Goal: Information Seeking & Learning: Compare options

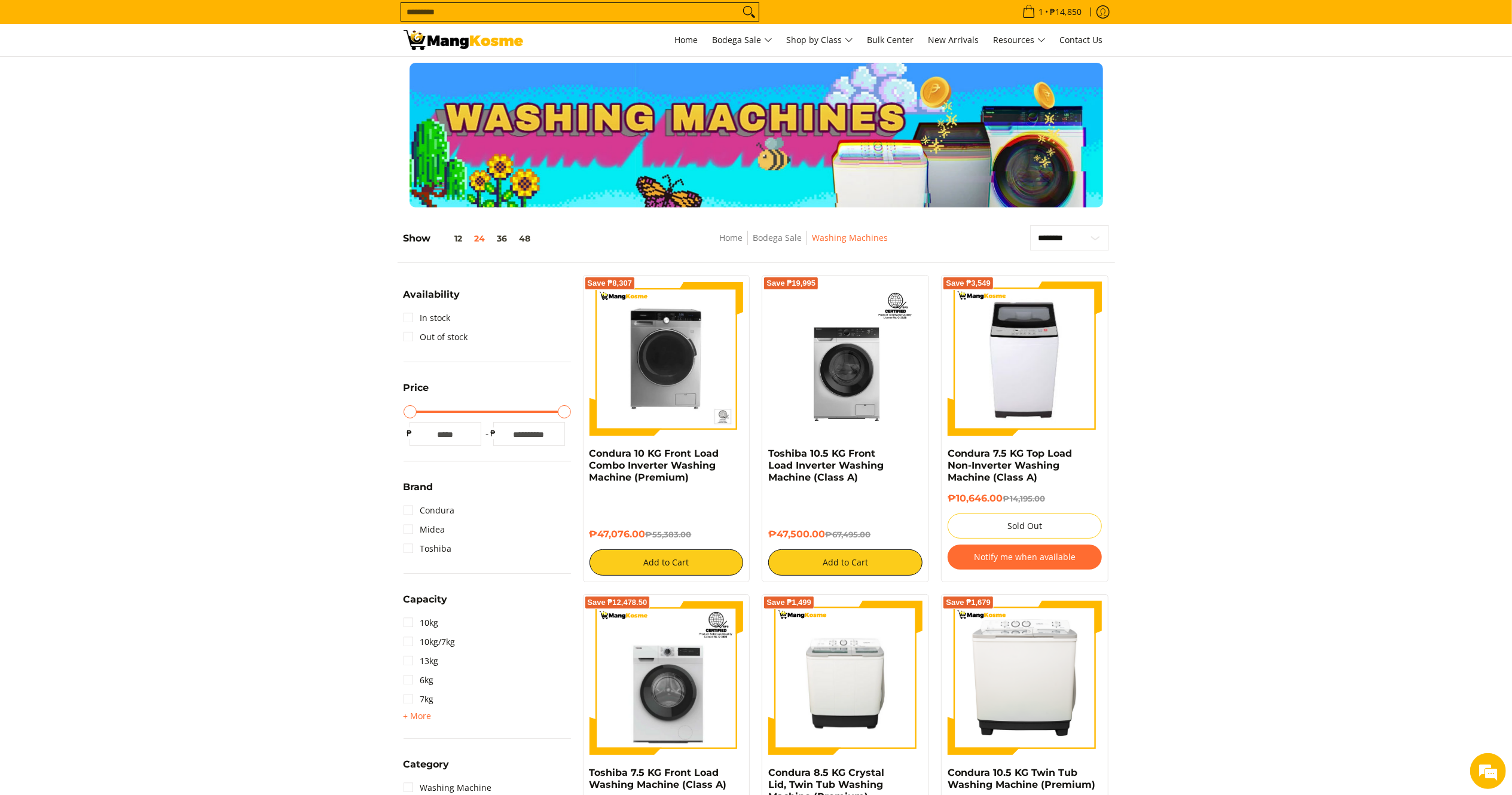
drag, startPoint x: 647, startPoint y: 535, endPoint x: 585, endPoint y: 455, distance: 101.2
click at [585, 455] on div "Save ₱8,307 Condura 10 KG Front Load Combo Inverter Washing Machine (Premium) ₱…" at bounding box center [667, 428] width 168 height 307
copy div "Condura 10 KG Front Load Combo Inverter Washing Machine (Premium) ₱47,076.00"
drag, startPoint x: 828, startPoint y: 540, endPoint x: 768, endPoint y: 453, distance: 105.7
click at [768, 453] on div "Save ₱19,995 Toshiba 10.5 KG Front Load Inverter Washing Machine (Class A) ₱47,…" at bounding box center [846, 428] width 168 height 307
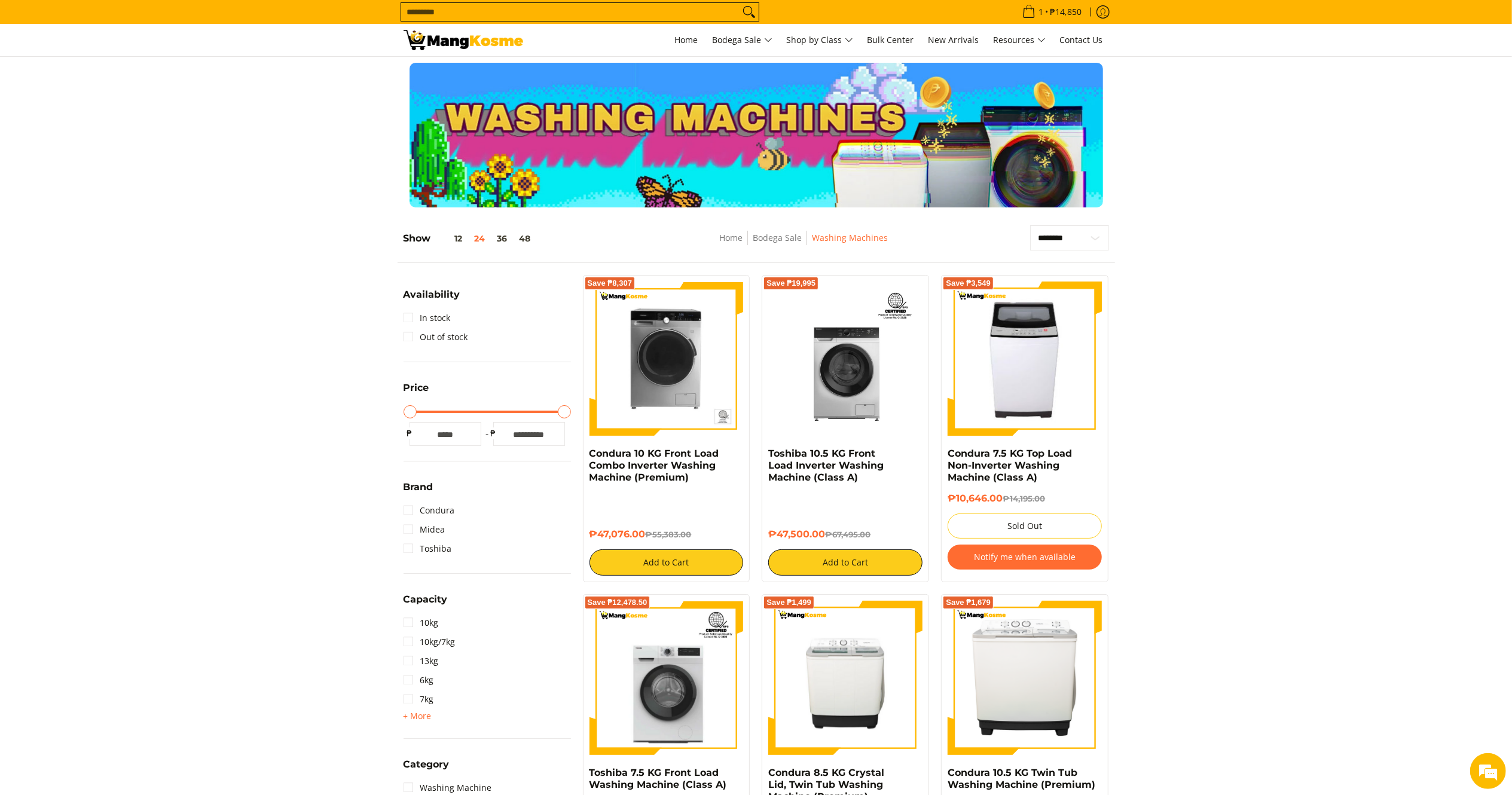
copy div "Toshiba 10.5 KG Front Load Inverter Washing Machine (Class A) ₱47,500.00"
drag, startPoint x: 644, startPoint y: 531, endPoint x: 587, endPoint y: 459, distance: 91.8
click at [587, 459] on div "Save ₱8,307 Condura 10 KG Front Load Combo Inverter Washing Machine (Premium) ₱…" at bounding box center [667, 428] width 168 height 307
copy div "Condura 10 KG Front Load Combo Inverter Washing Machine (Premium) ₱47,076.00"
drag, startPoint x: 822, startPoint y: 538, endPoint x: 794, endPoint y: 482, distance: 62.6
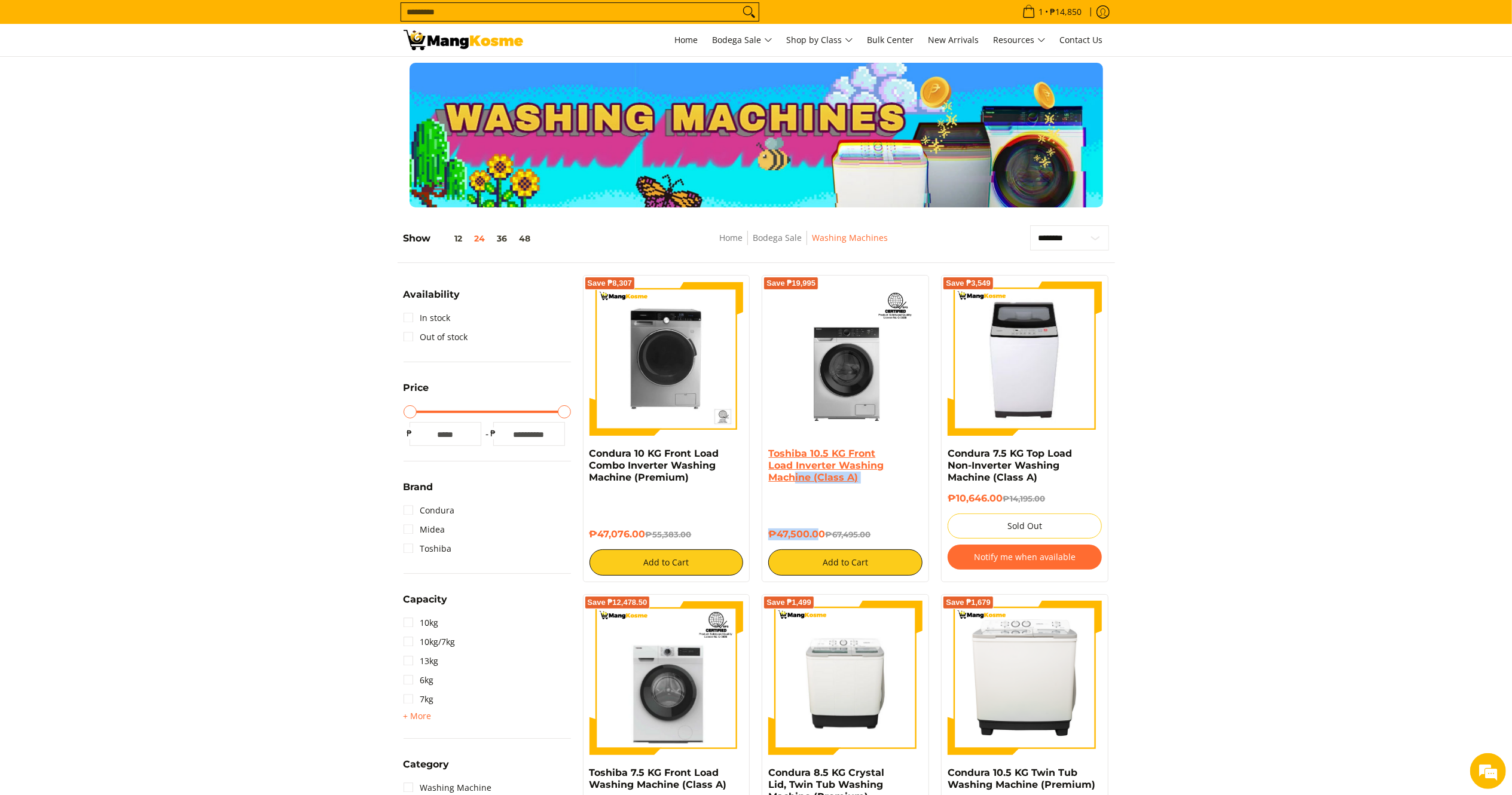
click at [794, 482] on div "Toshiba 10.5 KG Front Load Inverter Washing Machine (Class A) ₱47,500.00 ₱67,49…" at bounding box center [845, 511] width 154 height 128
drag, startPoint x: 826, startPoint y: 539, endPoint x: 768, endPoint y: 452, distance: 104.6
click at [768, 452] on div "Save ₱19,995 Toshiba 10.5 KG Front Load Inverter Washing Machine (Class A) ₱47,…" at bounding box center [846, 428] width 168 height 307
copy div "Toshiba 10.5 KG Front Load Inverter Washing Machine (Class A) ₱47,500.00"
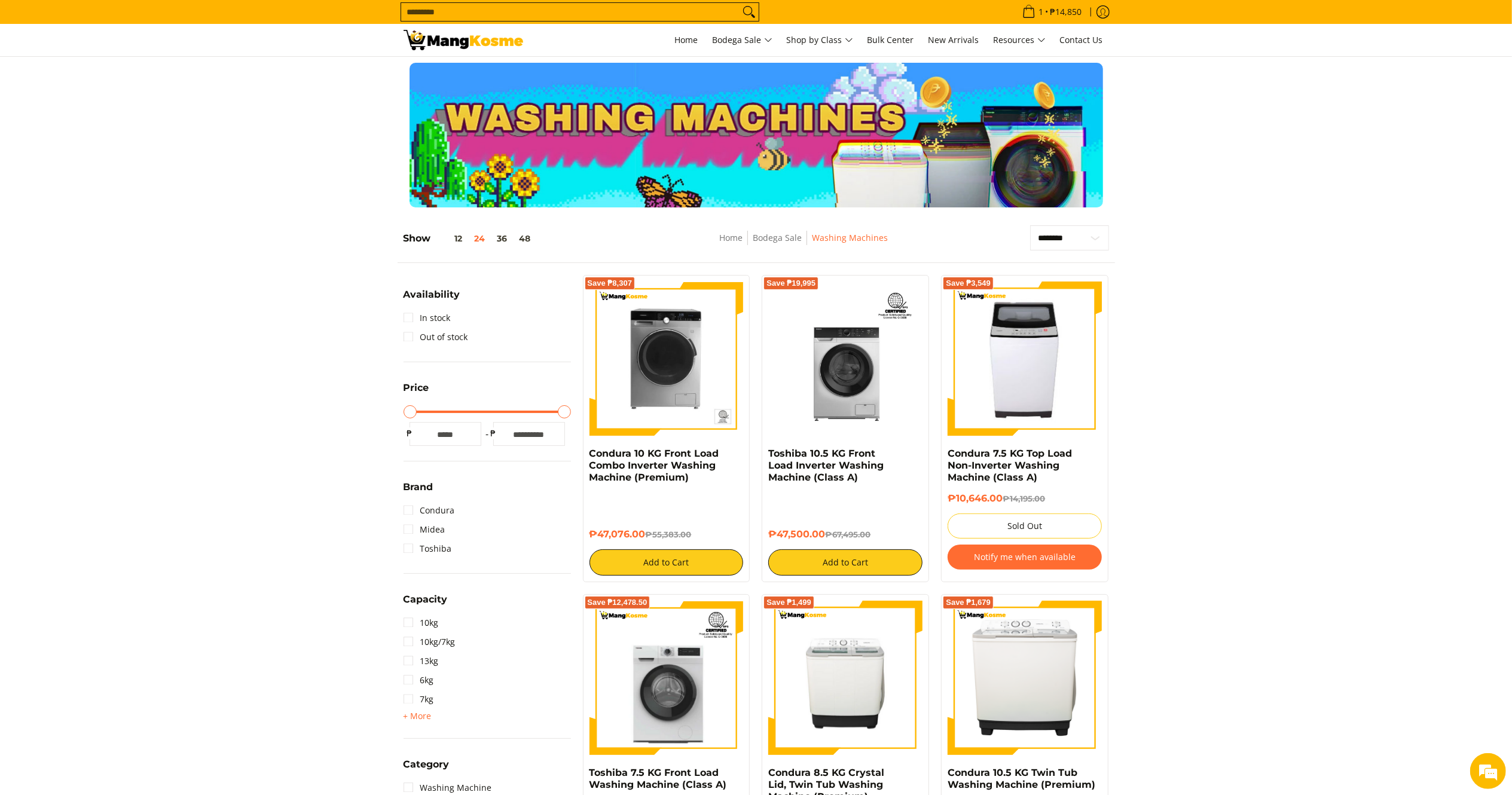
click at [500, 41] on img at bounding box center [463, 40] width 119 height 21
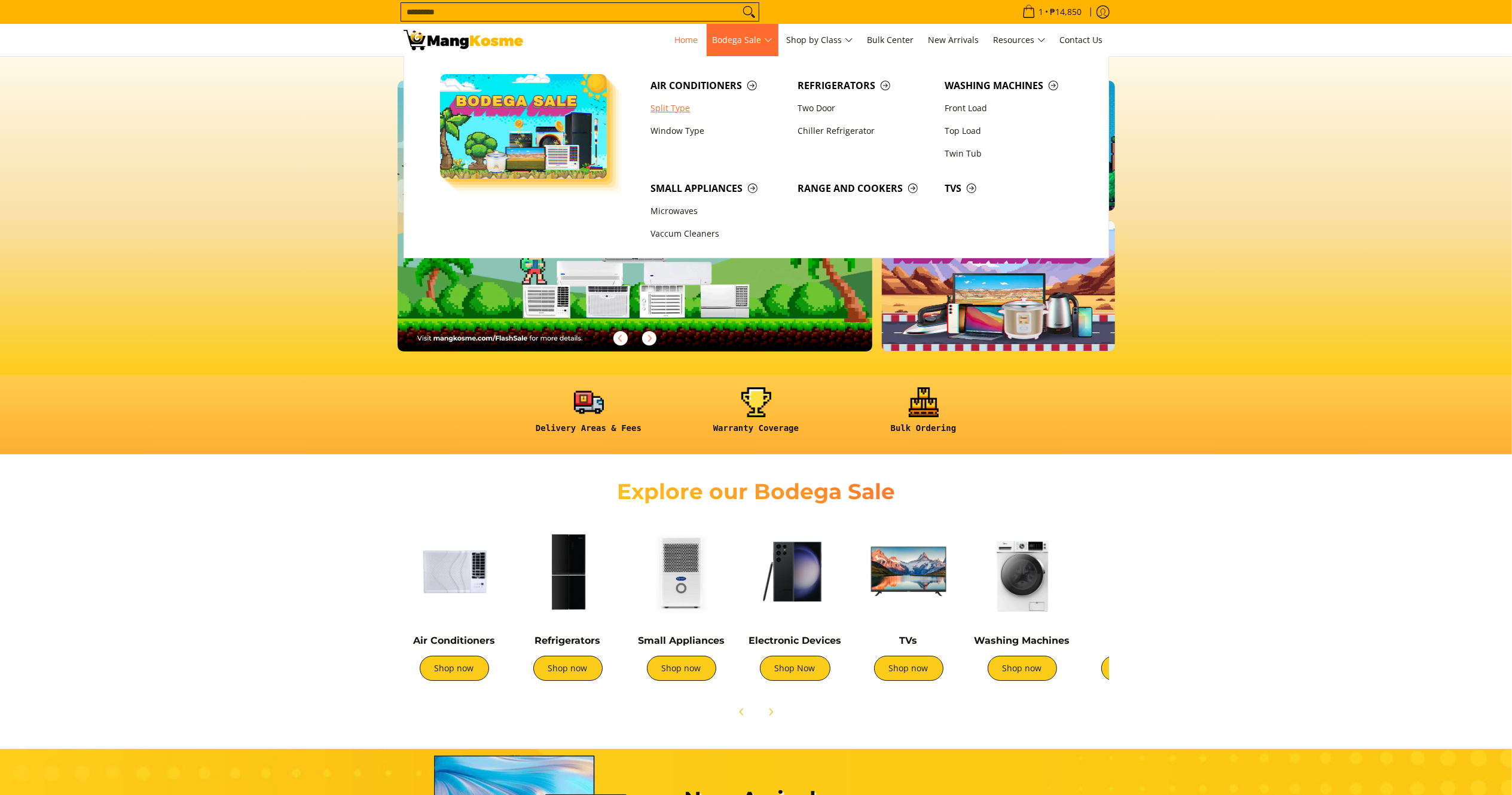
click at [679, 111] on link "Split Type" at bounding box center [718, 108] width 147 height 23
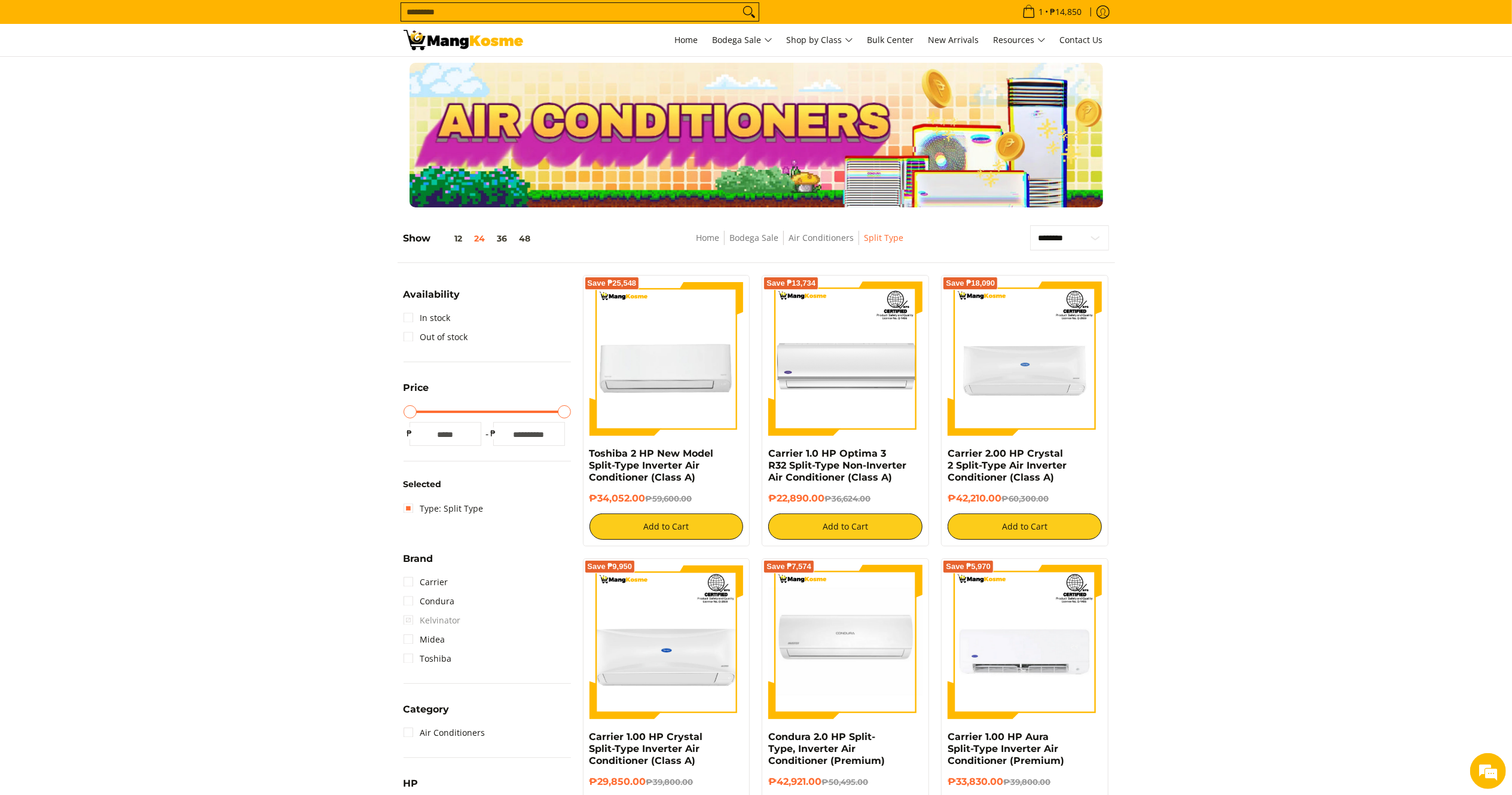
click at [462, 42] on img at bounding box center [463, 40] width 119 height 21
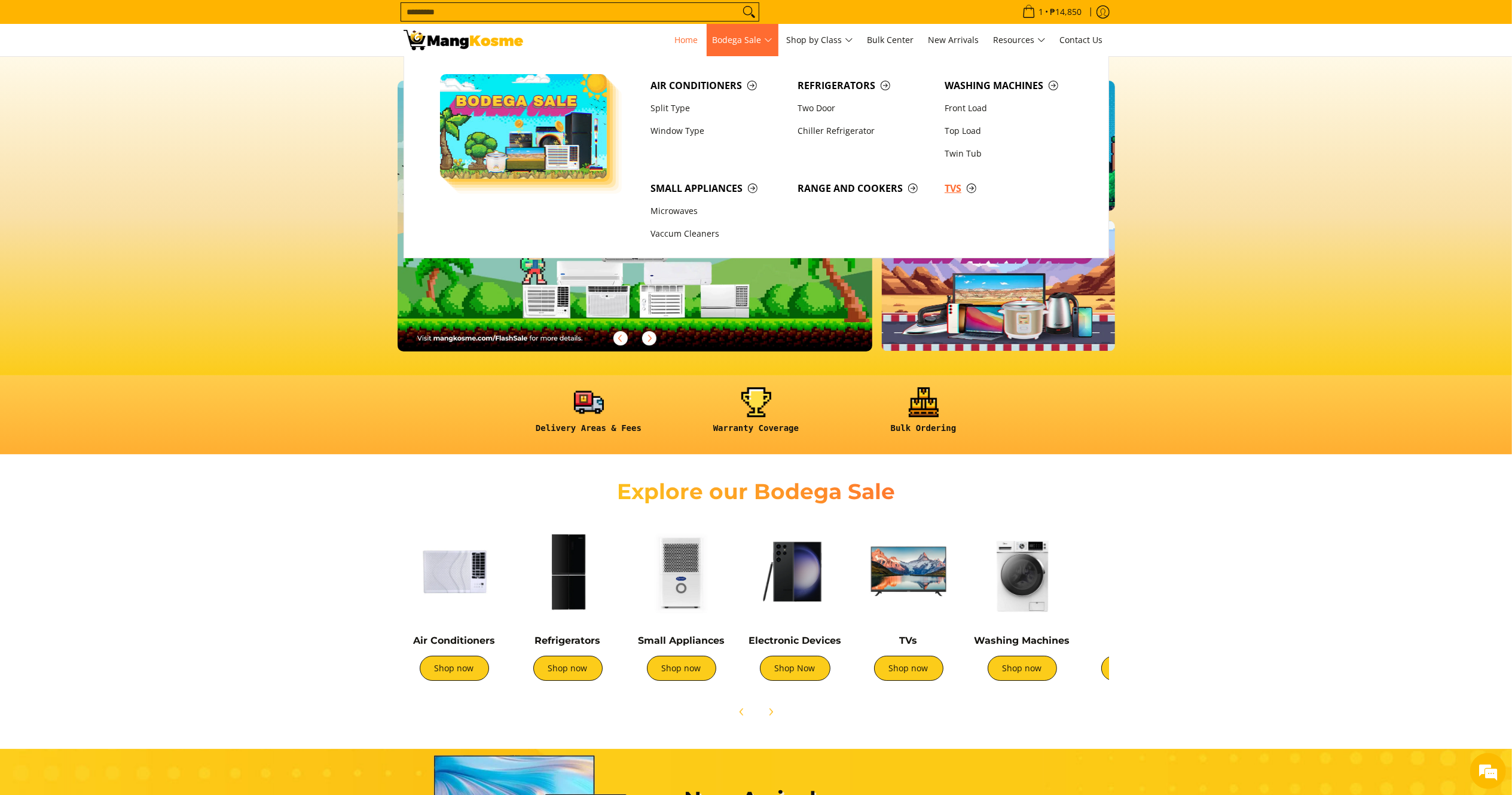
click at [952, 183] on span "TVs" at bounding box center [1012, 188] width 135 height 15
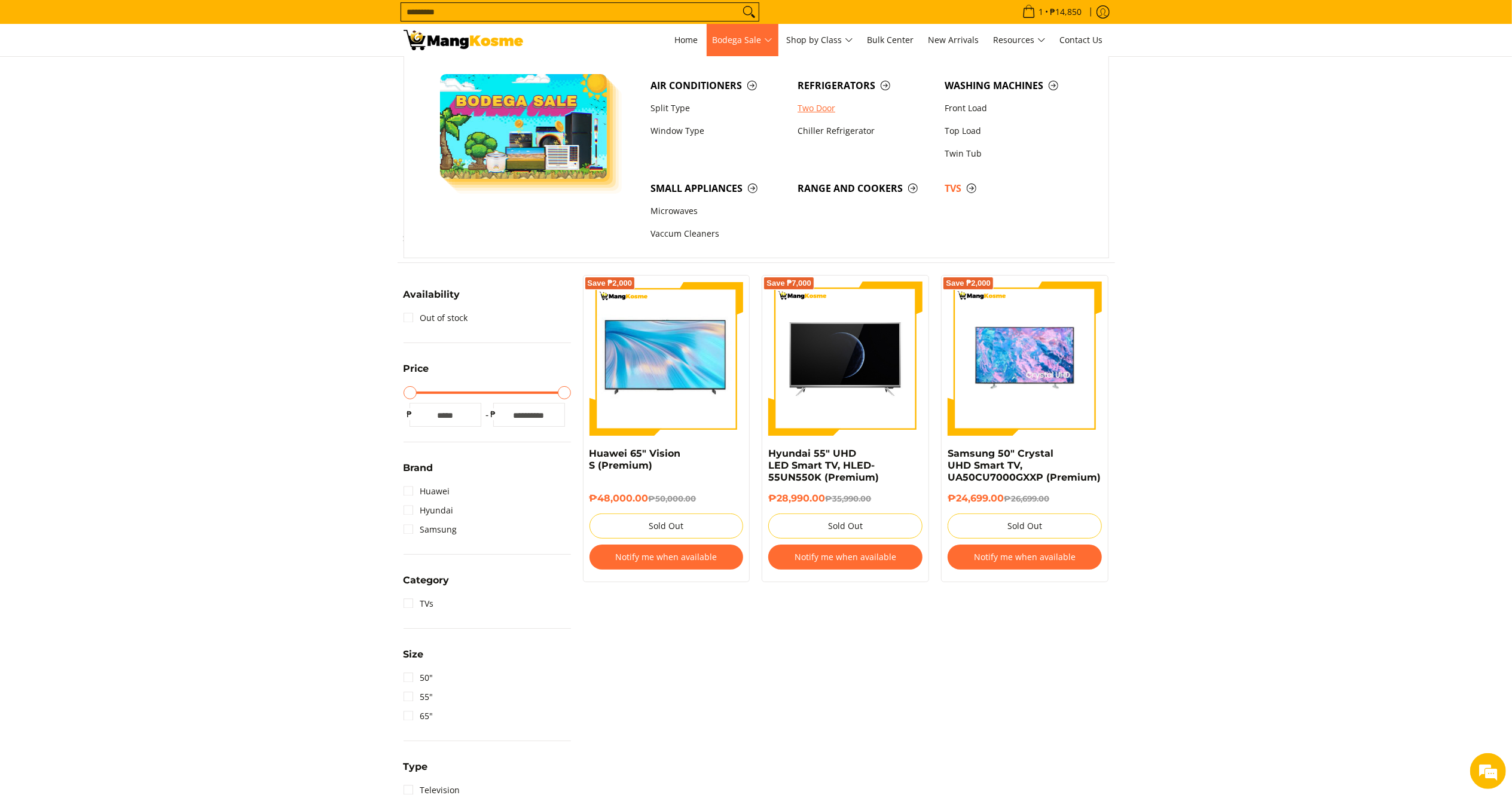
click at [817, 97] on link "Two Door" at bounding box center [865, 108] width 147 height 23
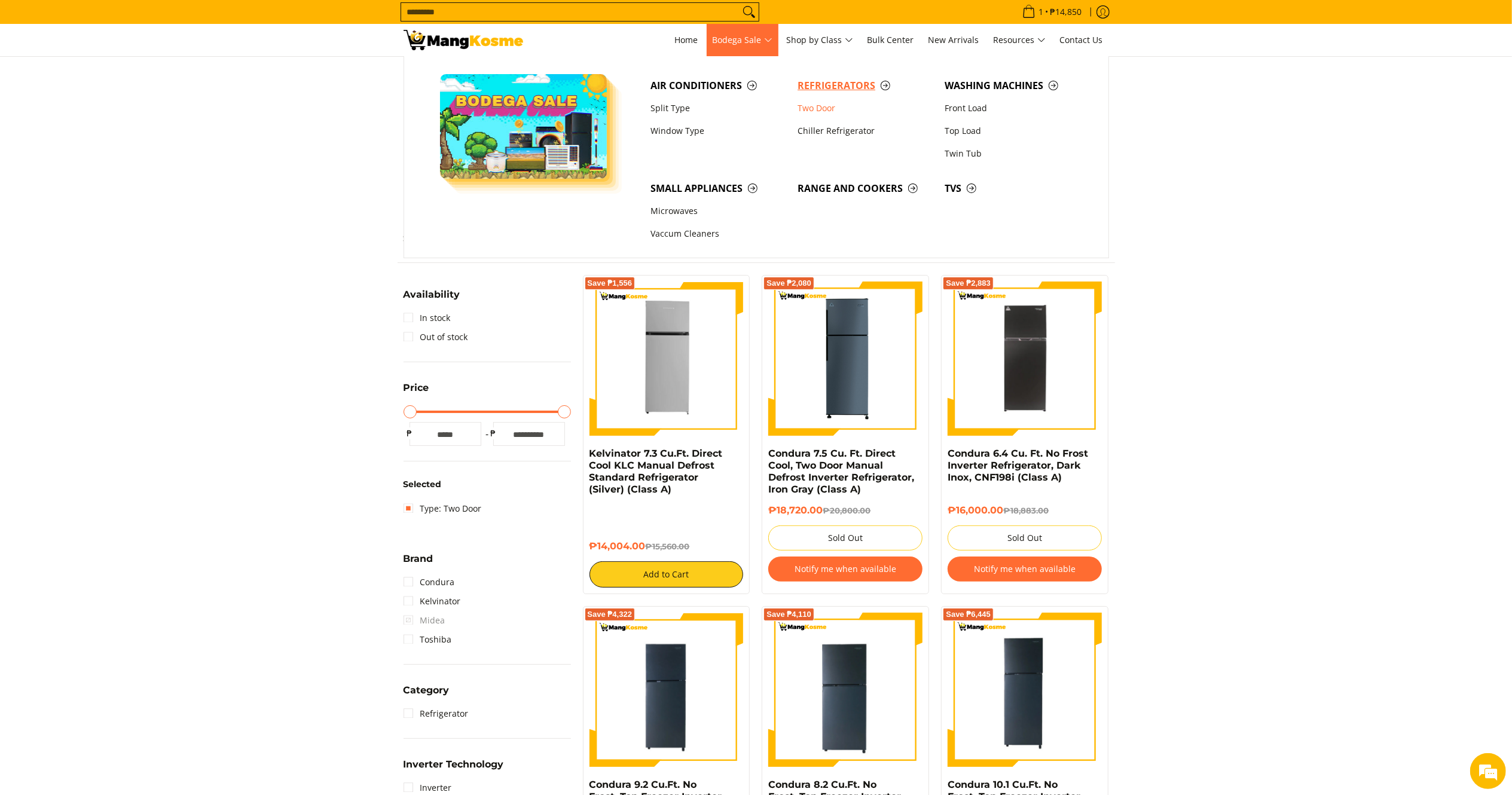
click at [808, 80] on span "Refrigerators" at bounding box center [864, 85] width 135 height 15
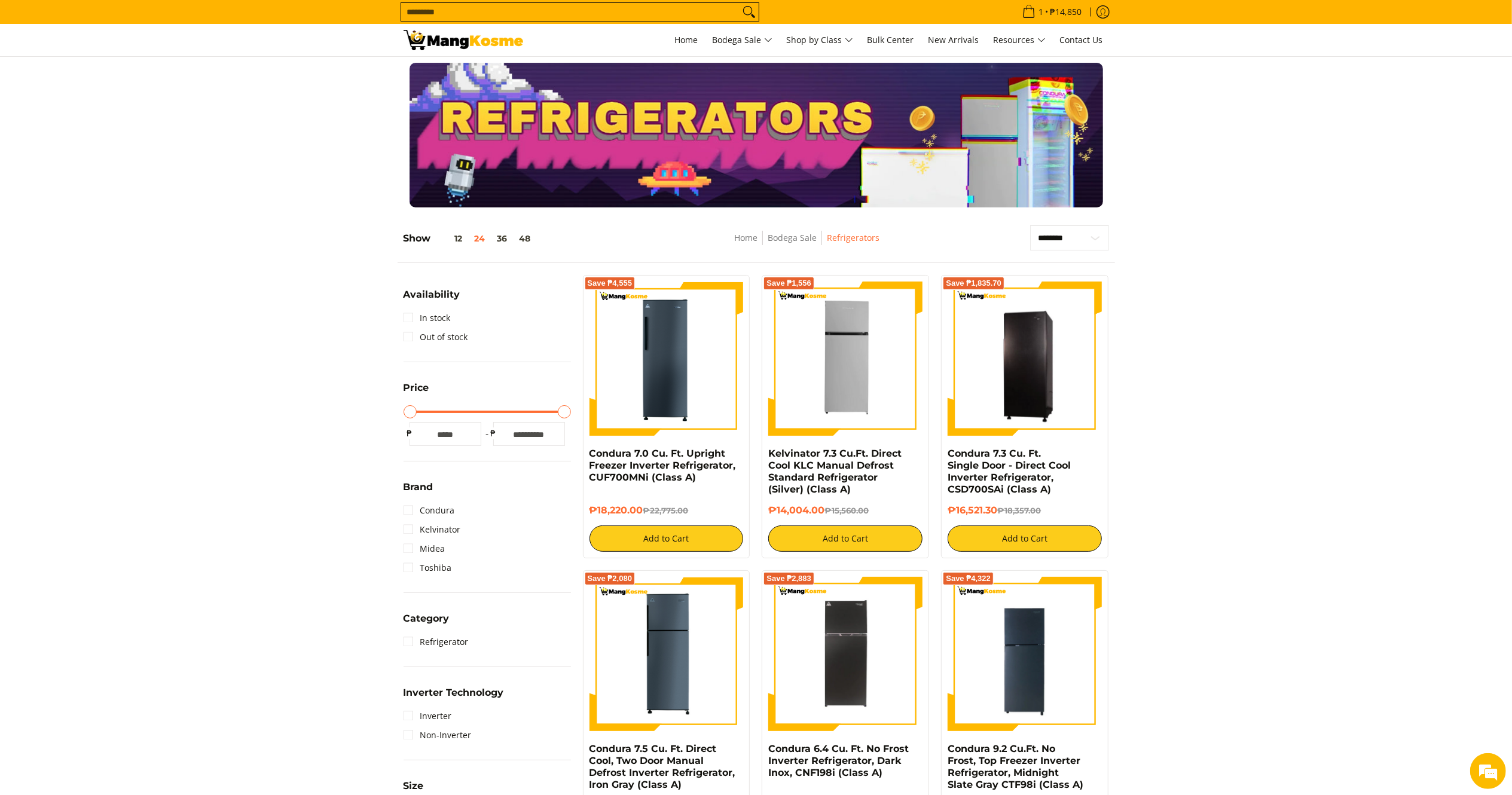
click at [463, 40] on img at bounding box center [463, 40] width 119 height 21
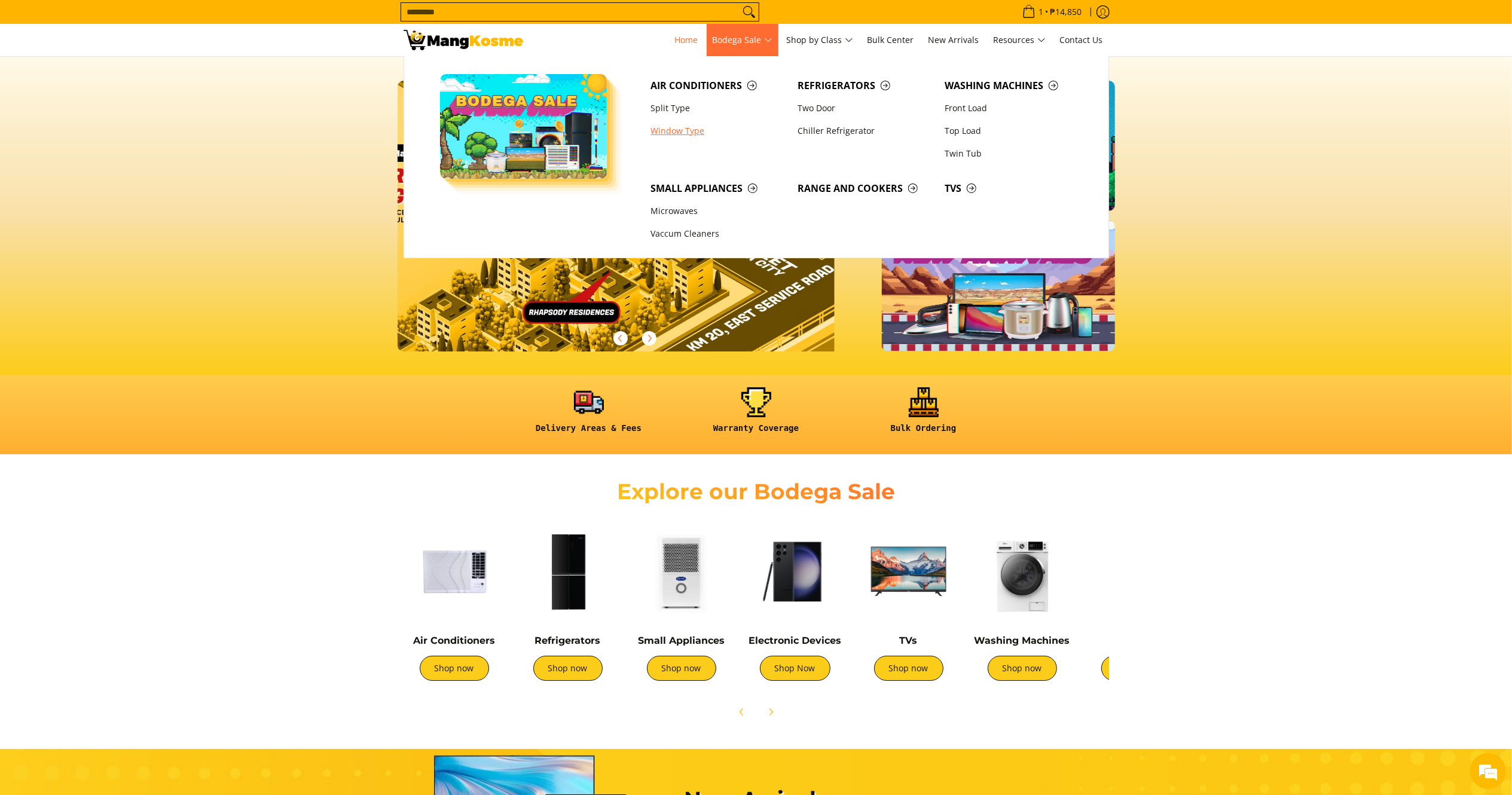
click at [668, 135] on link "Window Type" at bounding box center [718, 130] width 147 height 23
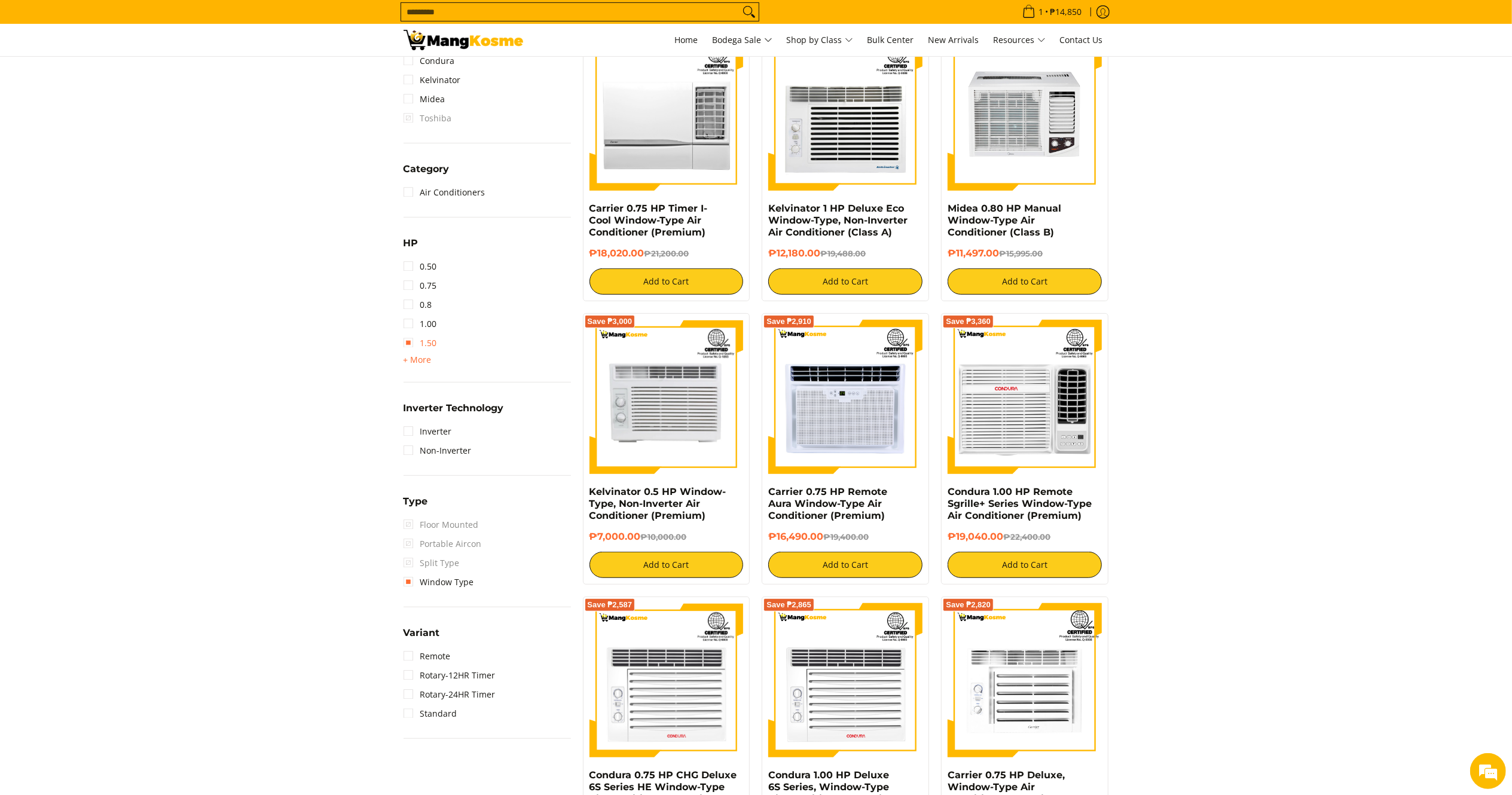
click at [422, 337] on link "1.50" at bounding box center [421, 343] width 34 height 19
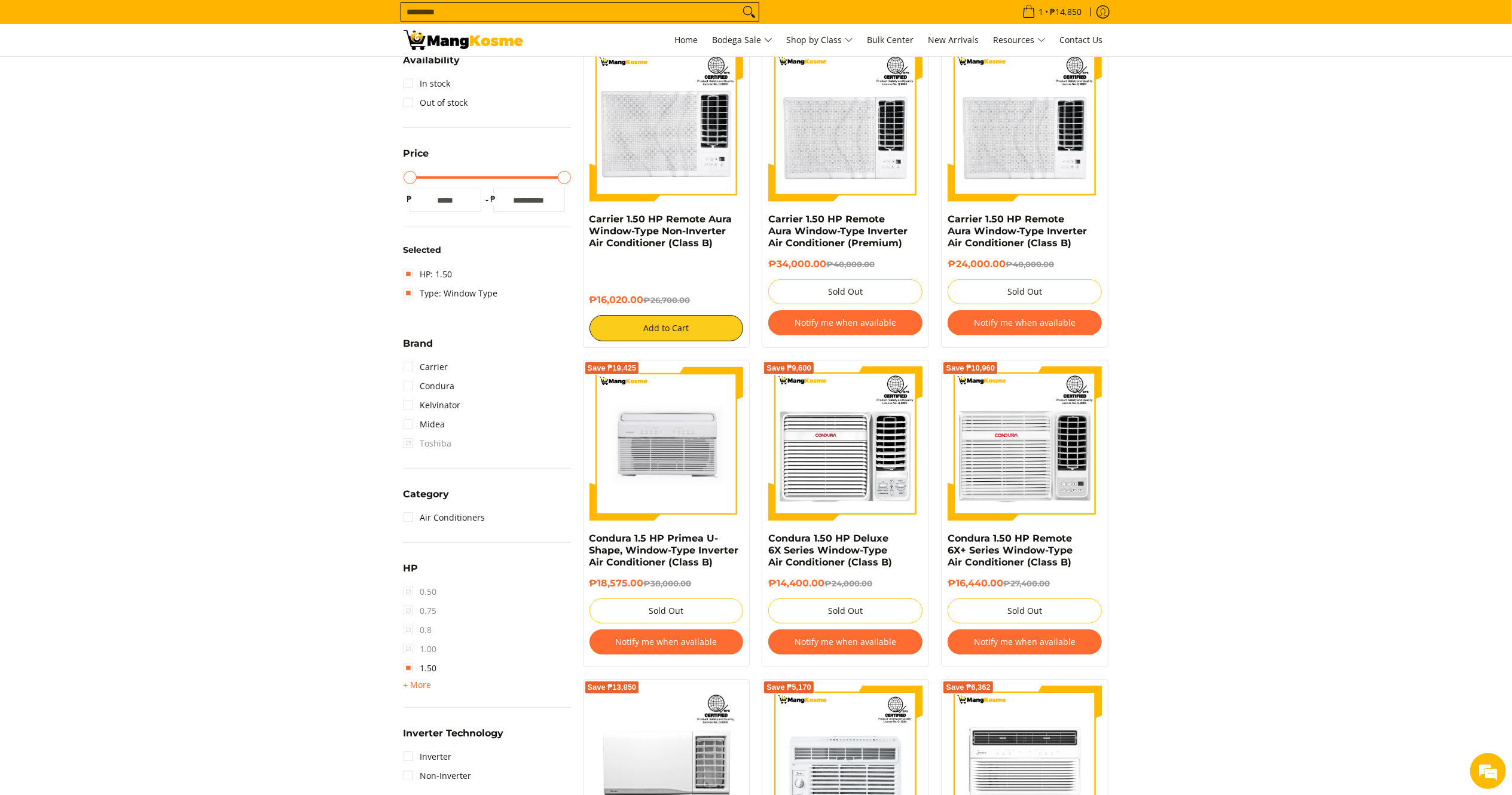
scroll to position [251, 0]
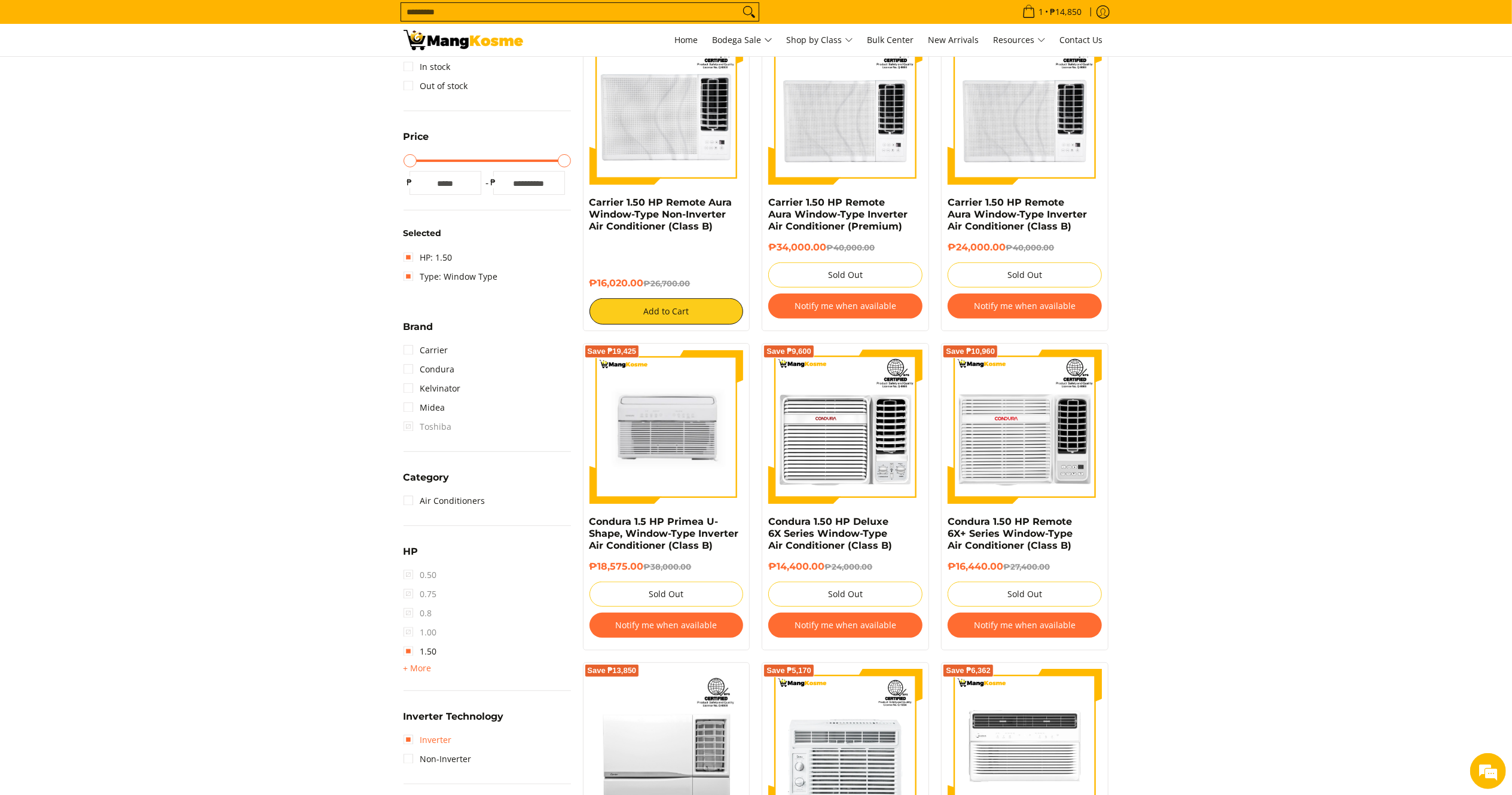
click at [443, 740] on link "Inverter" at bounding box center [428, 740] width 48 height 19
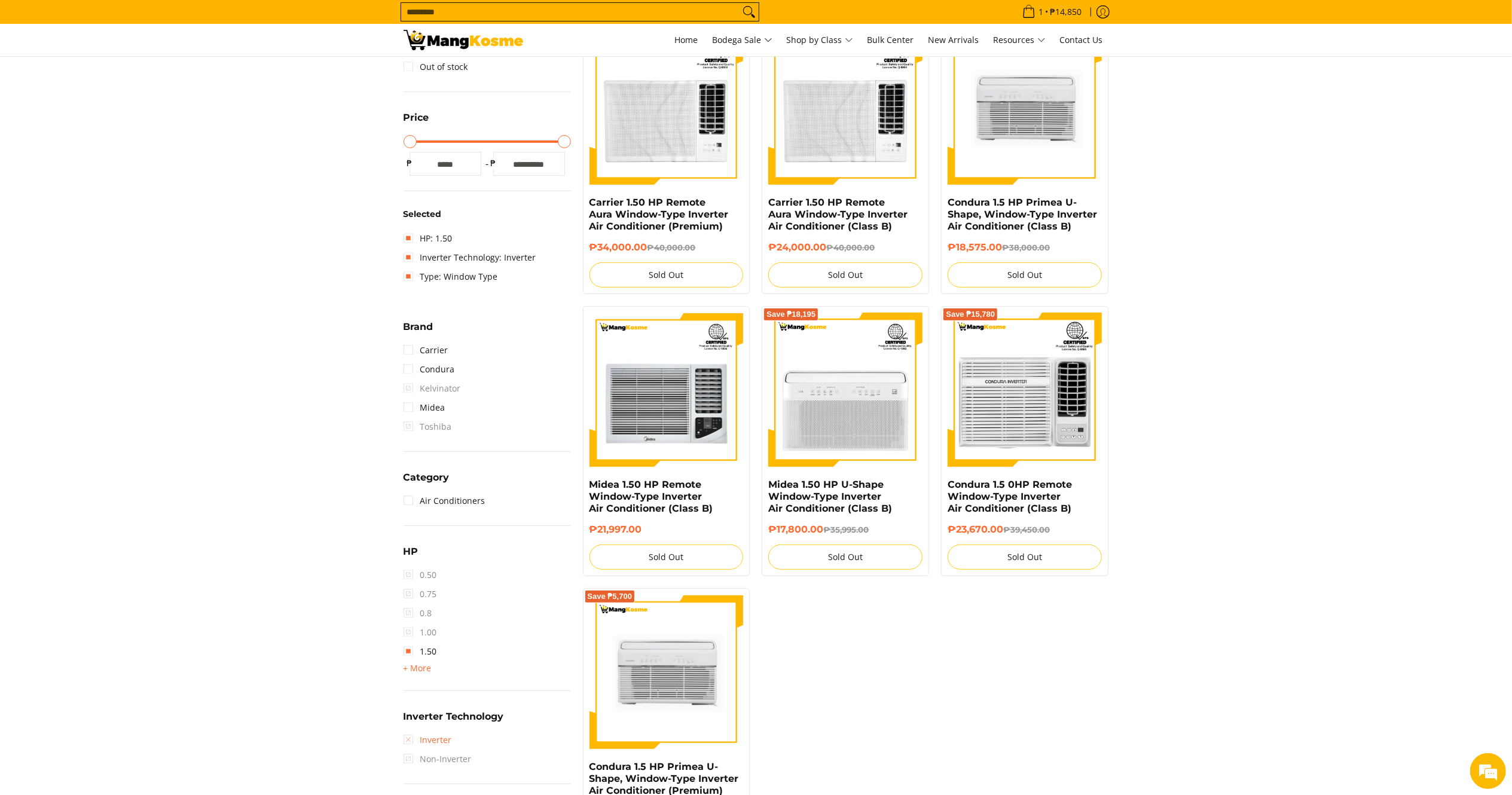
scroll to position [168, 0]
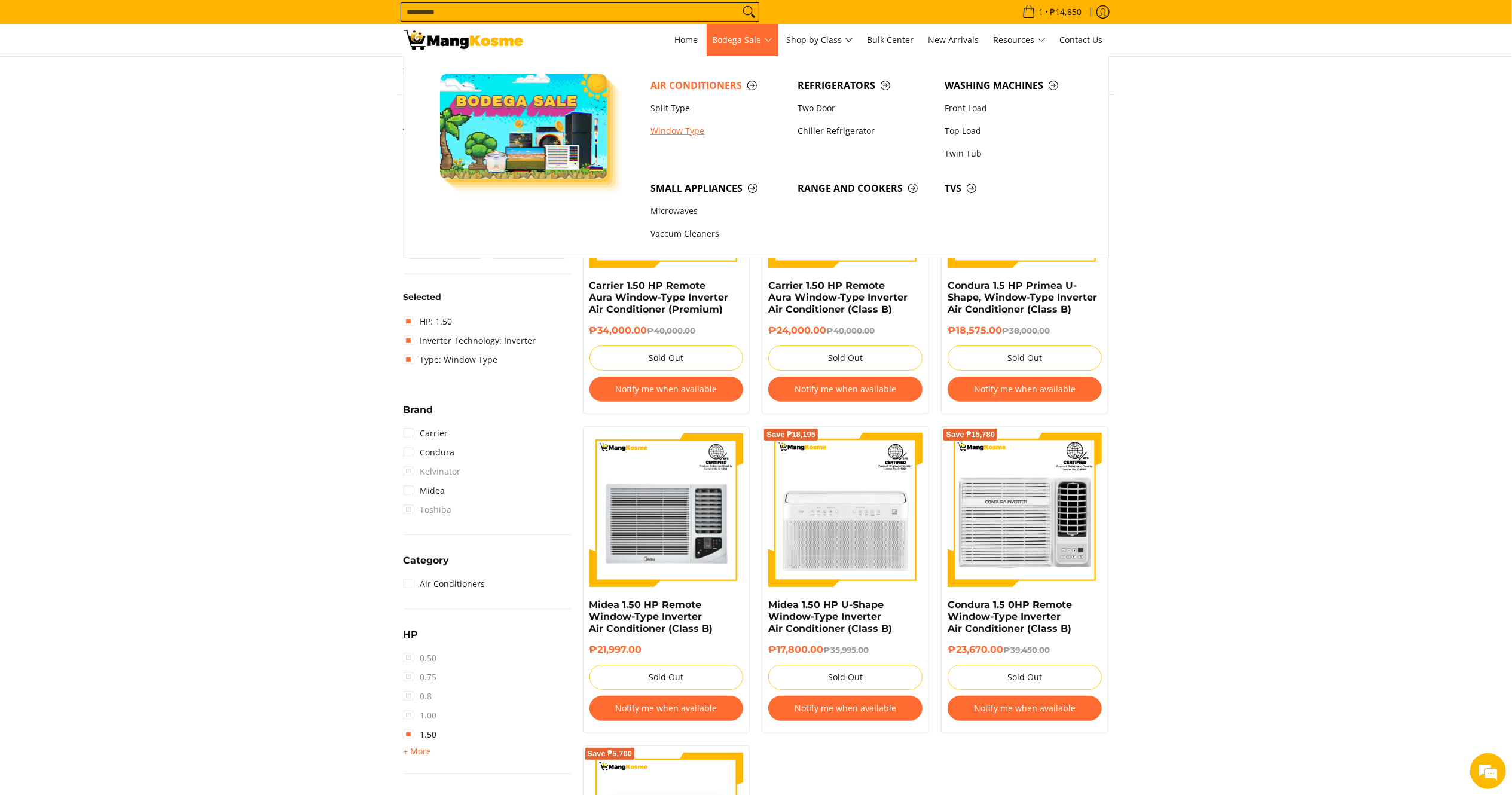
click at [682, 127] on link "Window Type" at bounding box center [718, 130] width 147 height 23
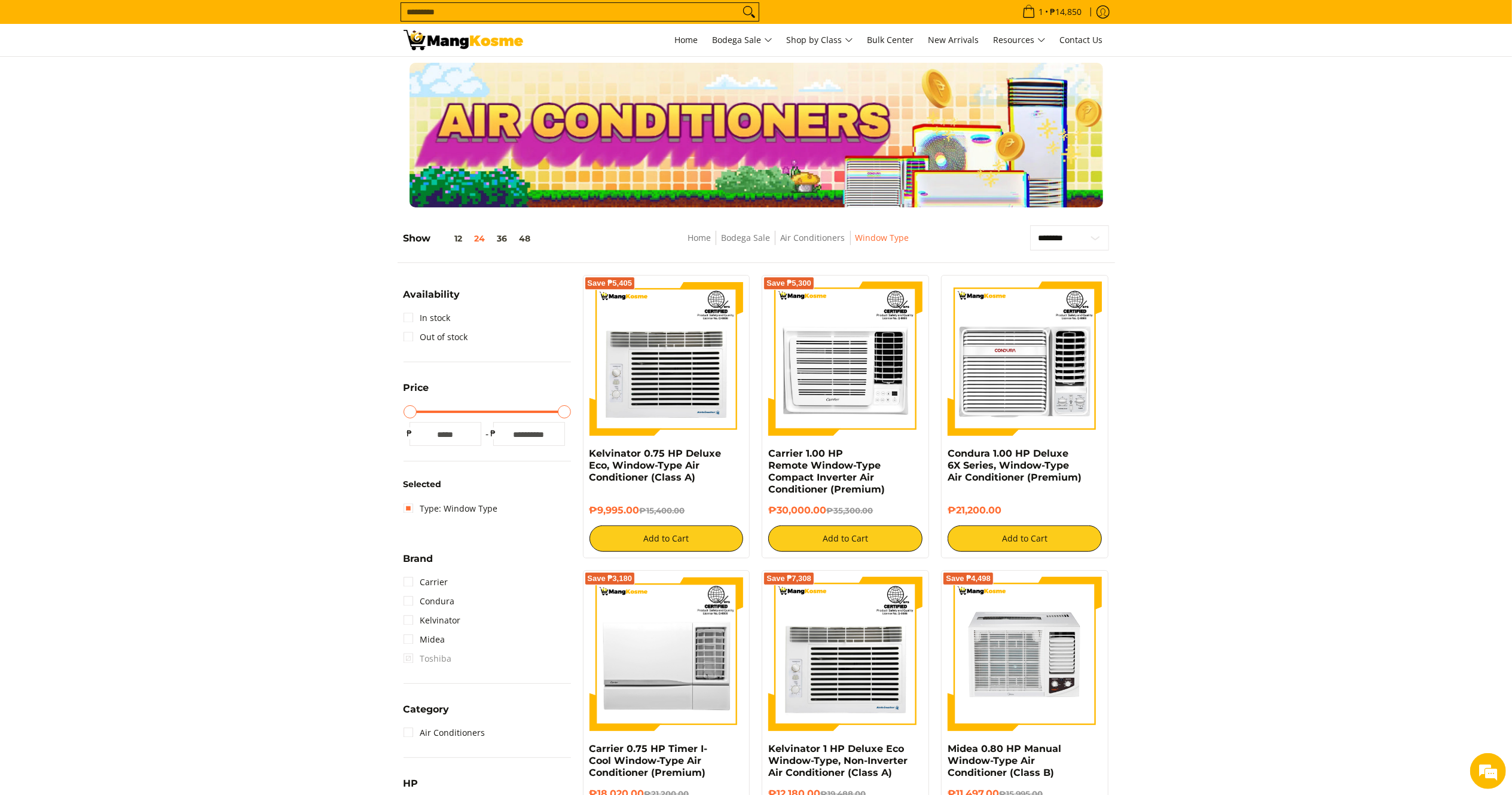
click at [460, 35] on img at bounding box center [463, 40] width 119 height 21
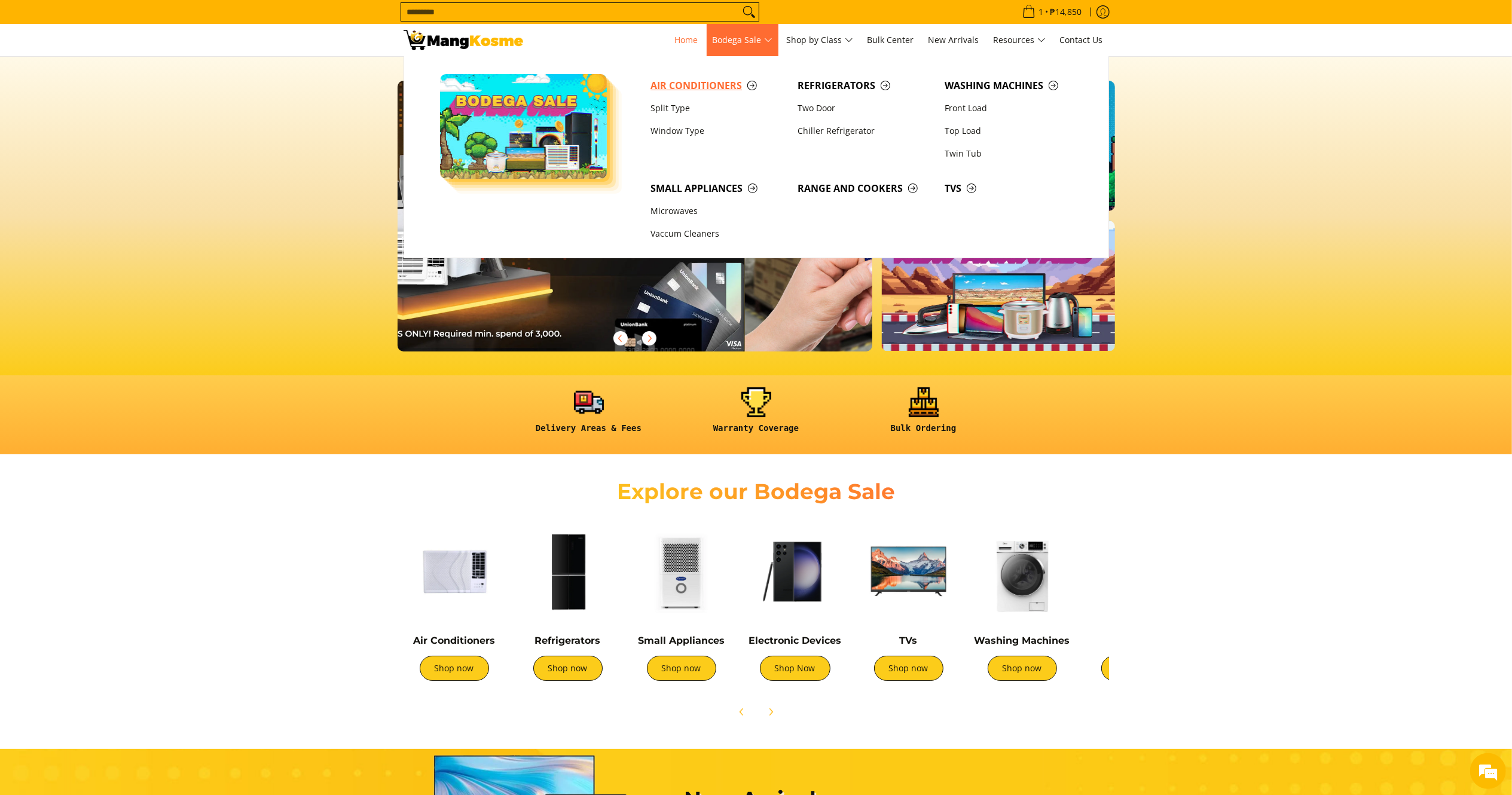
scroll to position [0, 140]
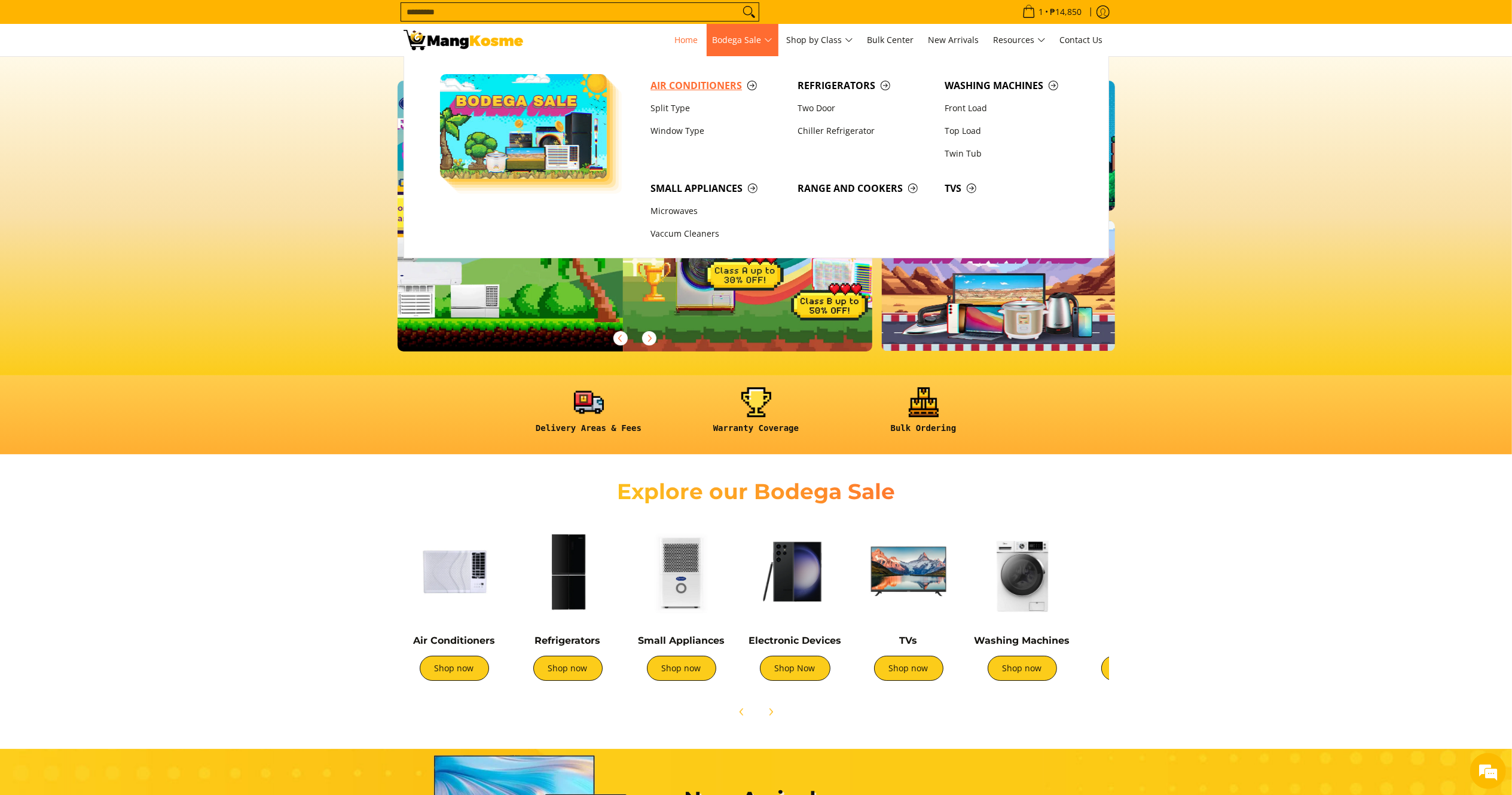
click at [689, 81] on span "Air Conditioners" at bounding box center [717, 85] width 135 height 15
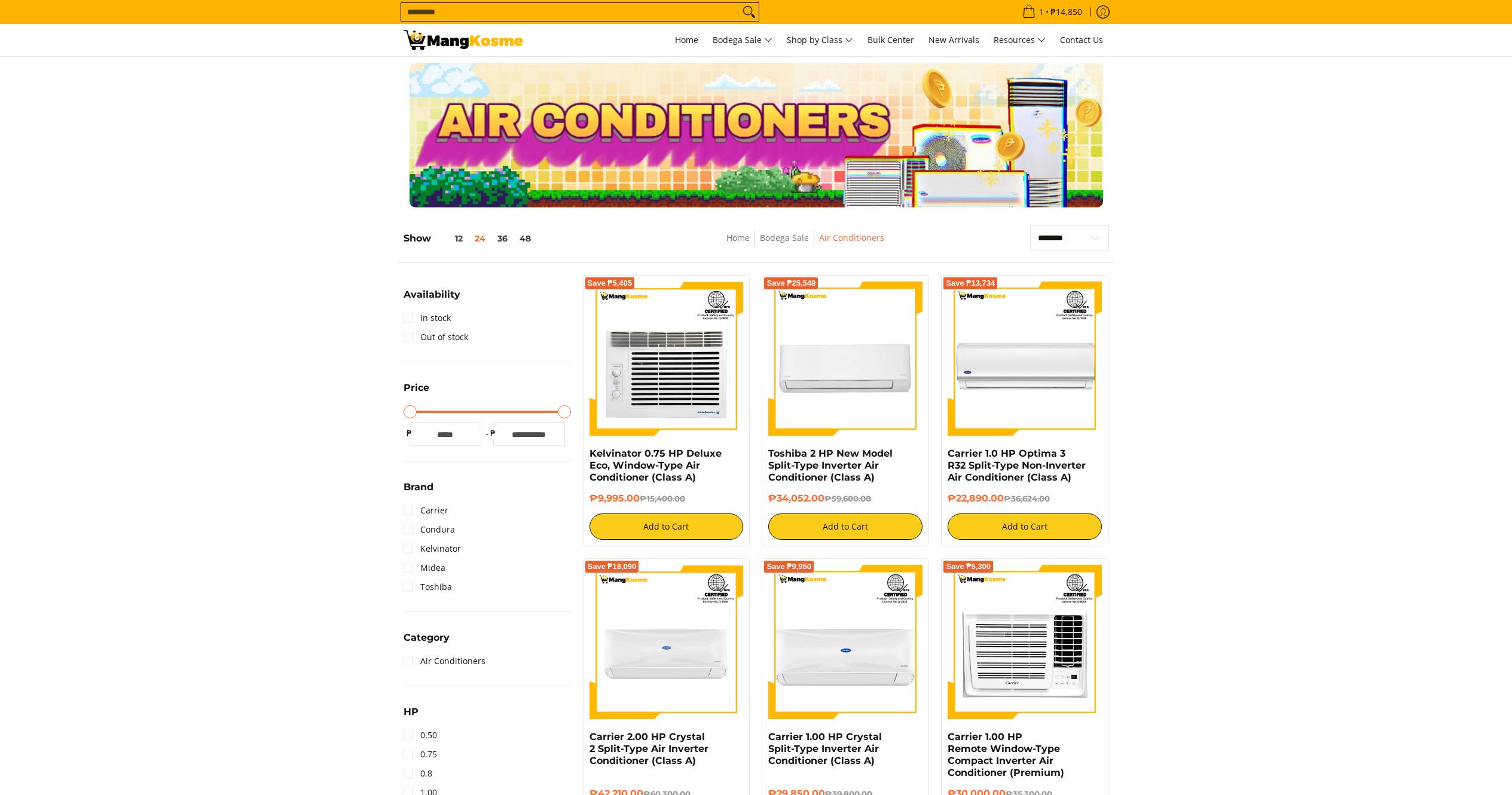
scroll to position [70, 0]
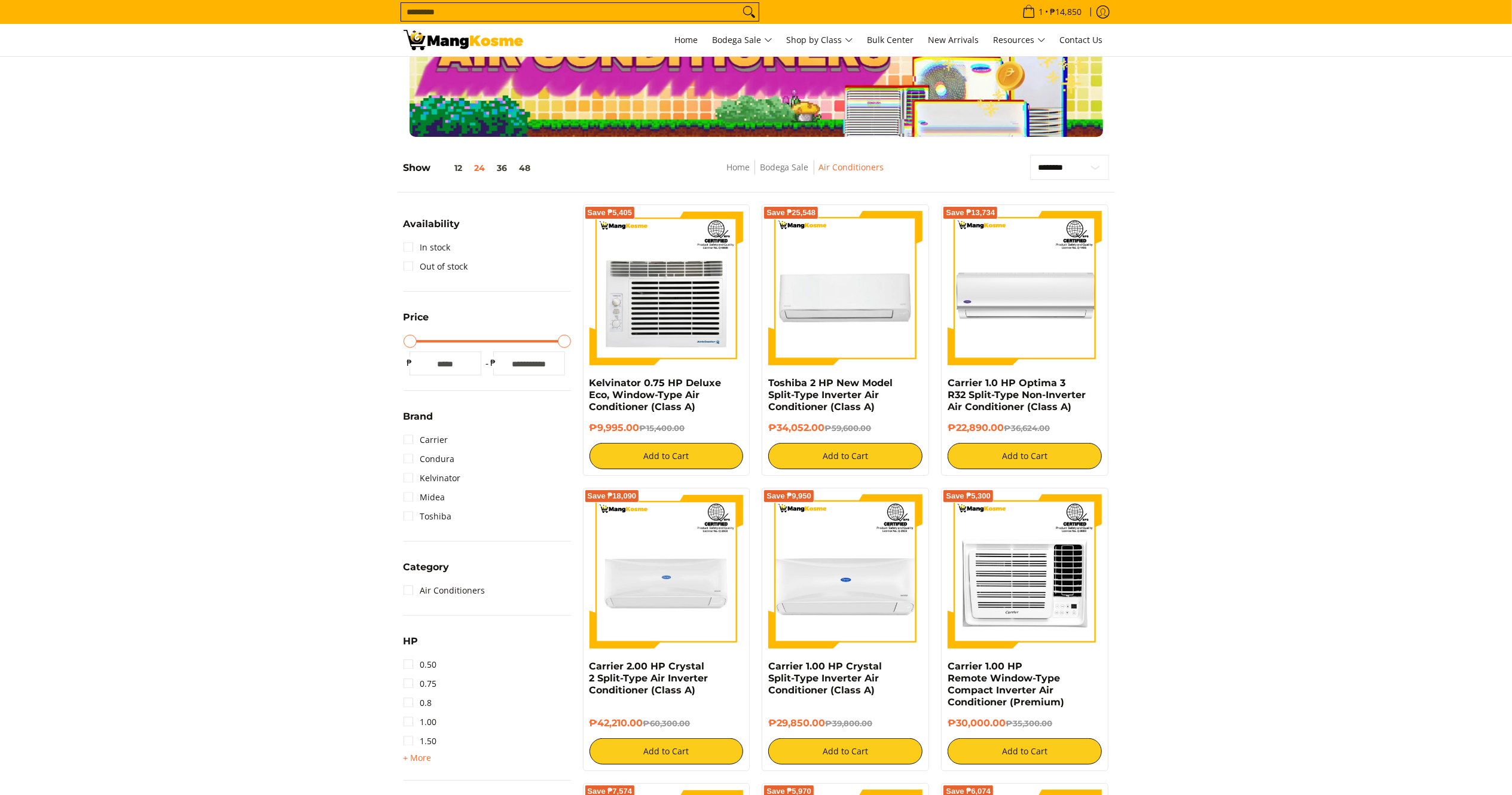
click at [440, 438] on link "Carrier" at bounding box center [426, 440] width 45 height 19
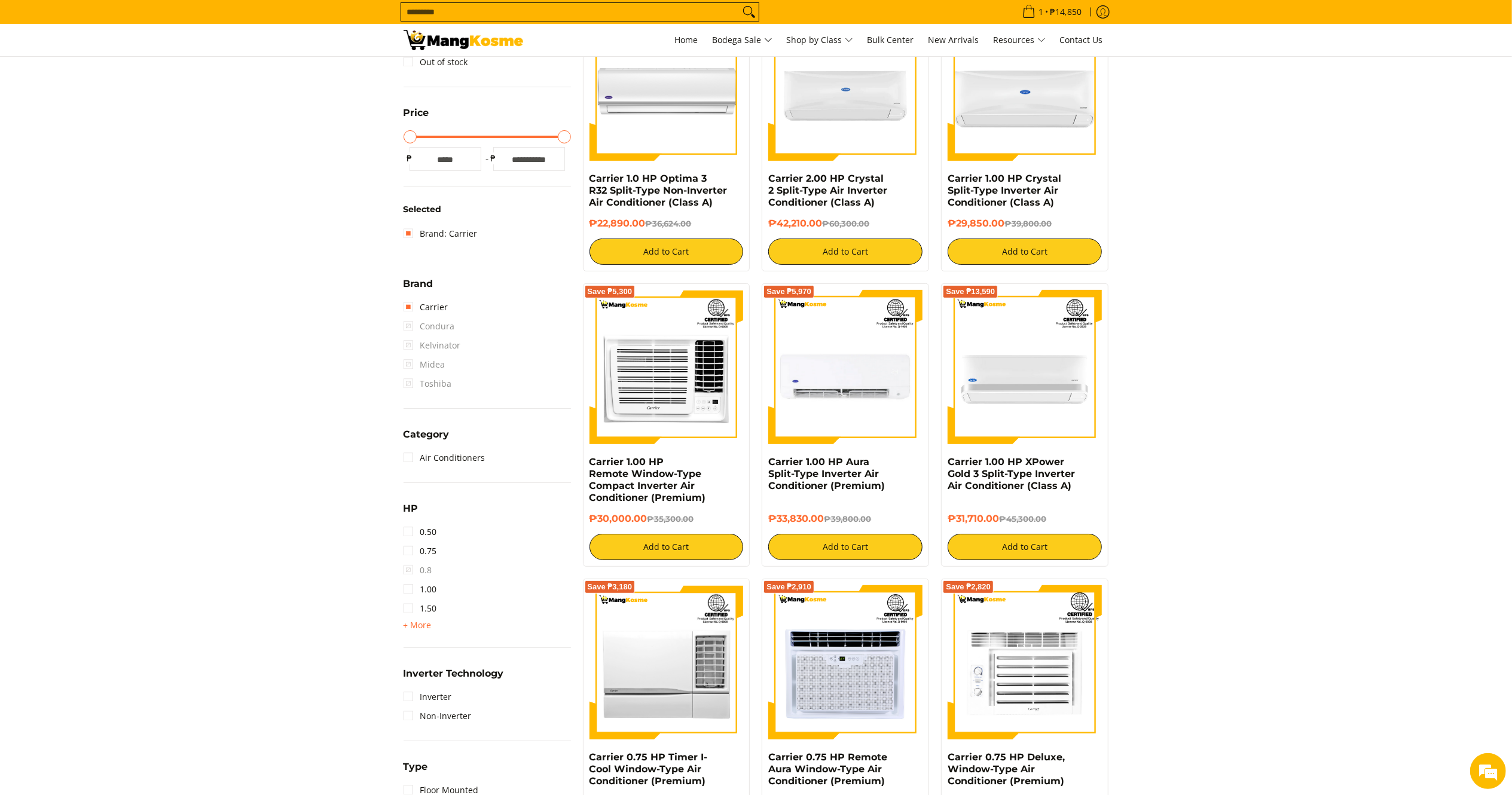
scroll to position [278, 0]
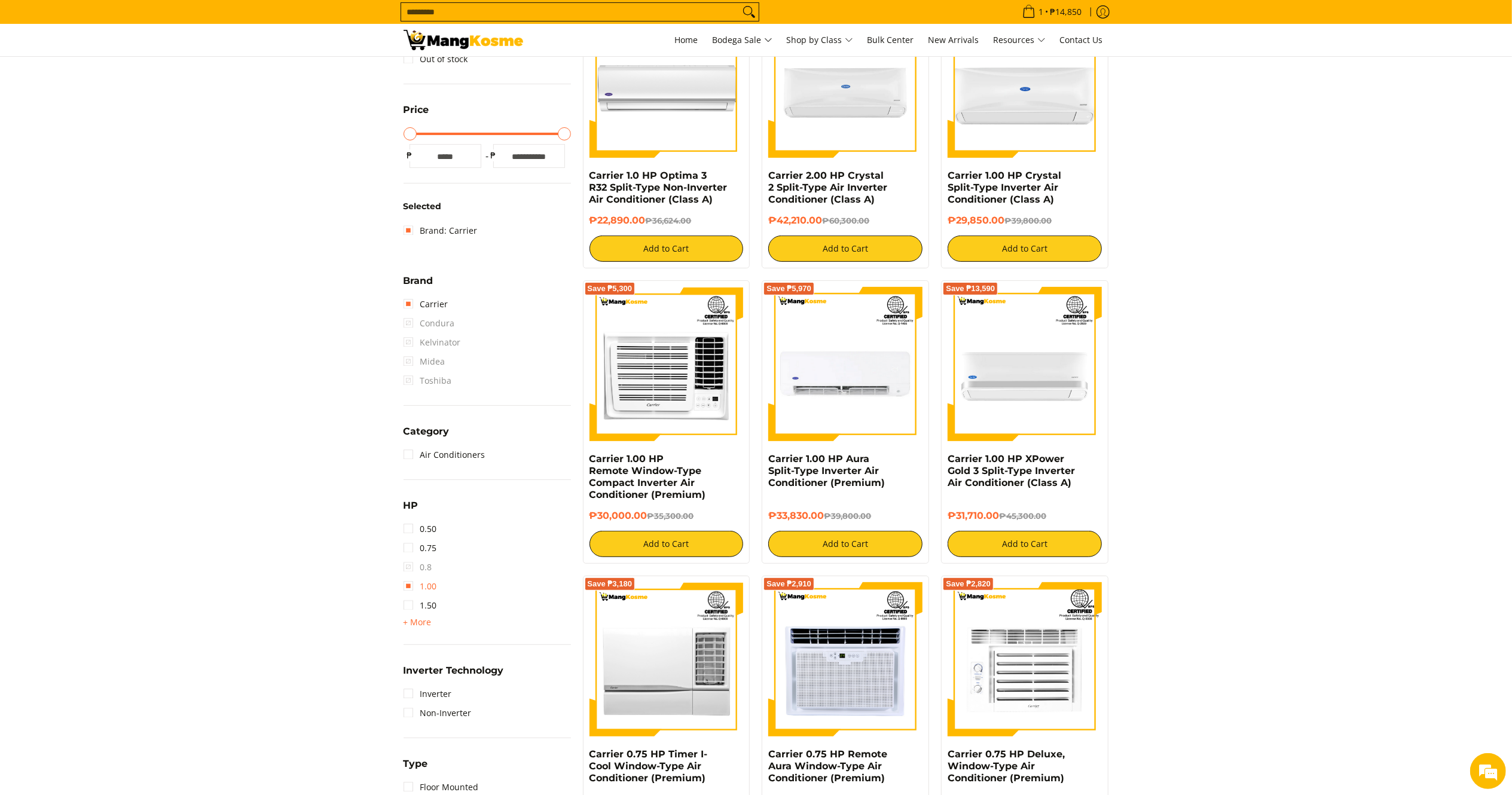
click at [421, 589] on link "1.00" at bounding box center [421, 586] width 34 height 19
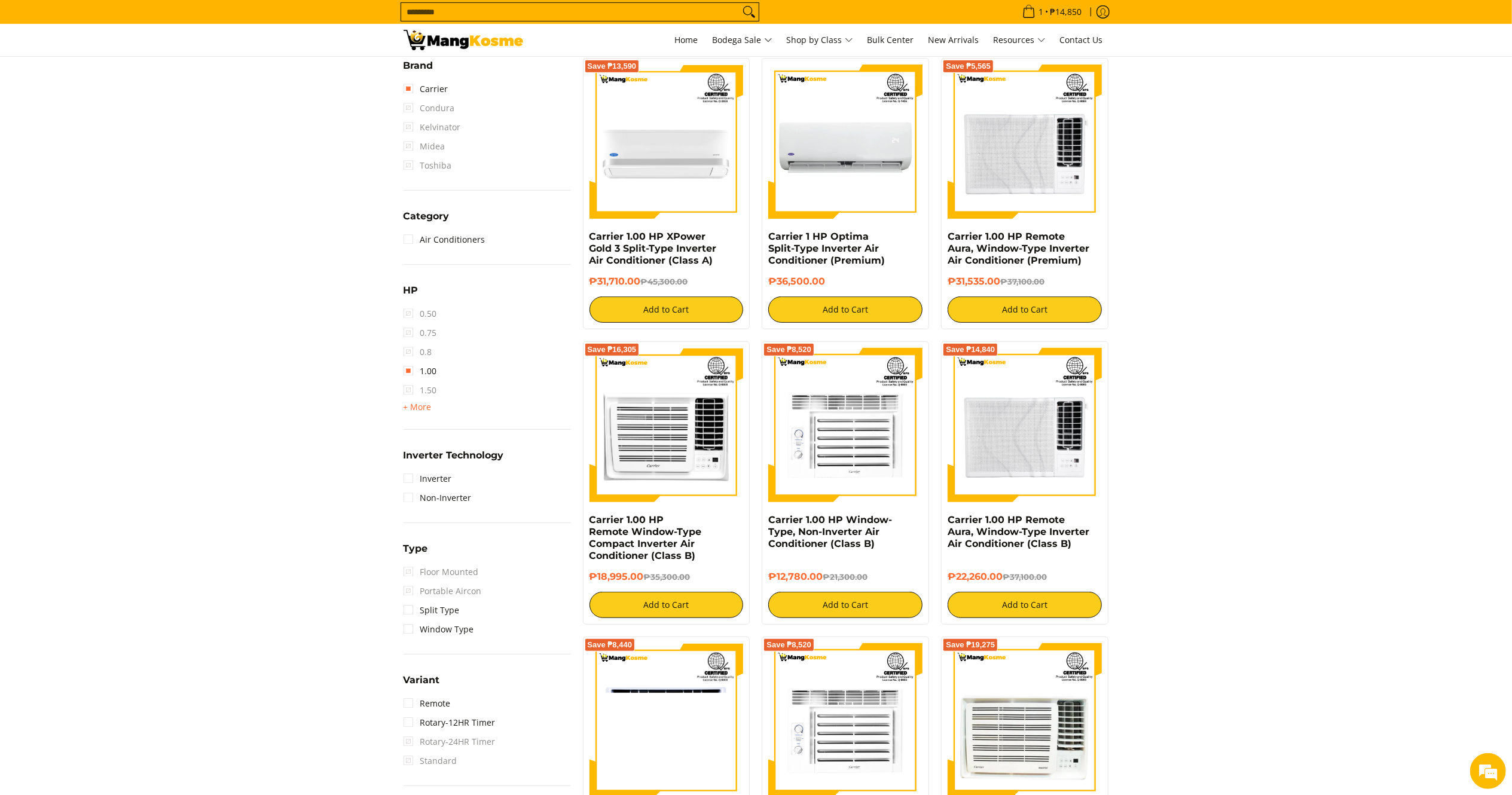
scroll to position [536, 0]
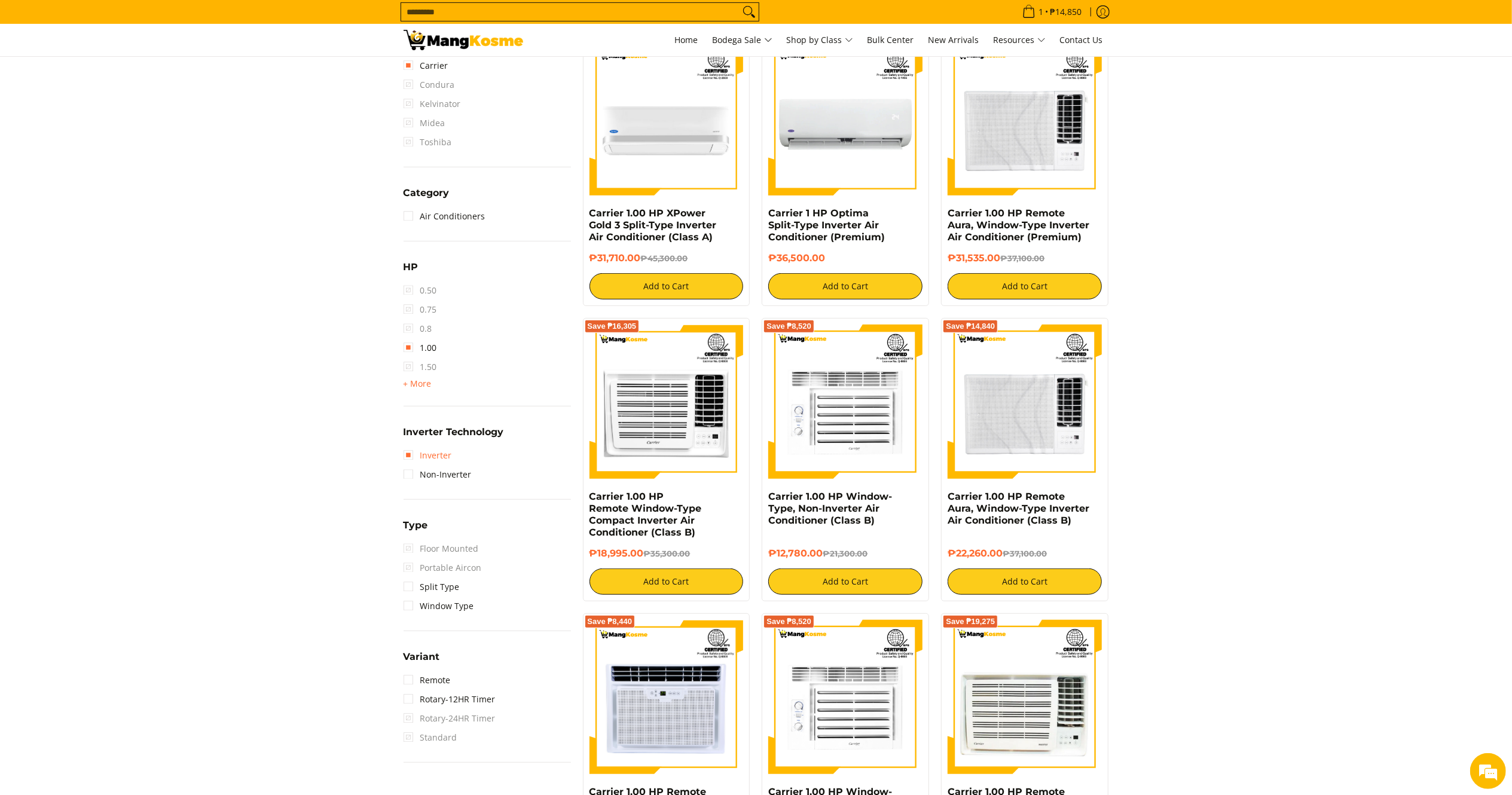
click at [431, 447] on link "Inverter" at bounding box center [428, 455] width 48 height 19
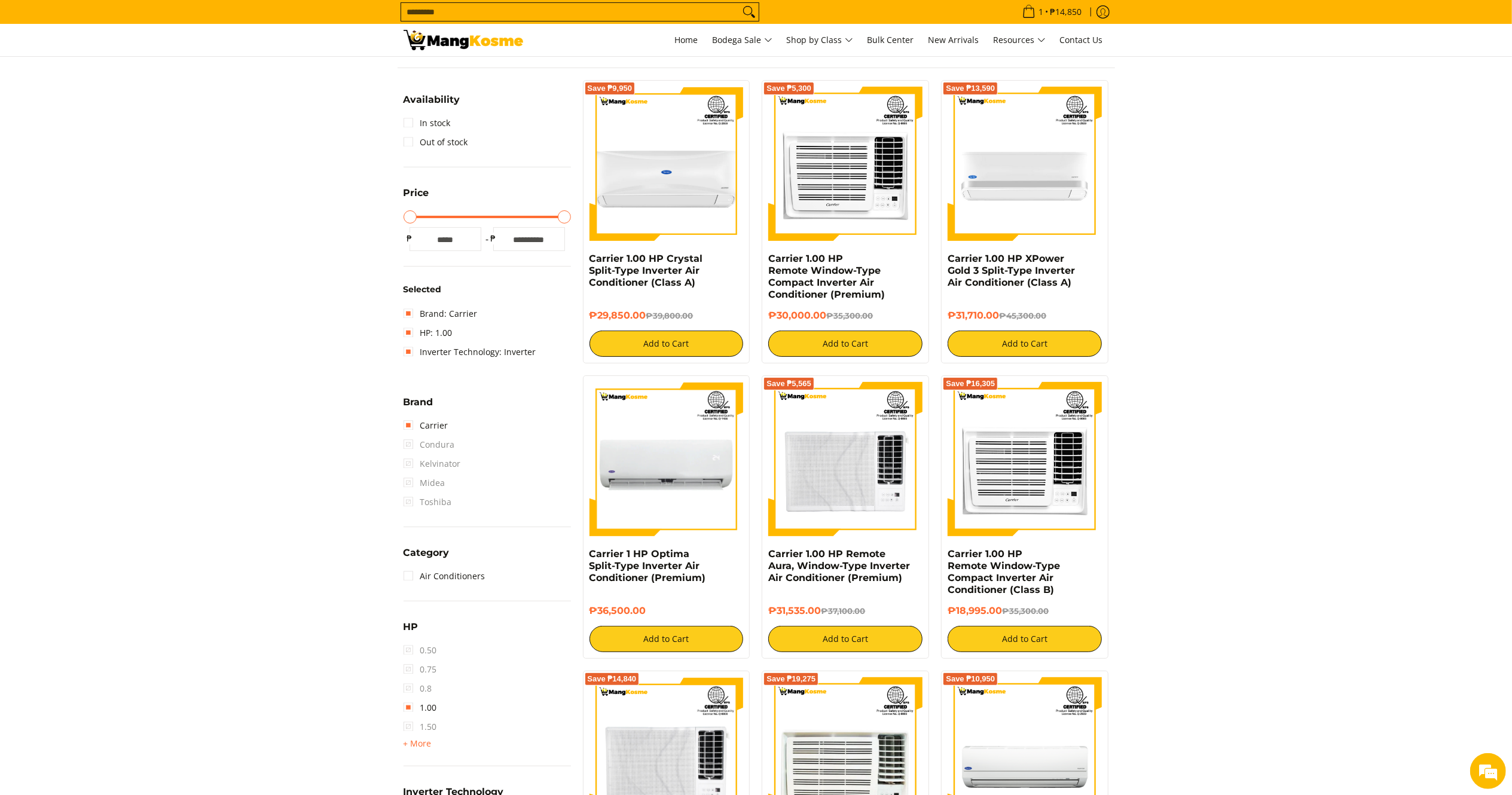
scroll to position [168, 0]
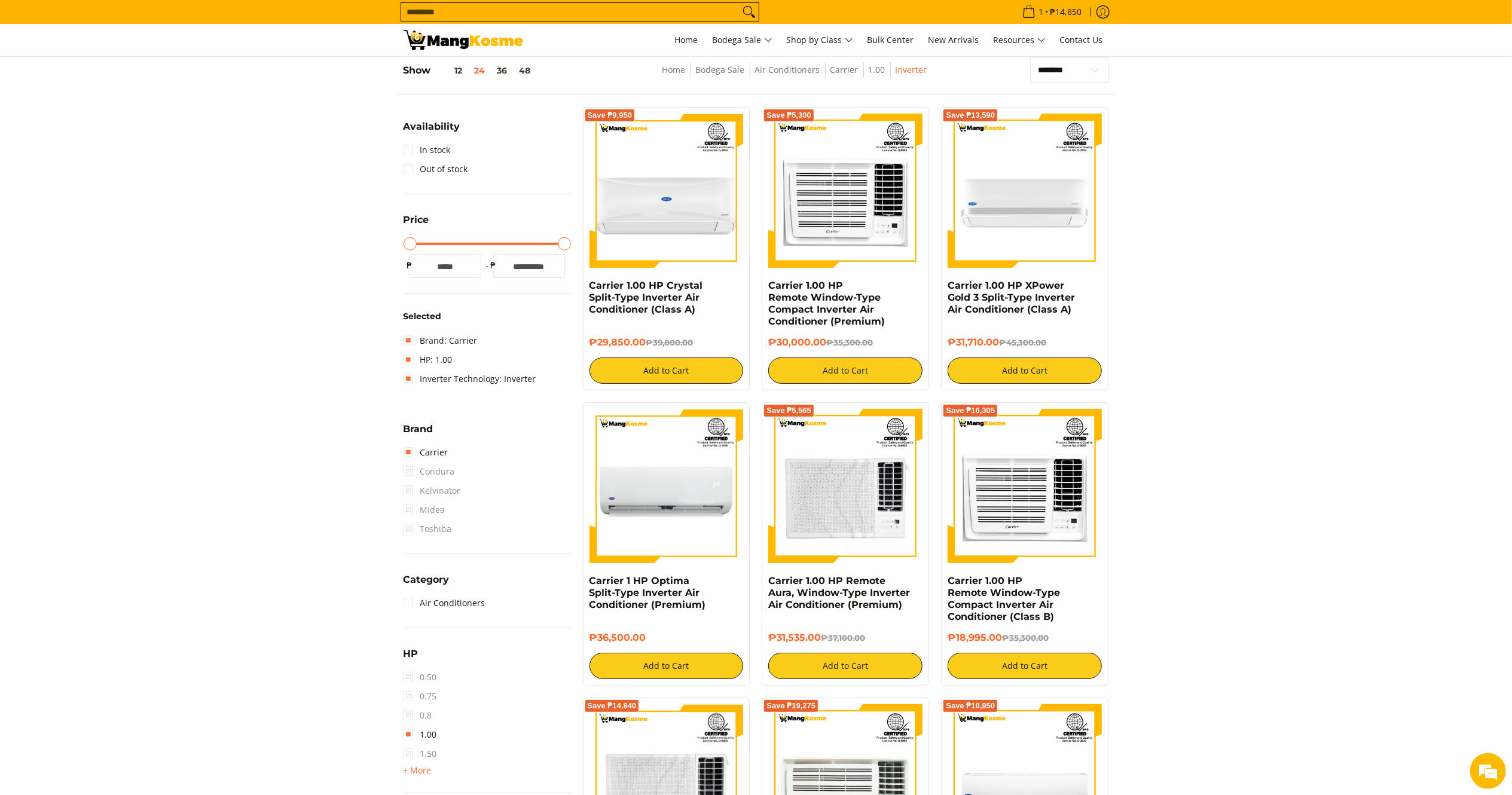
click at [473, 45] on img at bounding box center [463, 40] width 119 height 21
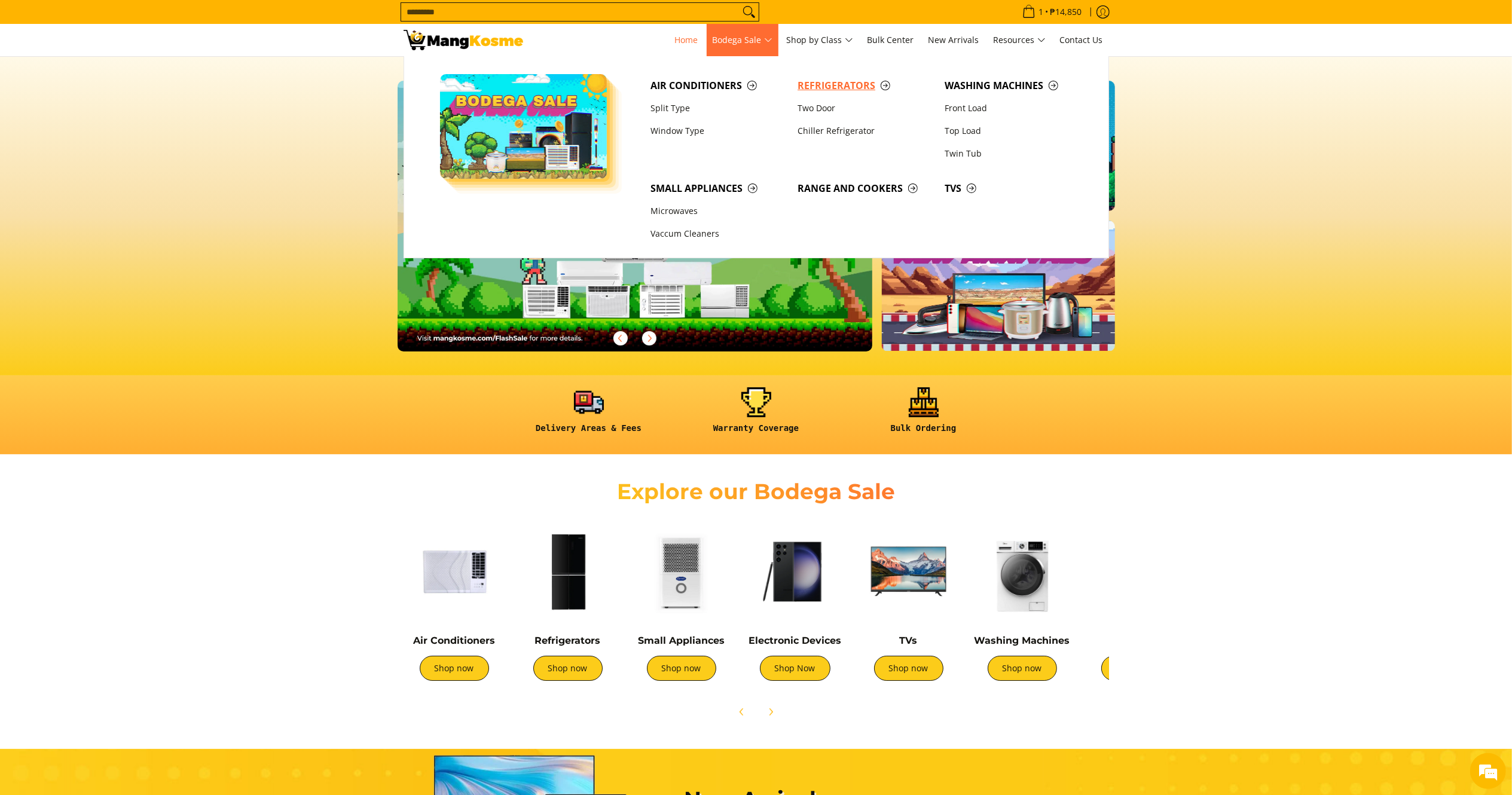
click at [821, 80] on span "Refrigerators" at bounding box center [864, 85] width 135 height 15
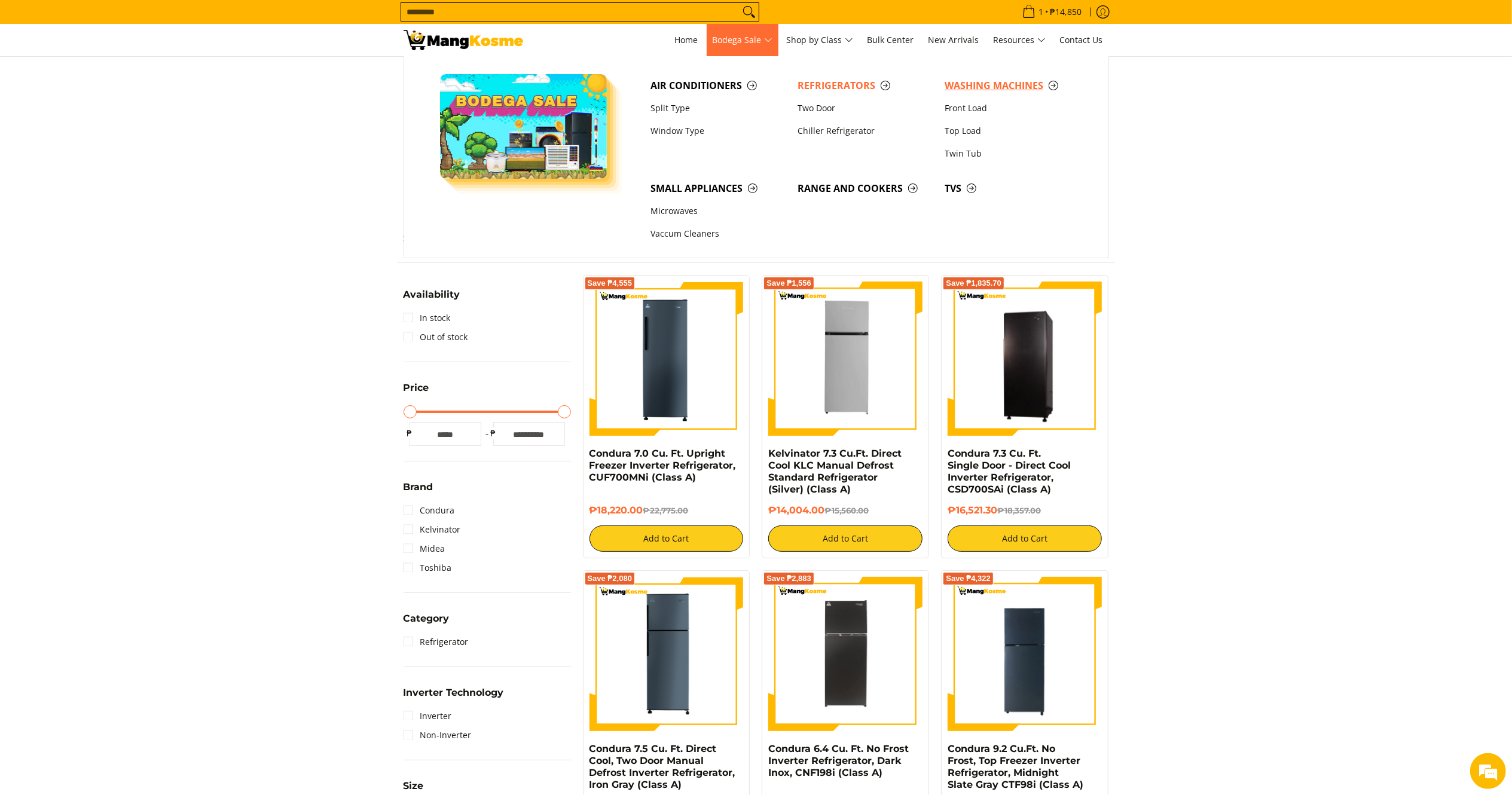
click at [988, 78] on span "Washing Machines" at bounding box center [1012, 85] width 135 height 15
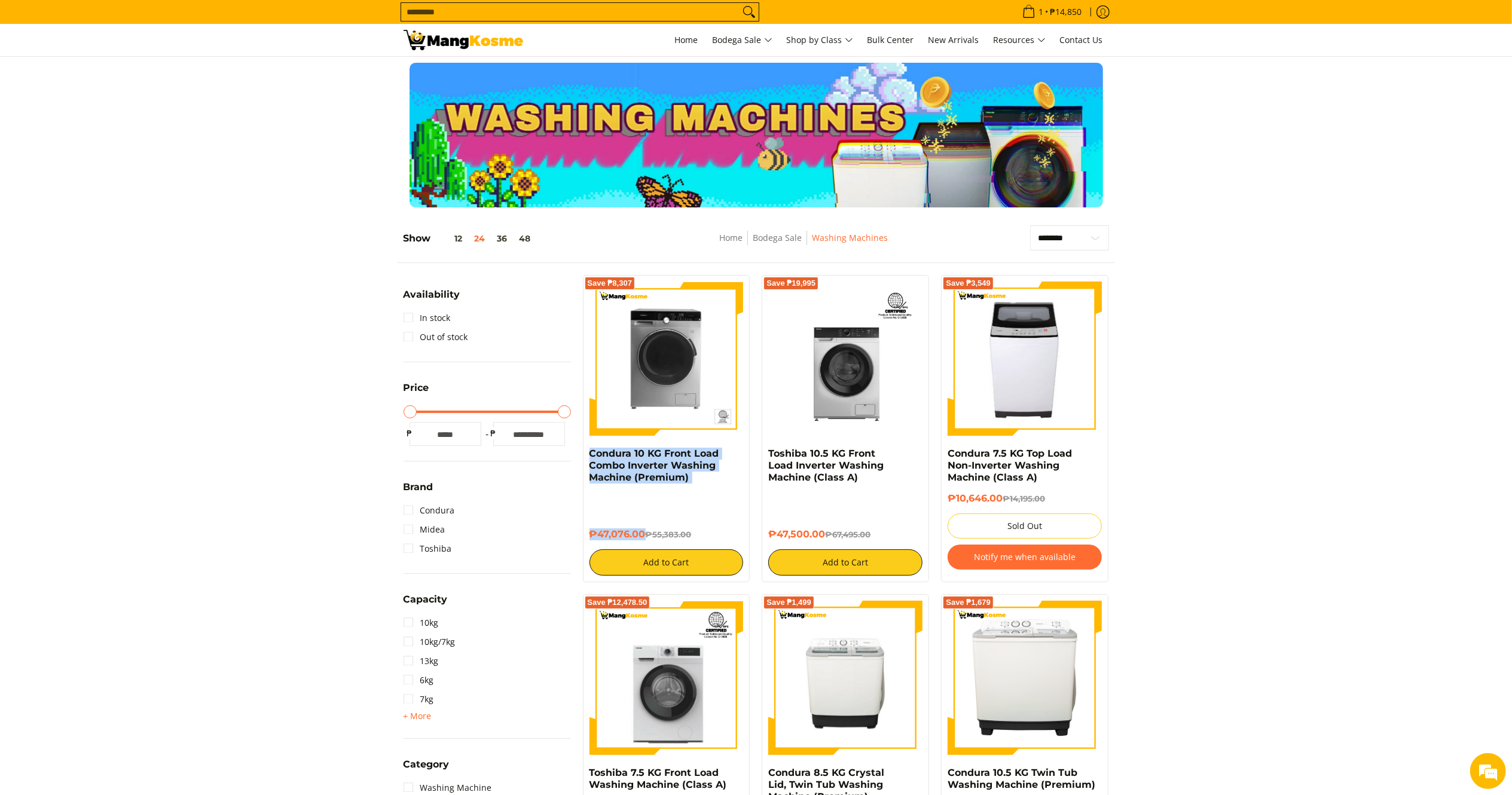
drag, startPoint x: 644, startPoint y: 533, endPoint x: 584, endPoint y: 451, distance: 101.6
click at [584, 451] on div "Save ₱8,307 Condura 10 KG Front Load Combo Inverter Washing Machine (Premium) ₱…" at bounding box center [667, 428] width 168 height 307
copy div "Condura 10 KG Front Load Combo Inverter Washing Machine (Premium) ₱47,076.00"
drag, startPoint x: 825, startPoint y: 535, endPoint x: 768, endPoint y: 456, distance: 97.4
click at [768, 456] on div "Save ₱19,995 Toshiba 10.5 KG Front Load Inverter Washing Machine (Class A) ₱47,…" at bounding box center [846, 428] width 168 height 307
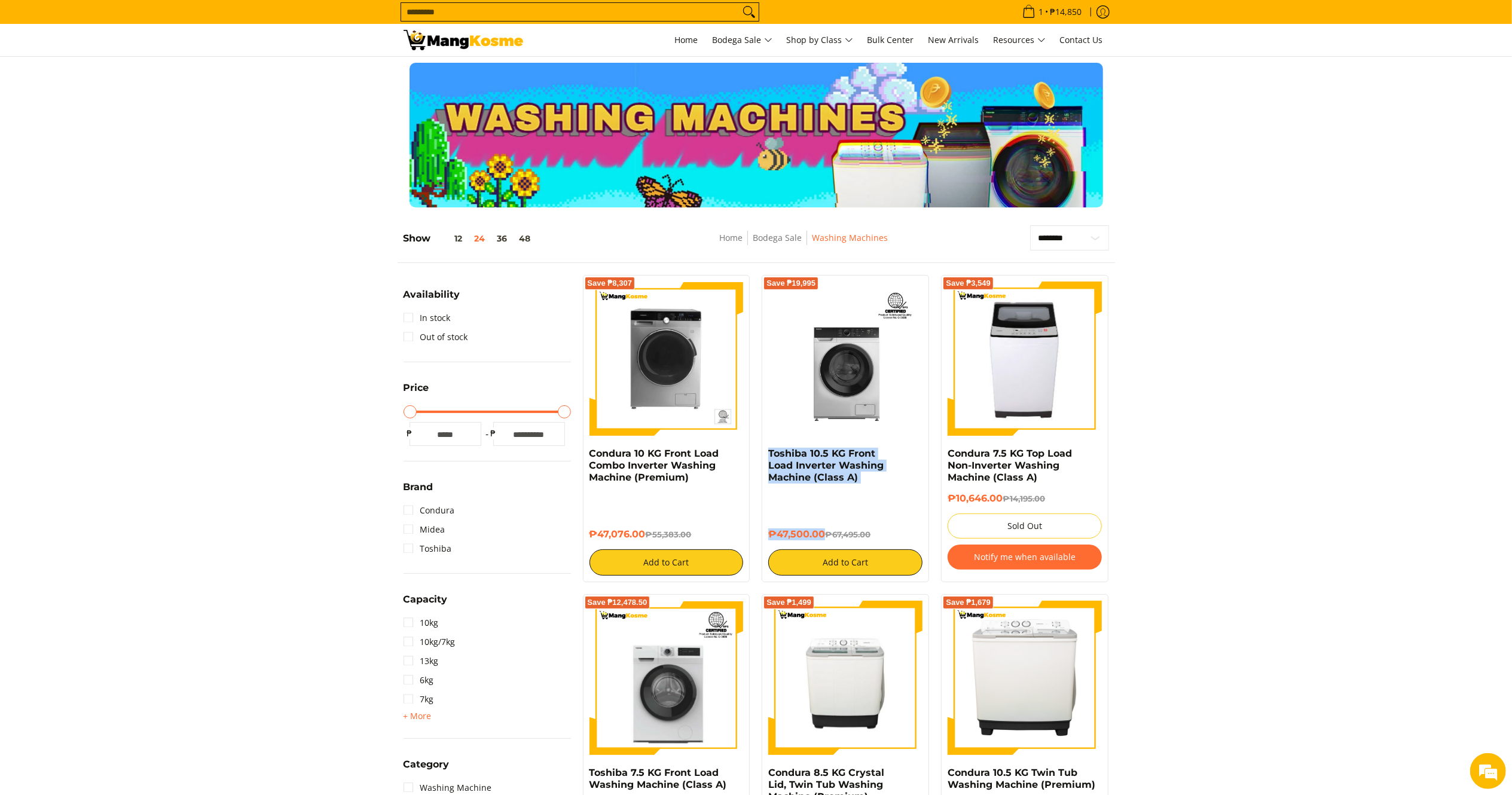
copy div "Toshiba 10.5 KG Front Load Inverter Washing Machine (Class A) ₱47,500.00"
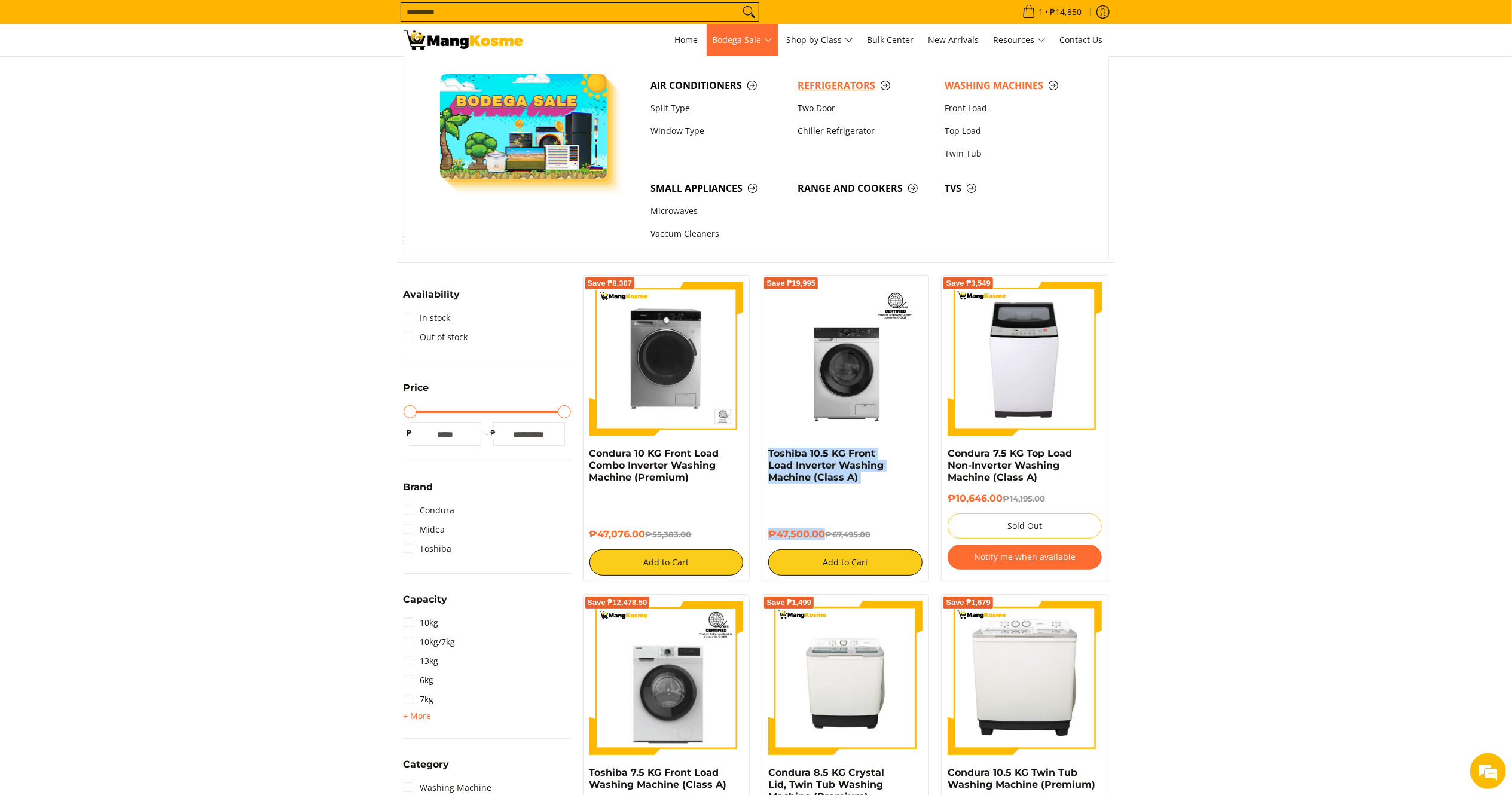
click at [836, 79] on span "Refrigerators" at bounding box center [864, 85] width 135 height 15
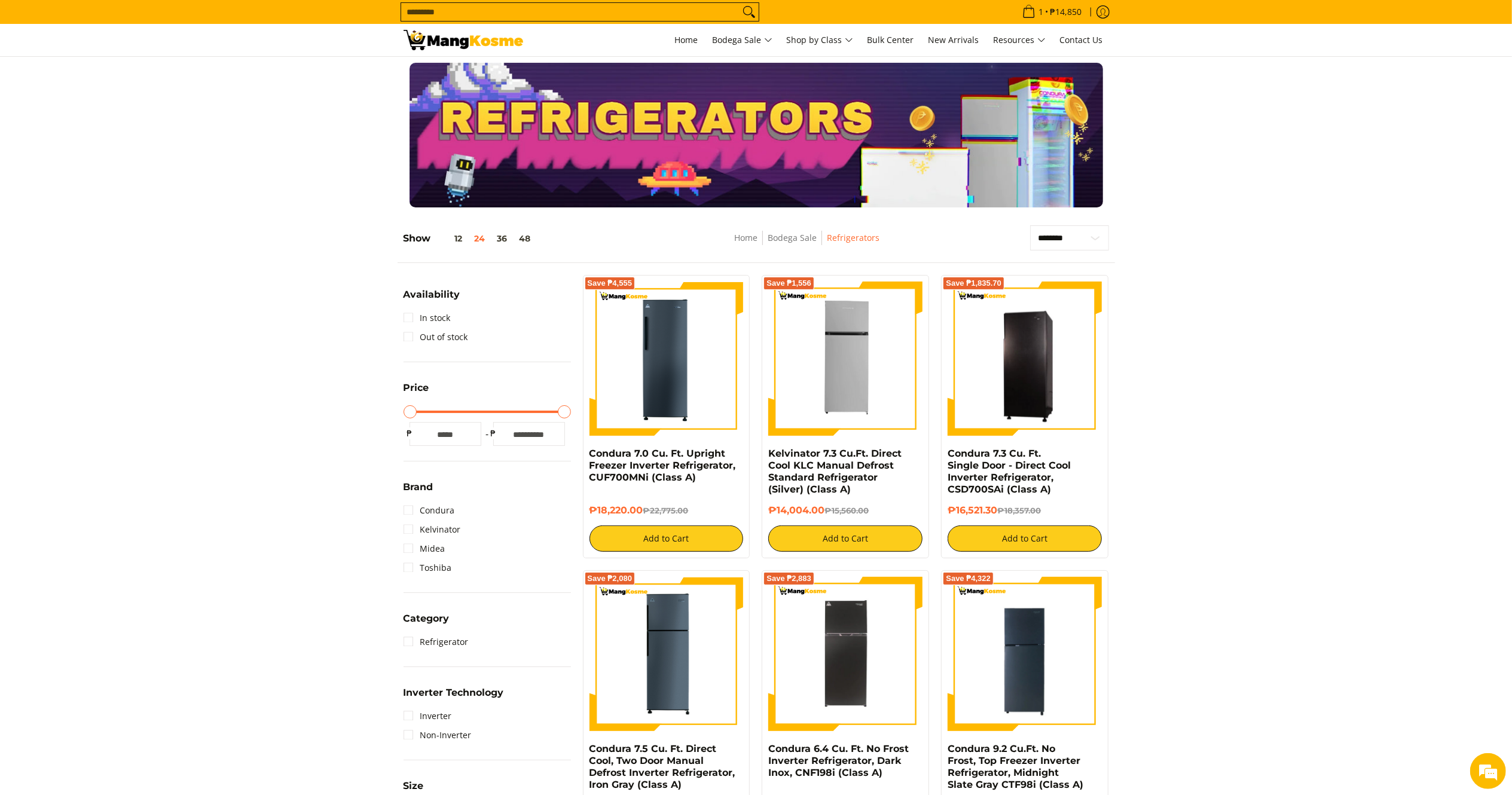
click at [502, 54] on link at bounding box center [463, 40] width 119 height 32
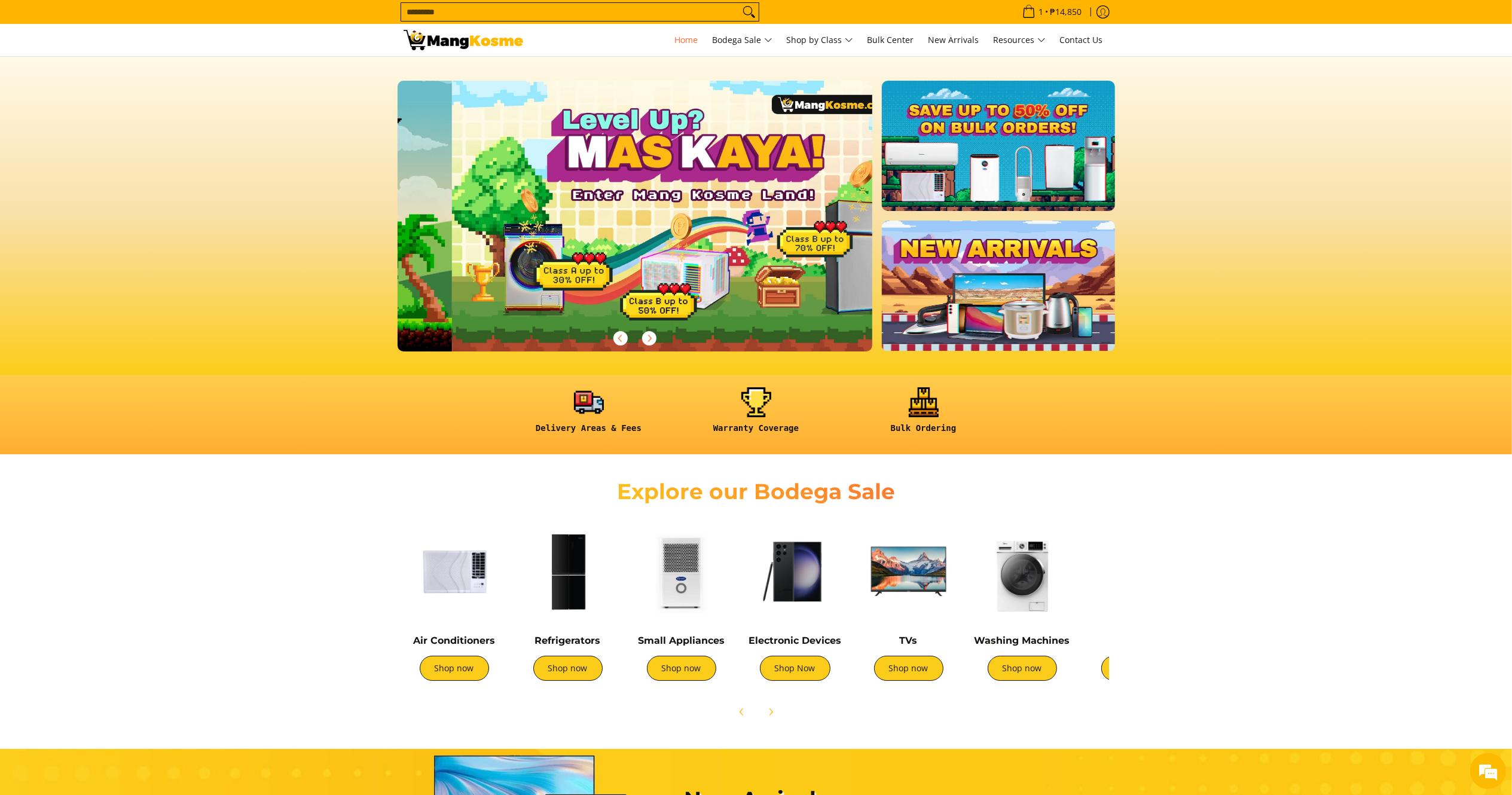
scroll to position [0, 475]
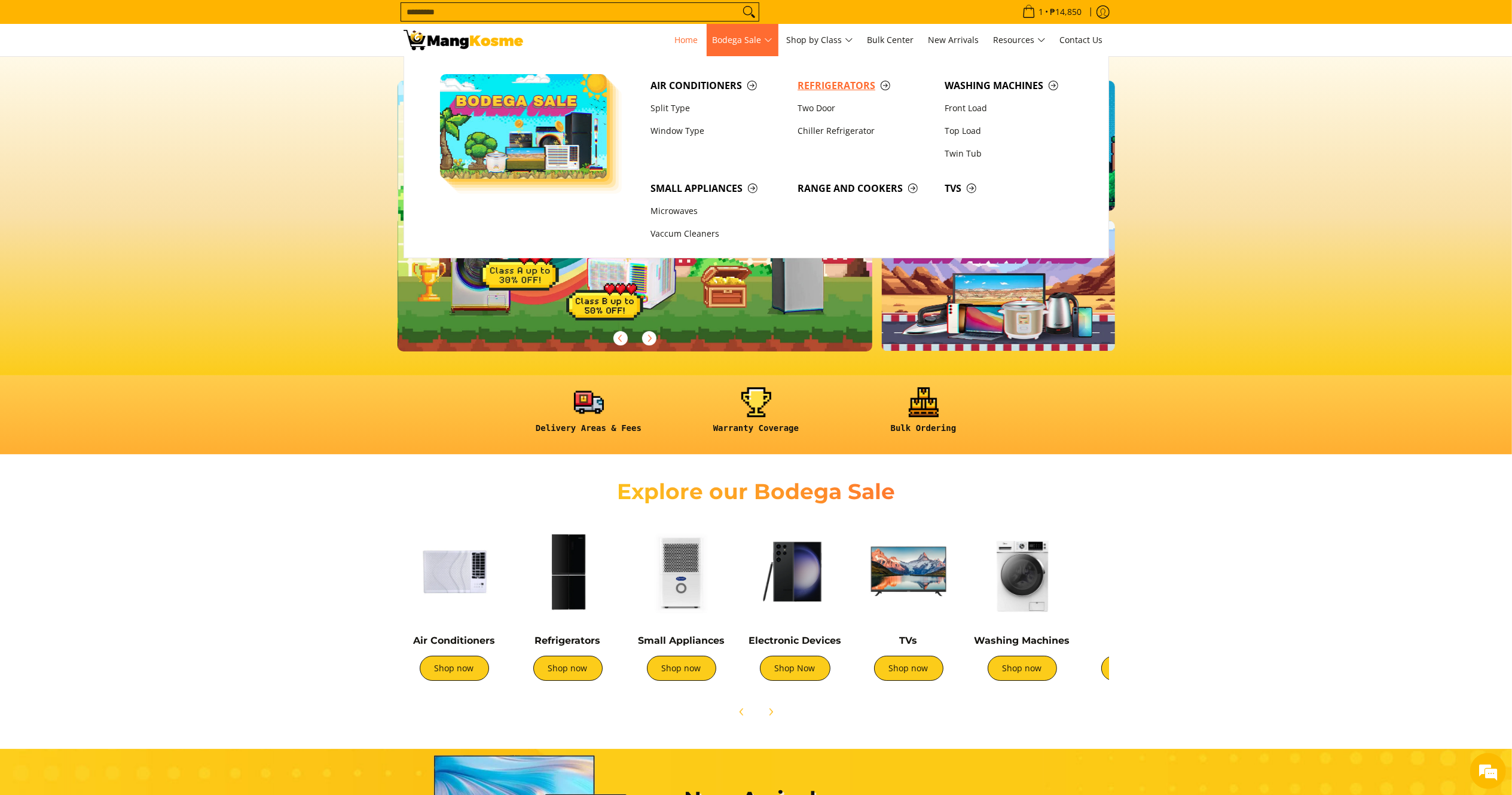
click at [818, 85] on span "Refrigerators" at bounding box center [864, 85] width 135 height 15
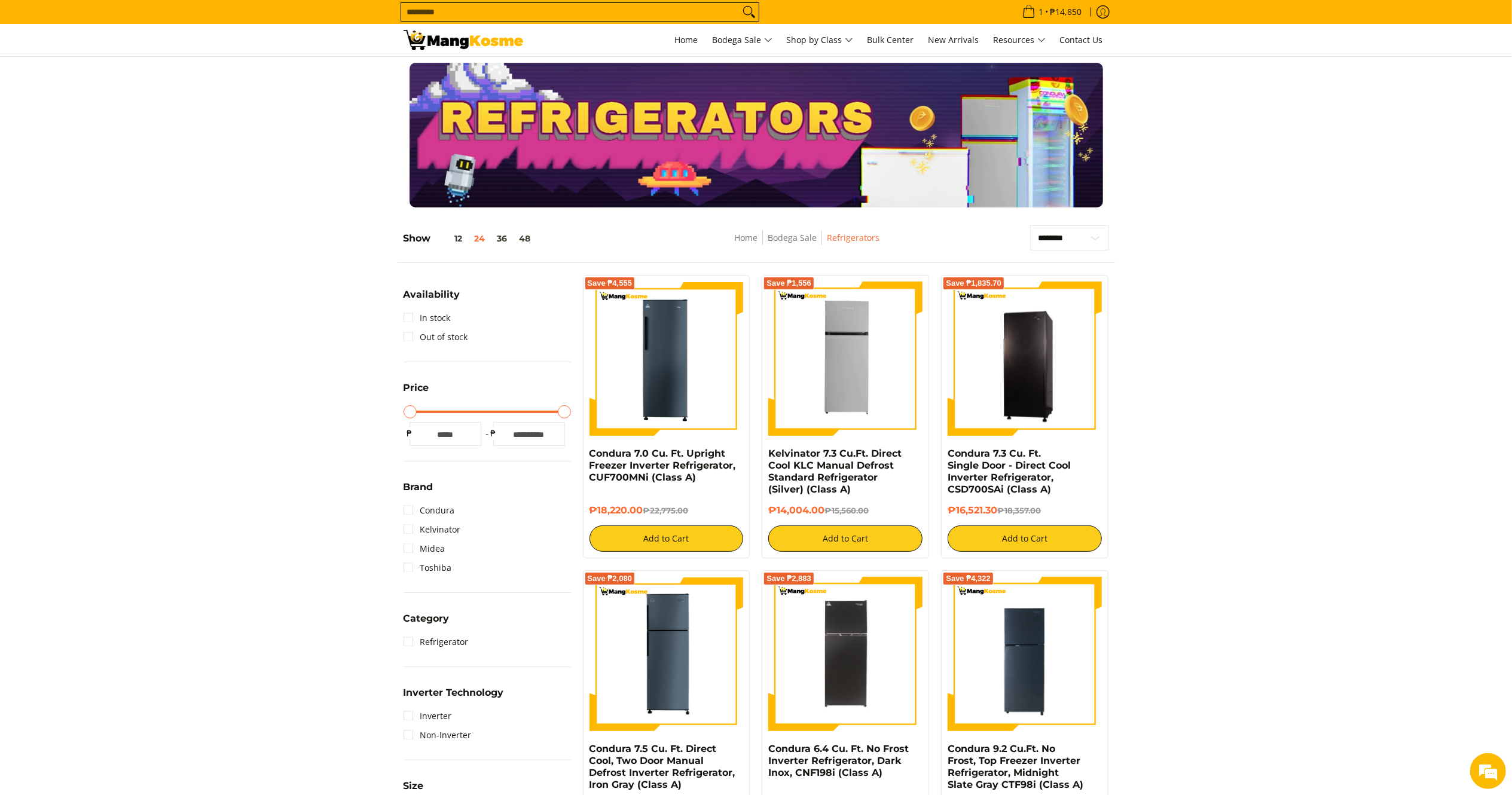
click at [455, 53] on link at bounding box center [463, 40] width 119 height 32
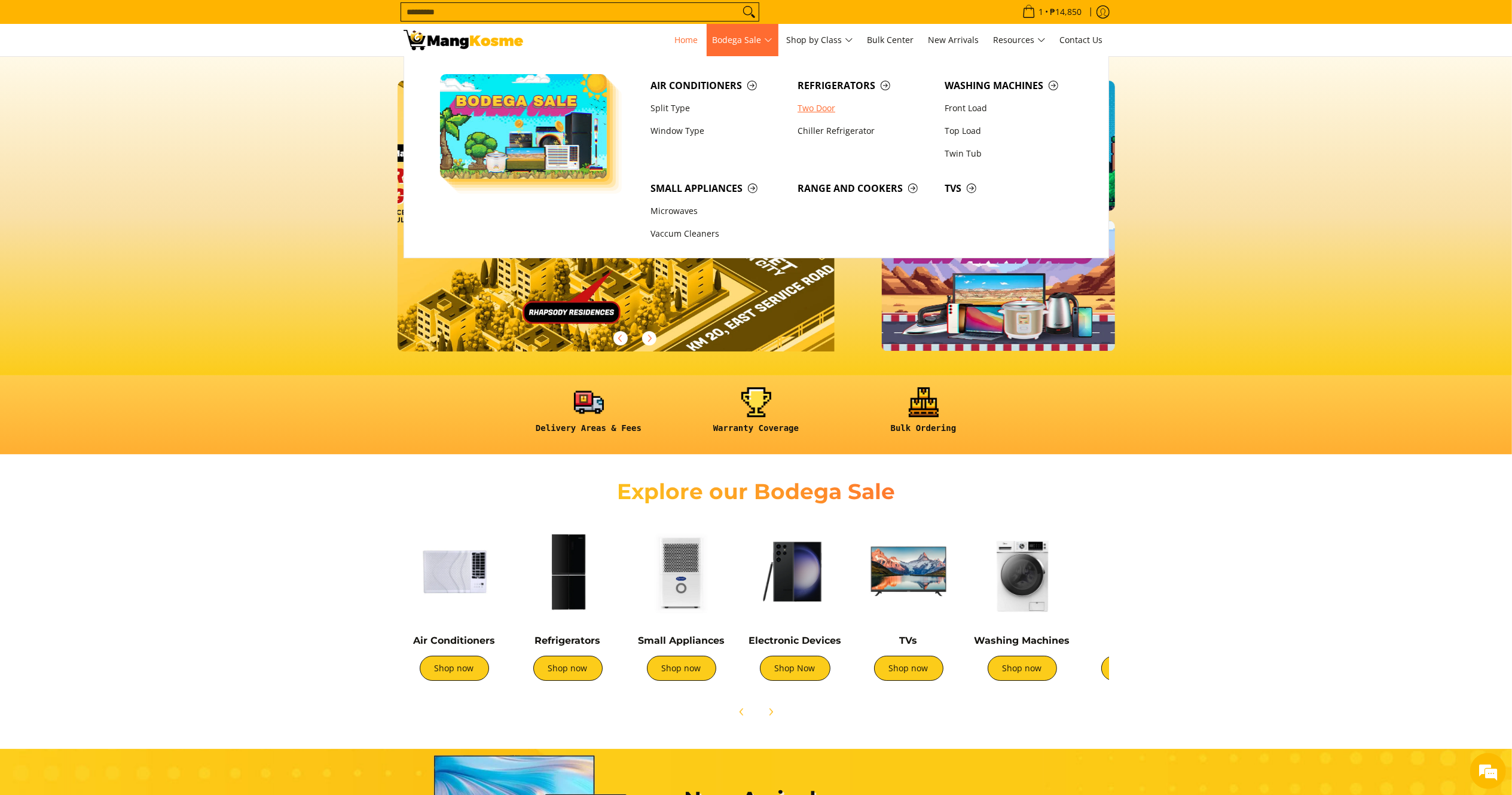
click at [828, 97] on link "Two Door" at bounding box center [865, 108] width 147 height 23
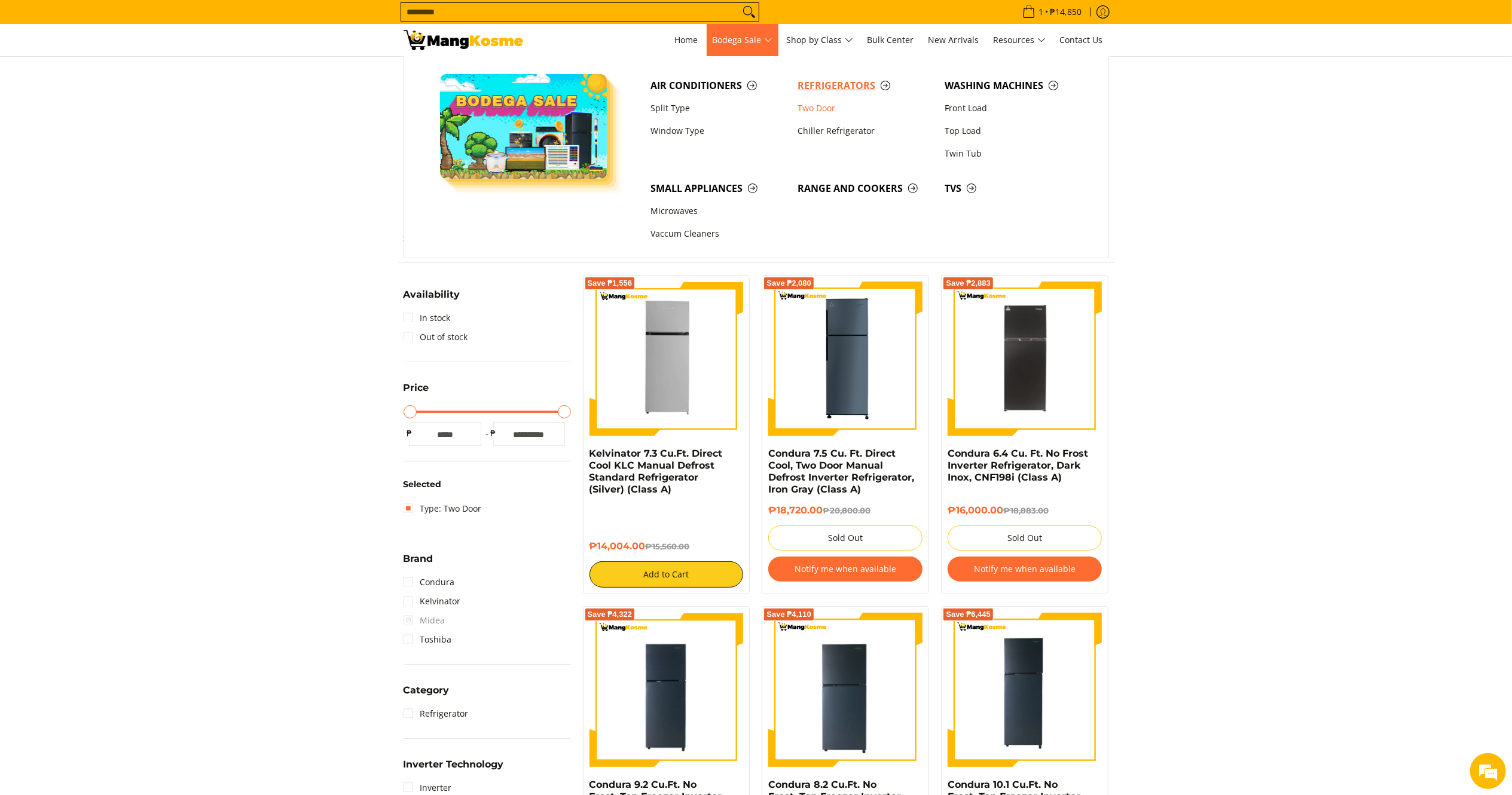
click at [821, 83] on span "Refrigerators" at bounding box center [864, 85] width 135 height 15
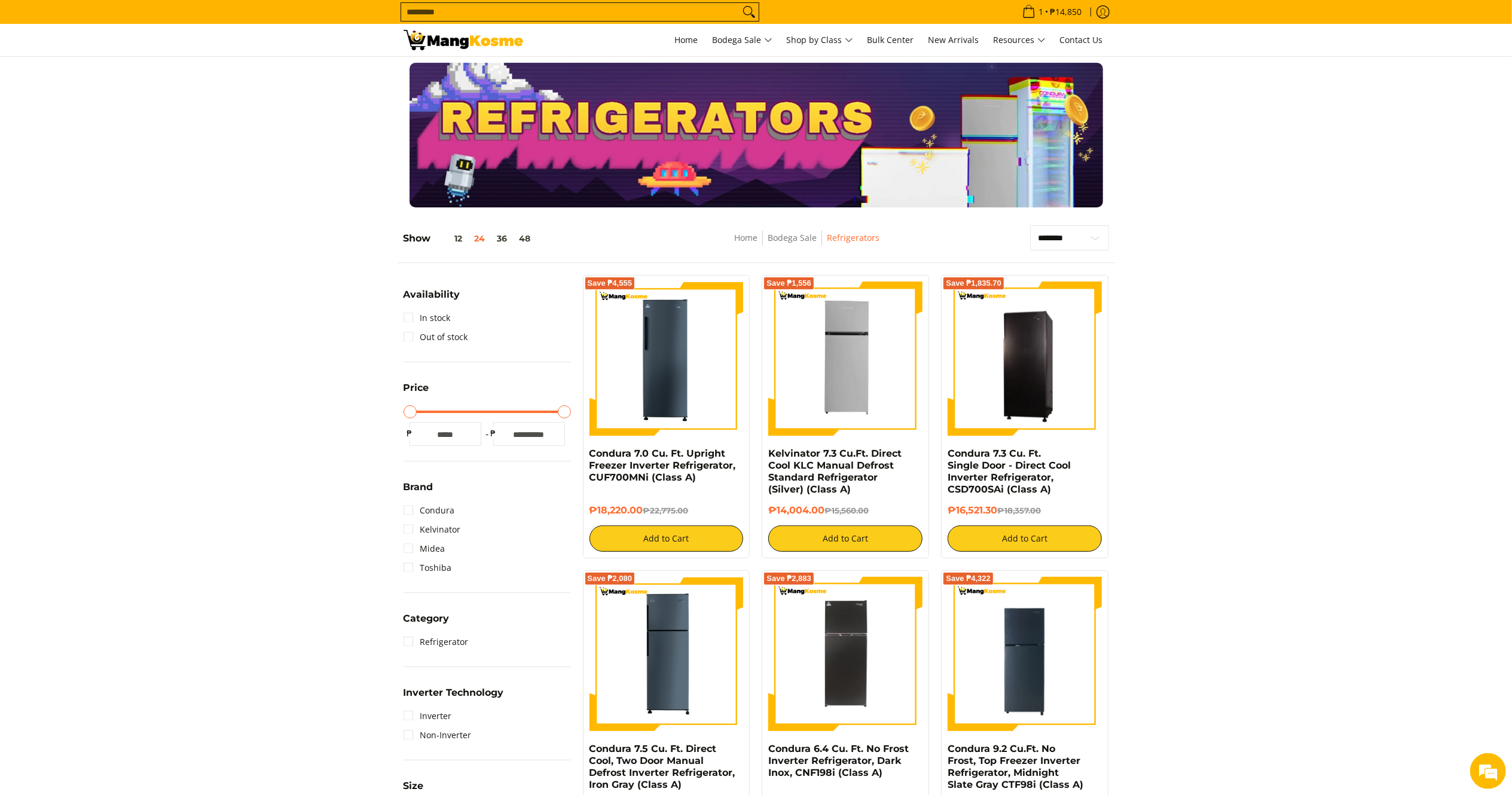
click at [474, 43] on img at bounding box center [463, 40] width 119 height 21
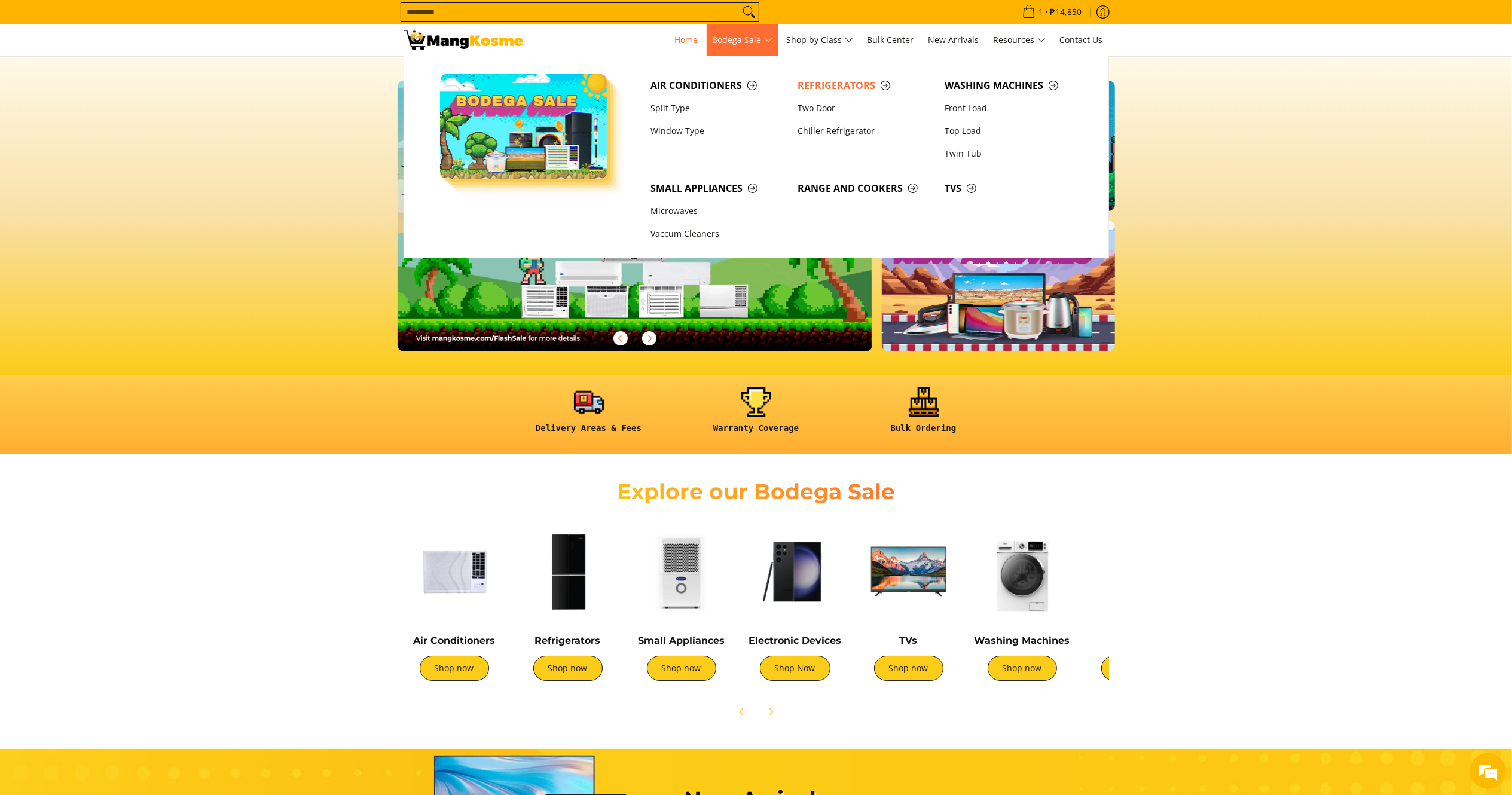
scroll to position [0, 1]
click at [855, 86] on span "Refrigerators" at bounding box center [864, 85] width 135 height 15
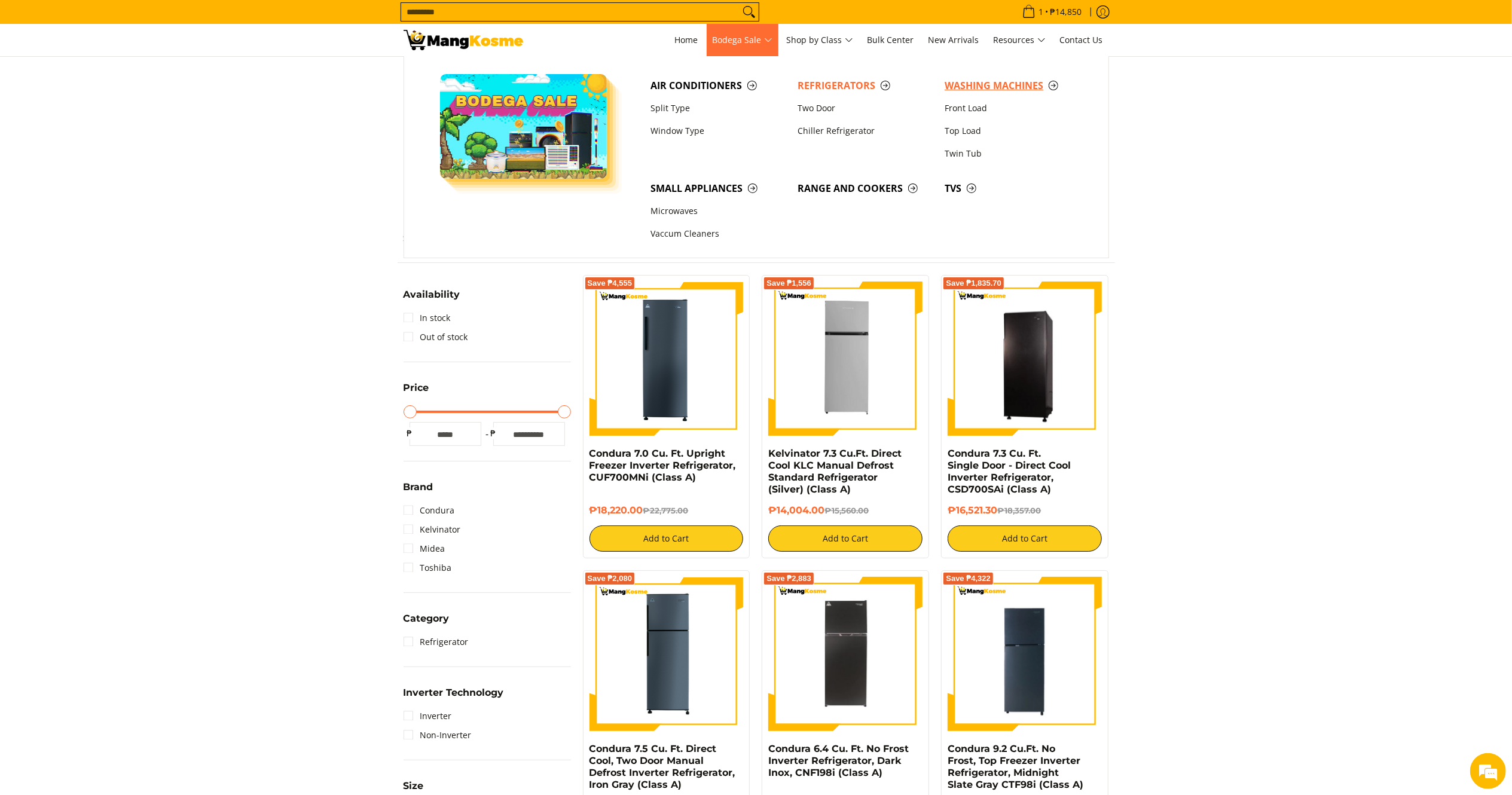
click at [999, 83] on span "Washing Machines" at bounding box center [1012, 85] width 135 height 15
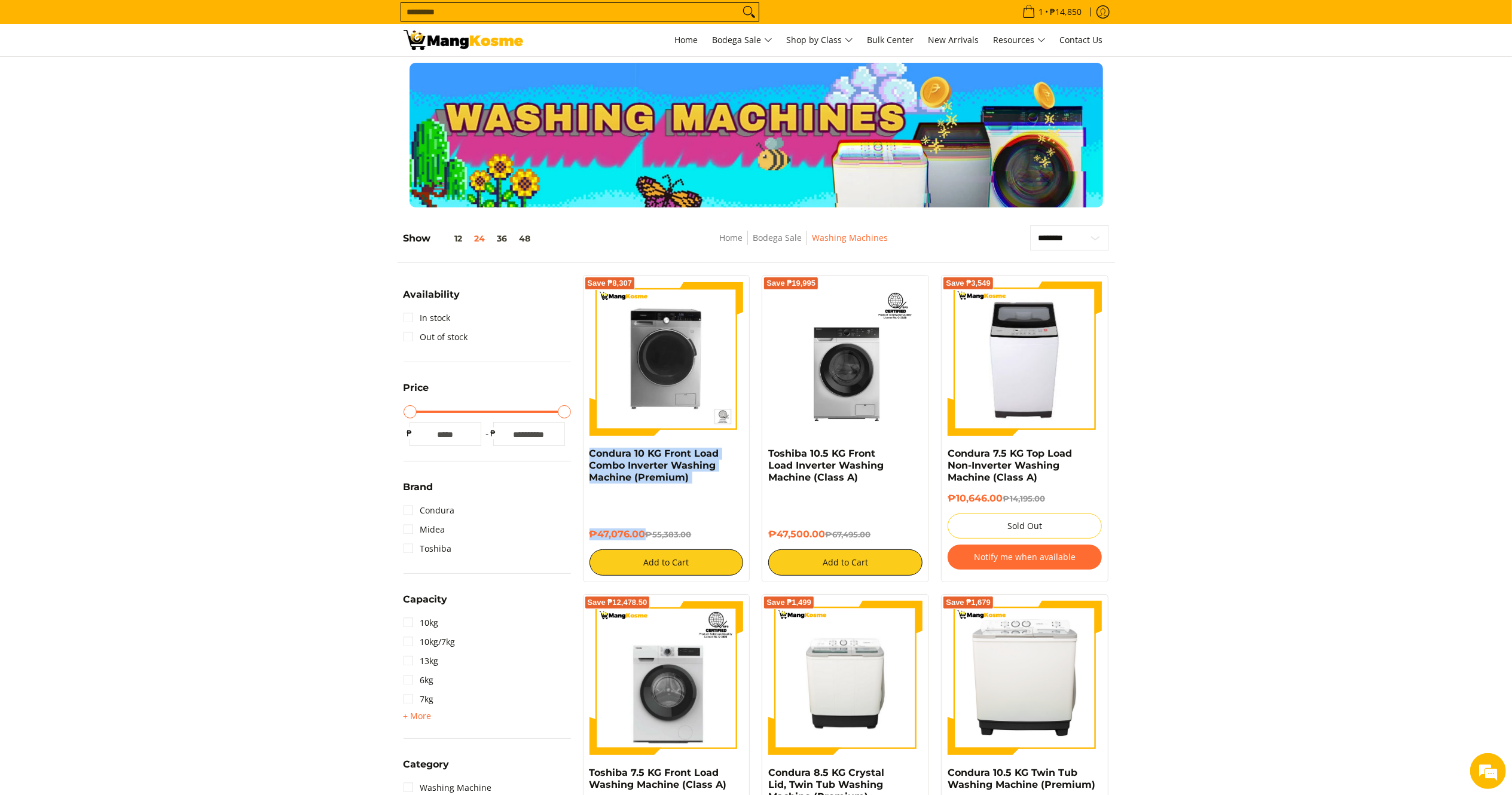
drag, startPoint x: 646, startPoint y: 532, endPoint x: 586, endPoint y: 449, distance: 102.4
click at [586, 449] on div "Save ₱8,307 Condura 10 KG Front Load Combo Inverter Washing Machine (Premium) ₱…" at bounding box center [667, 428] width 168 height 307
copy div "Condura 10 KG Front Load Combo Inverter Washing Machine (Premium) ₱47,076.00"
drag, startPoint x: 828, startPoint y: 529, endPoint x: 766, endPoint y: 454, distance: 97.3
click at [766, 454] on div "Save ₱19,995 Toshiba 10.5 KG Front Load Inverter Washing Machine (Class A) ₱47,…" at bounding box center [846, 428] width 168 height 307
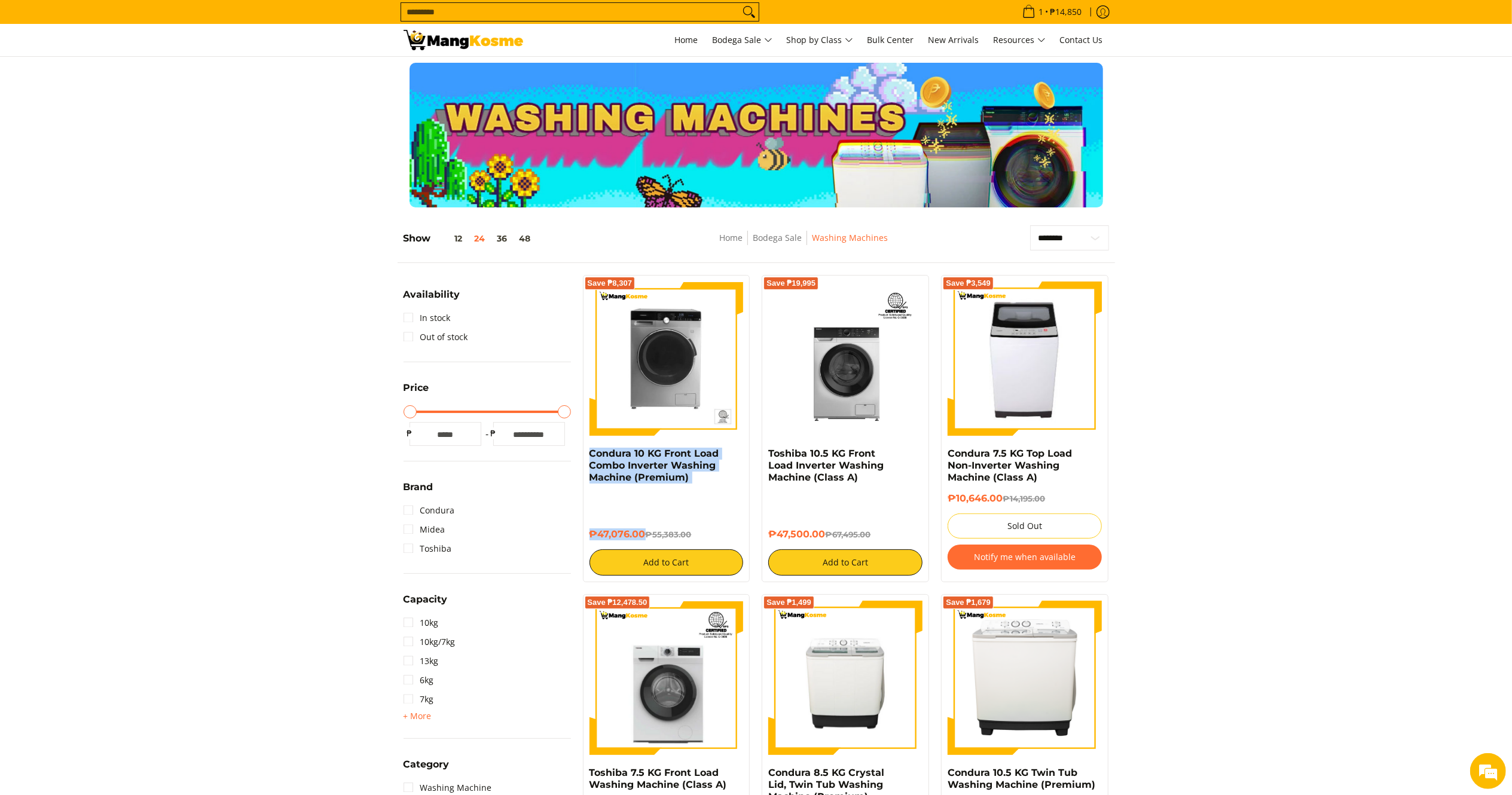
copy div "Toshiba 10.5 KG Front Load Inverter Washing Machine (Class A) ₱47,500.00"
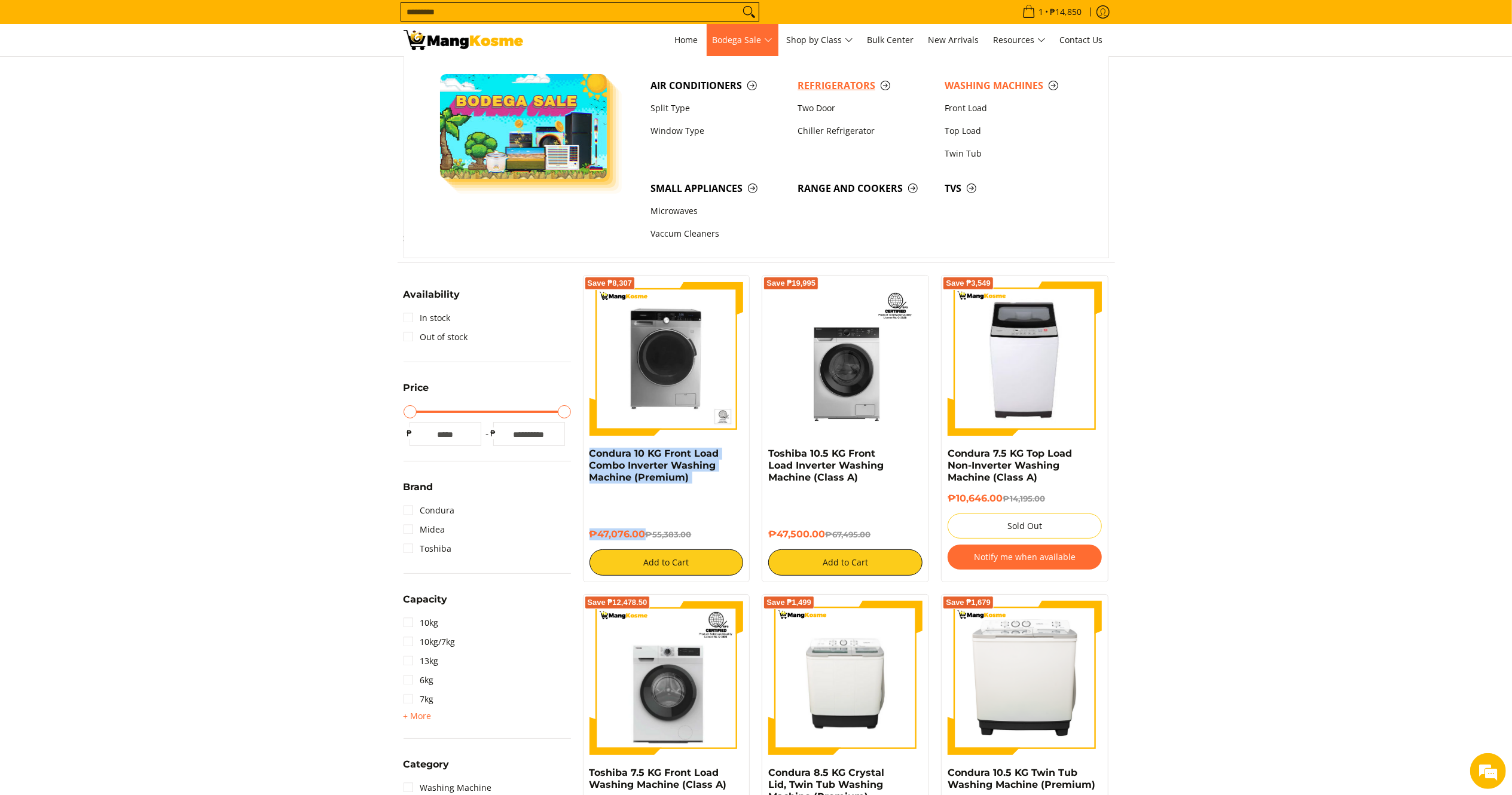
click at [815, 83] on span "Refrigerators" at bounding box center [864, 85] width 135 height 15
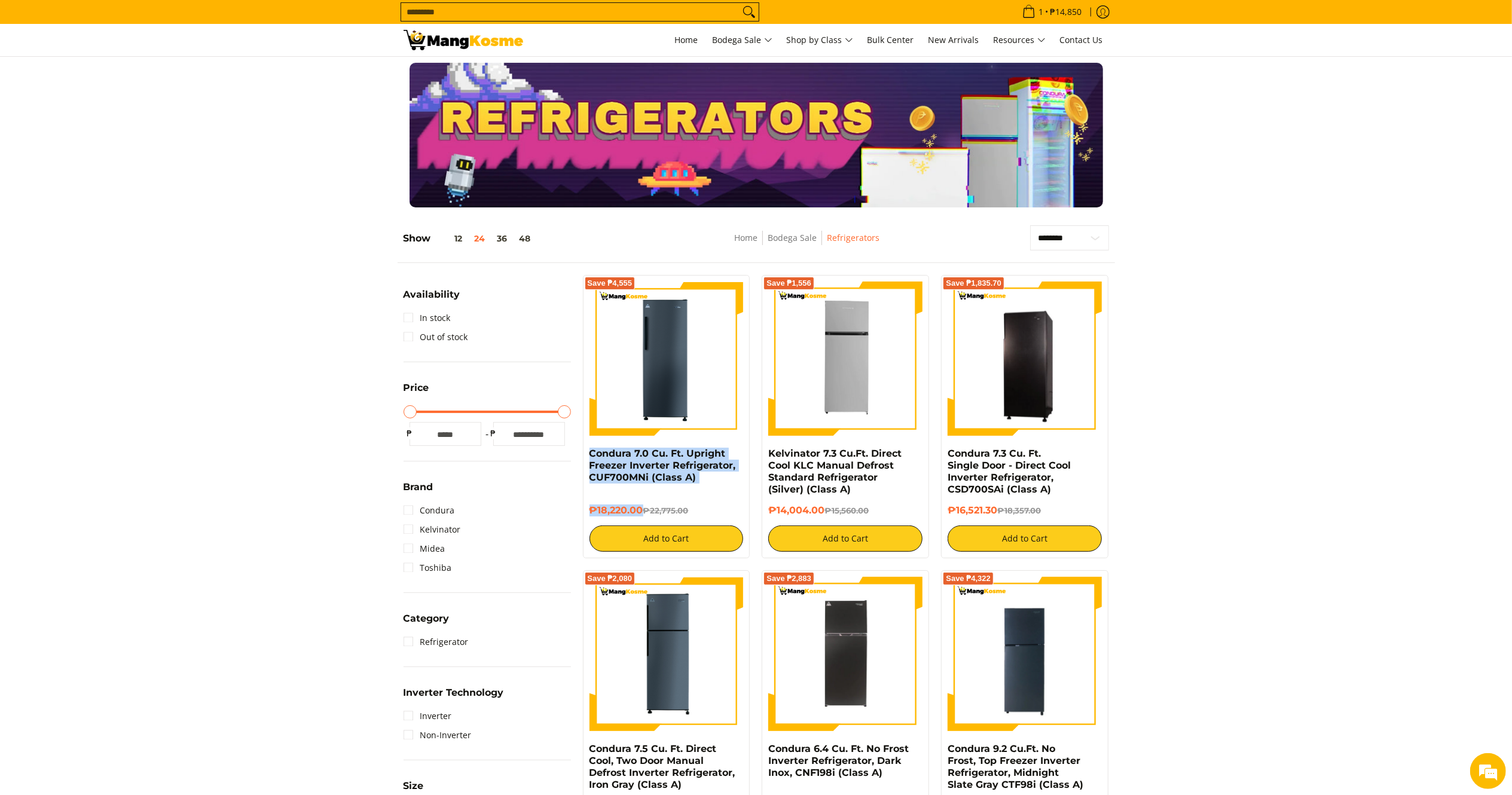
drag, startPoint x: 643, startPoint y: 511, endPoint x: 587, endPoint y: 456, distance: 78.5
click at [587, 456] on div "Save ₱4,555 Condura 7.0 Cu. Ft. Upright Freezer Inverter Refrigerator, CUF700MN…" at bounding box center [667, 416] width 168 height 283
copy div "Condura 7.0 Cu. Ft. Upright Freezer Inverter Refrigerator, CUF700MNi (Class A) …"
click at [618, 323] on img at bounding box center [666, 358] width 154 height 154
drag, startPoint x: 824, startPoint y: 511, endPoint x: 766, endPoint y: 454, distance: 81.3
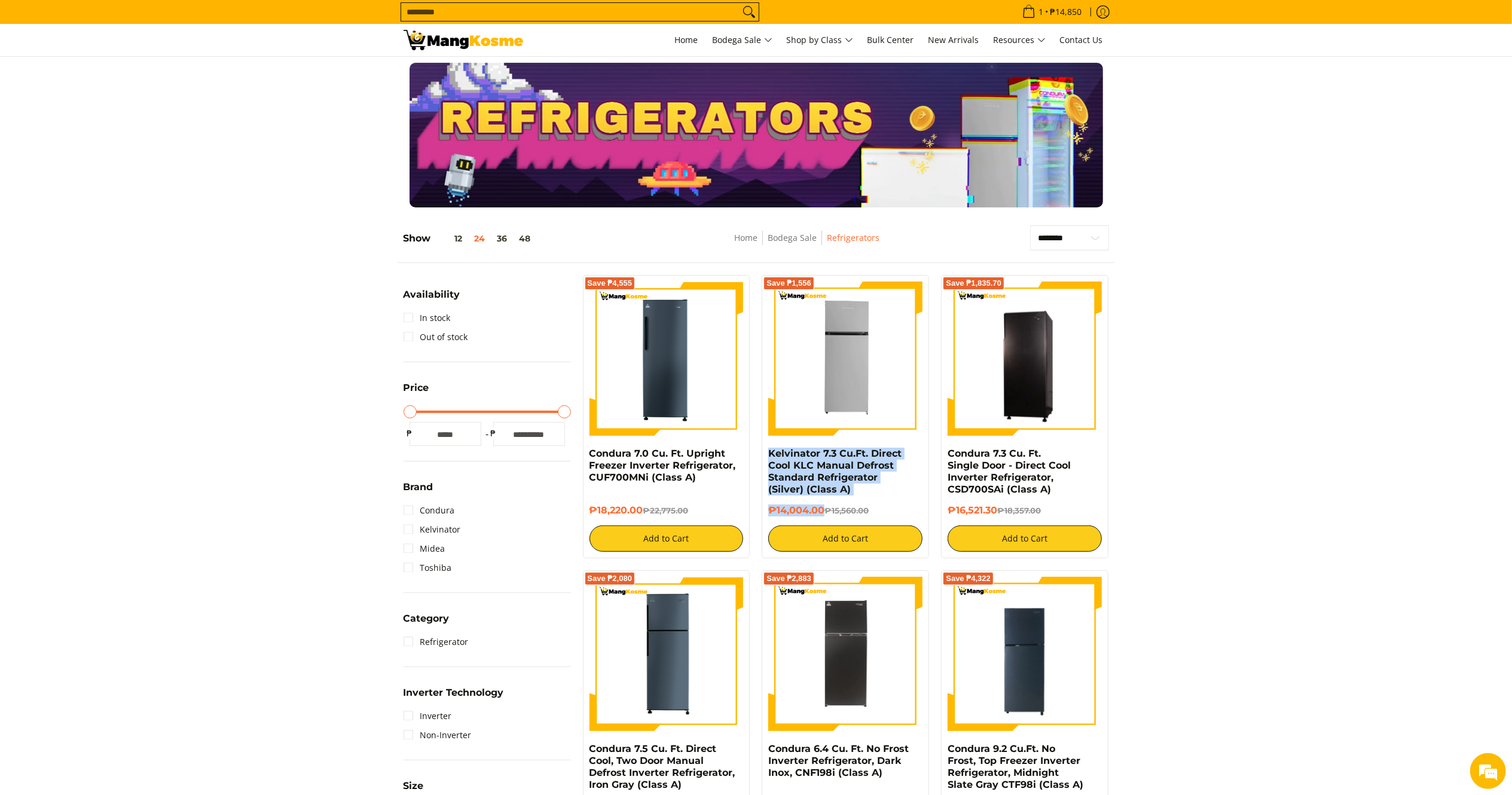
click at [766, 454] on div "Save ₱1,556 Kelvinator 7.3 Cu.Ft. Direct Cool KLC Manual Defrost Standard Refri…" at bounding box center [846, 416] width 168 height 283
copy div "Kelvinator 7.3 Cu.Ft. Direct Cool KLC Manual Defrost Standard Refrigerator (Sil…"
click at [831, 392] on img at bounding box center [845, 358] width 154 height 154
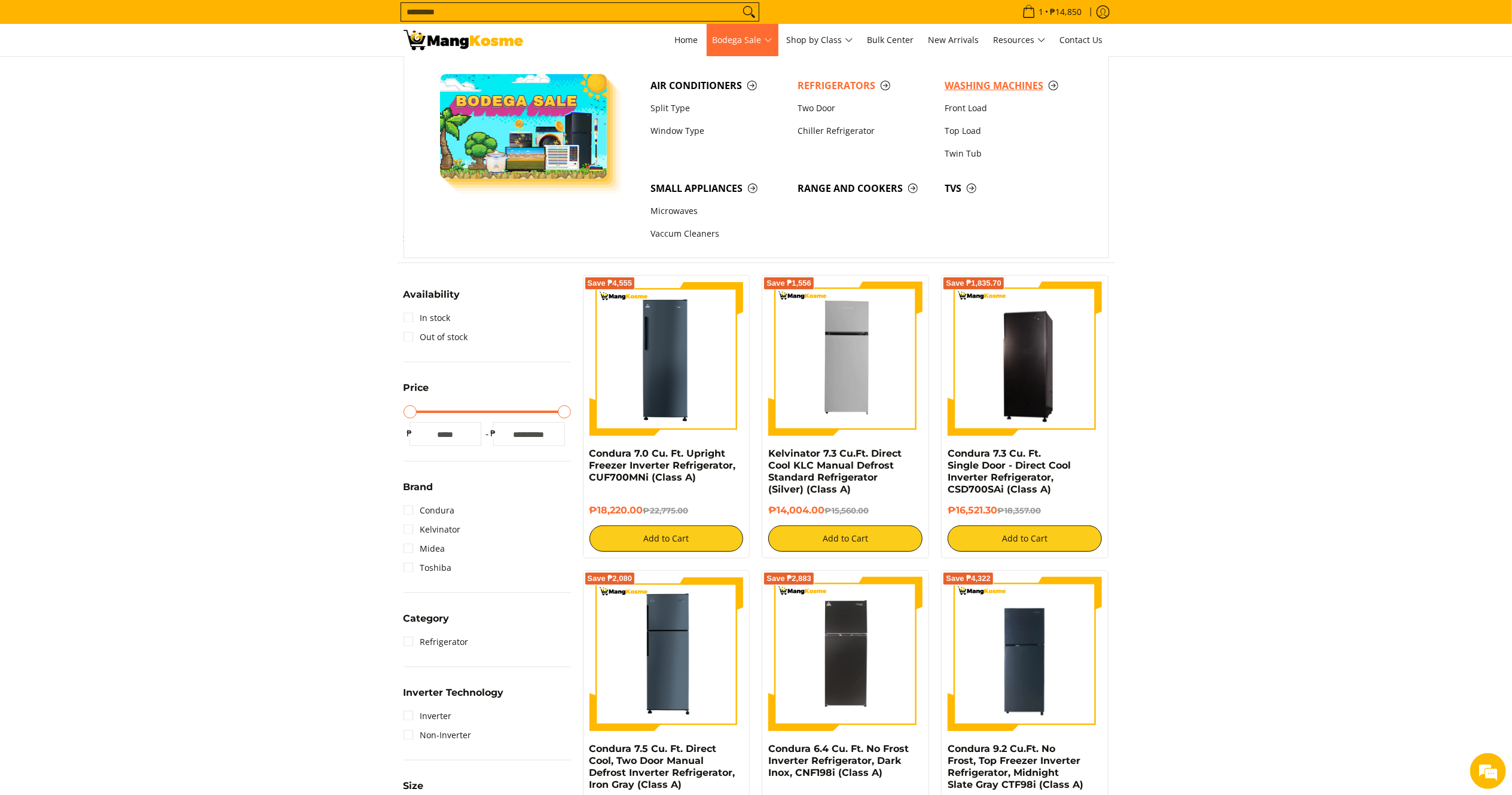
click at [995, 87] on span "Washing Machines" at bounding box center [1012, 85] width 135 height 15
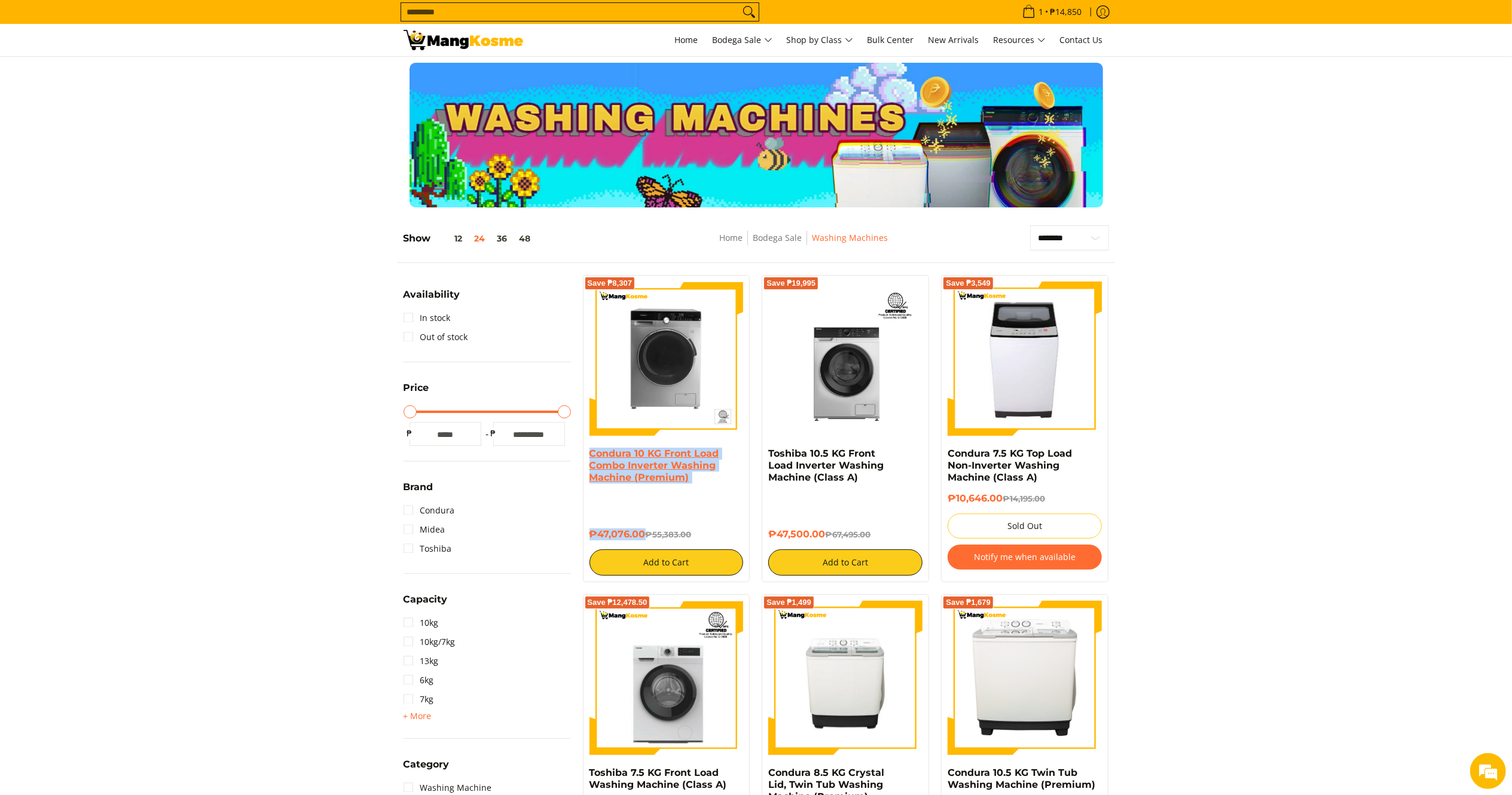
drag, startPoint x: 644, startPoint y: 535, endPoint x: 591, endPoint y: 456, distance: 95.1
click at [591, 456] on div "Condura 10 KG Front Load Combo Inverter Washing Machine (Premium) ₱47,076.00 ₱5…" at bounding box center [666, 511] width 154 height 128
copy div "Condura 10 KG Front Load Combo Inverter Washing Machine (Premium) ₱47,076.00"
drag, startPoint x: 826, startPoint y: 532, endPoint x: 761, endPoint y: 451, distance: 103.9
click at [762, 451] on div "Save ₱19,995 Toshiba 10.5 KG Front Load Inverter Washing Machine (Class A) ₱47,…" at bounding box center [846, 428] width 168 height 307
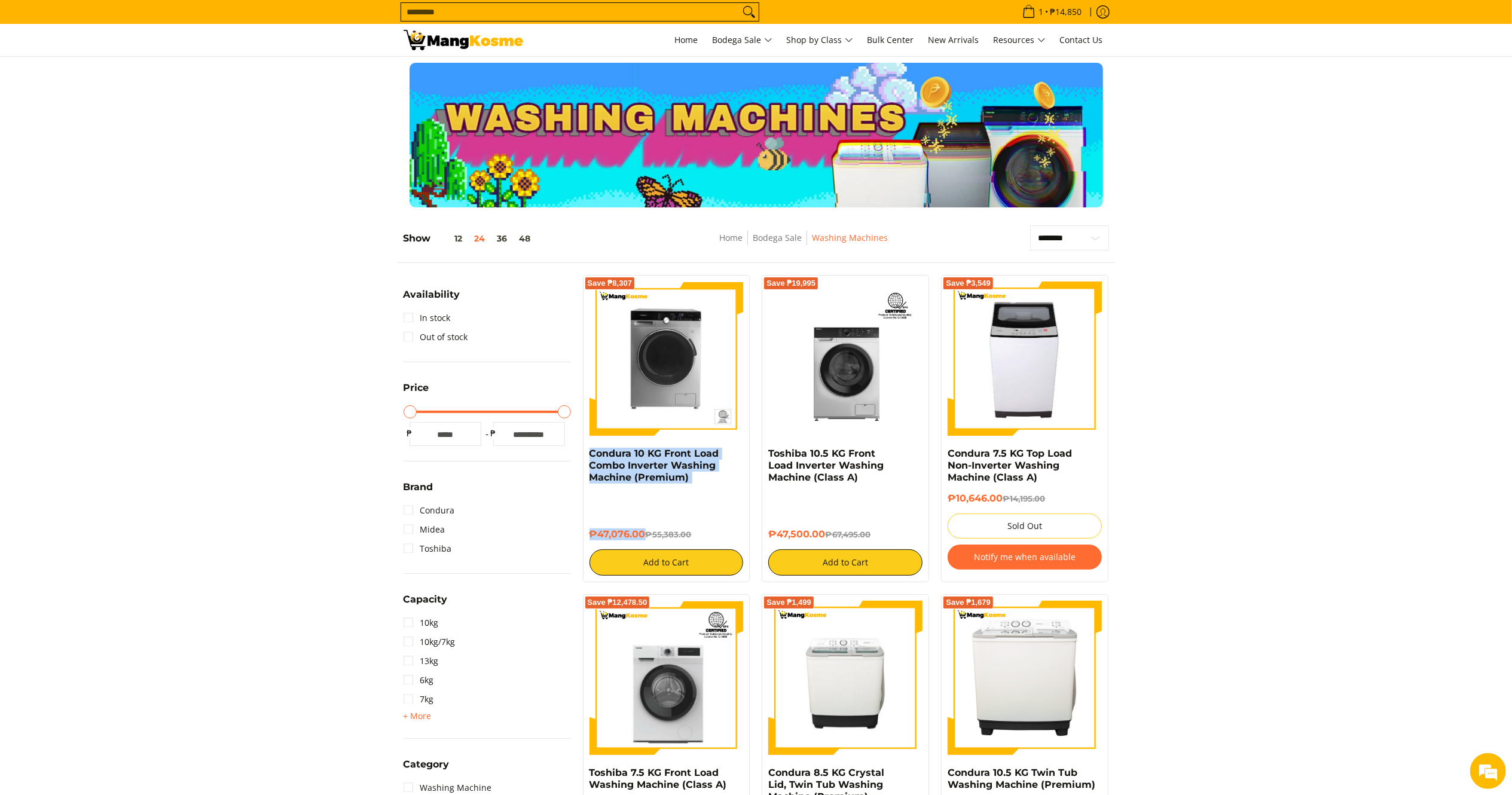
copy div "Toshiba 10.5 KG Front Load Inverter Washing Machine (Class A) ₱47,500.00"
drag, startPoint x: 650, startPoint y: 535, endPoint x: 588, endPoint y: 456, distance: 100.4
click at [588, 456] on div "Save ₱8,307 Condura 10 KG Front Load Combo Inverter Washing Machine (Premium) ₱…" at bounding box center [667, 428] width 168 height 307
copy div "Condura 10 KG Front Load Combo Inverter Washing Machine (Premium) ₱47,076.00"
drag, startPoint x: 825, startPoint y: 536, endPoint x: 765, endPoint y: 454, distance: 101.6
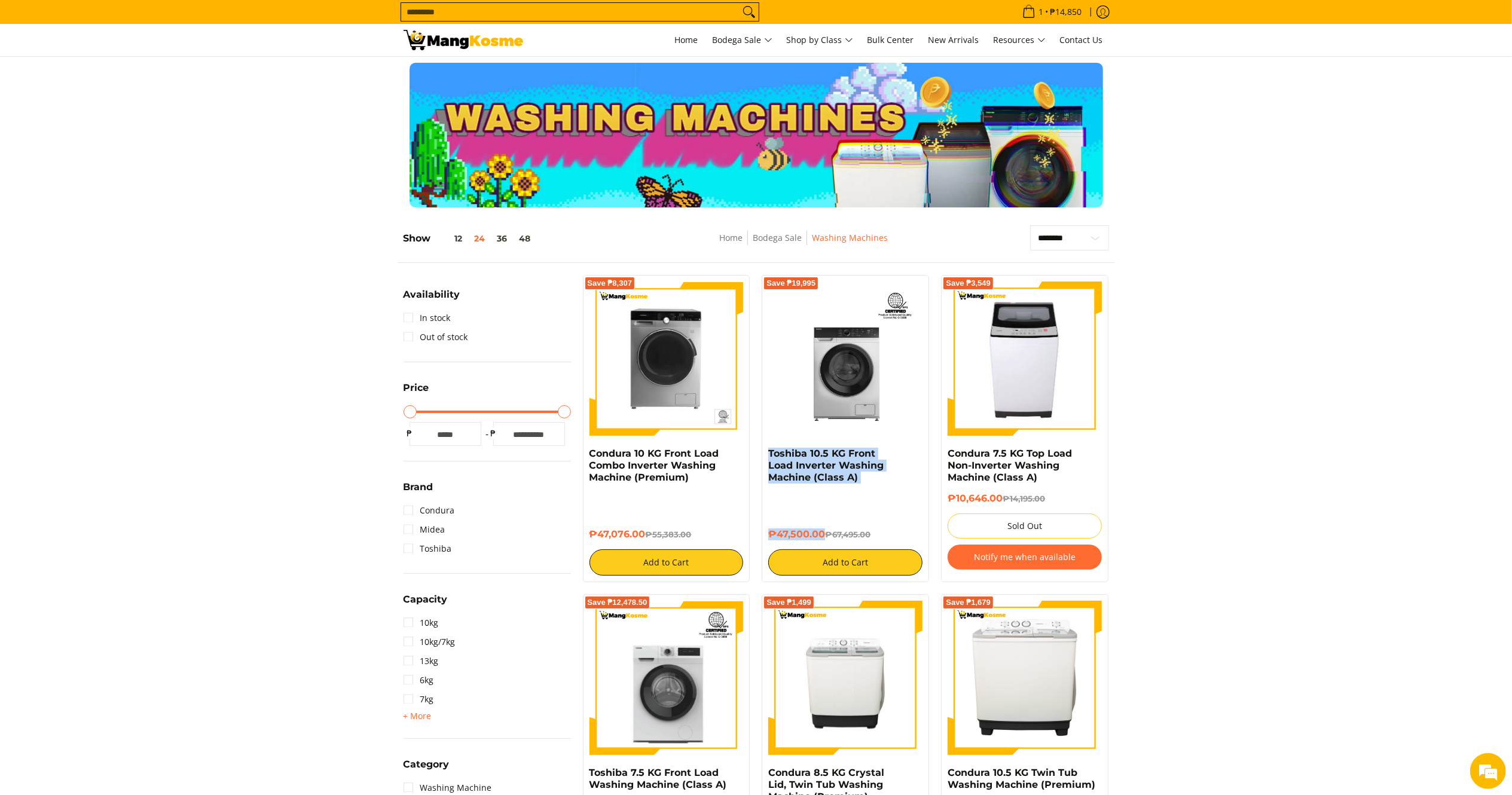
click at [765, 454] on div "Save ₱19,995 Toshiba 10.5 KG Front Load Inverter Washing Machine (Class A) ₱47,…" at bounding box center [846, 428] width 168 height 307
copy div "Toshiba 10.5 KG Front Load Inverter Washing Machine (Class A) ₱47,500.00"
drag, startPoint x: 646, startPoint y: 528, endPoint x: 587, endPoint y: 454, distance: 94.6
click at [587, 454] on div "Save ₱8,307 Condura 10 KG Front Load Combo Inverter Washing Machine (Premium) ₱…" at bounding box center [667, 428] width 168 height 307
copy div "Condura 10 KG Front Load Combo Inverter Washing Machine (Premium) ₱47,076.00"
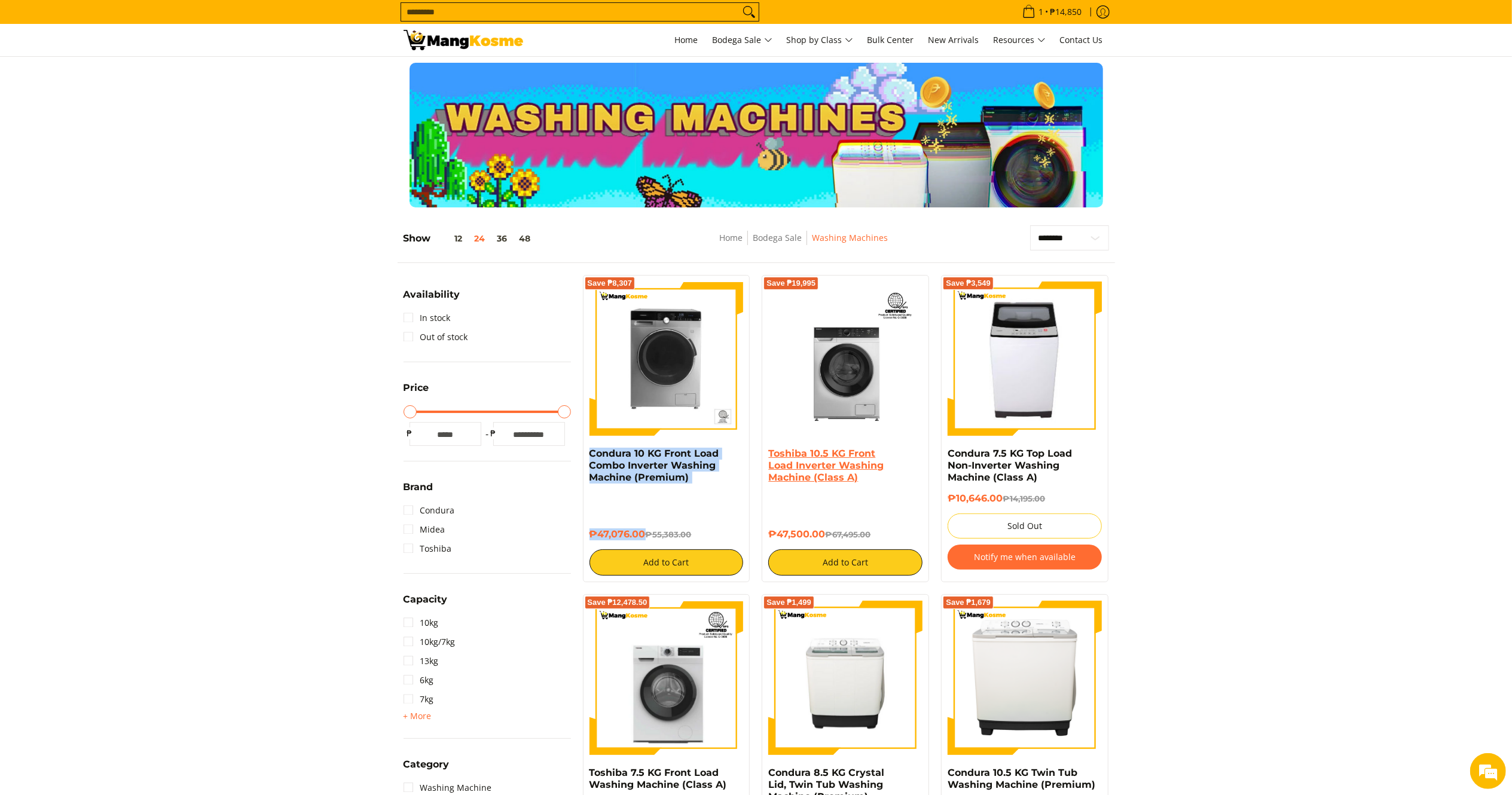
drag, startPoint x: 828, startPoint y: 536, endPoint x: 770, endPoint y: 451, distance: 102.9
click at [770, 451] on div "Toshiba 10.5 KG Front Load Inverter Washing Machine (Class A) ₱47,500.00 ₱67,49…" at bounding box center [845, 511] width 154 height 128
copy div "Toshiba 10.5 KG Front Load Inverter Washing Machine (Class A) ₱47,500.00"
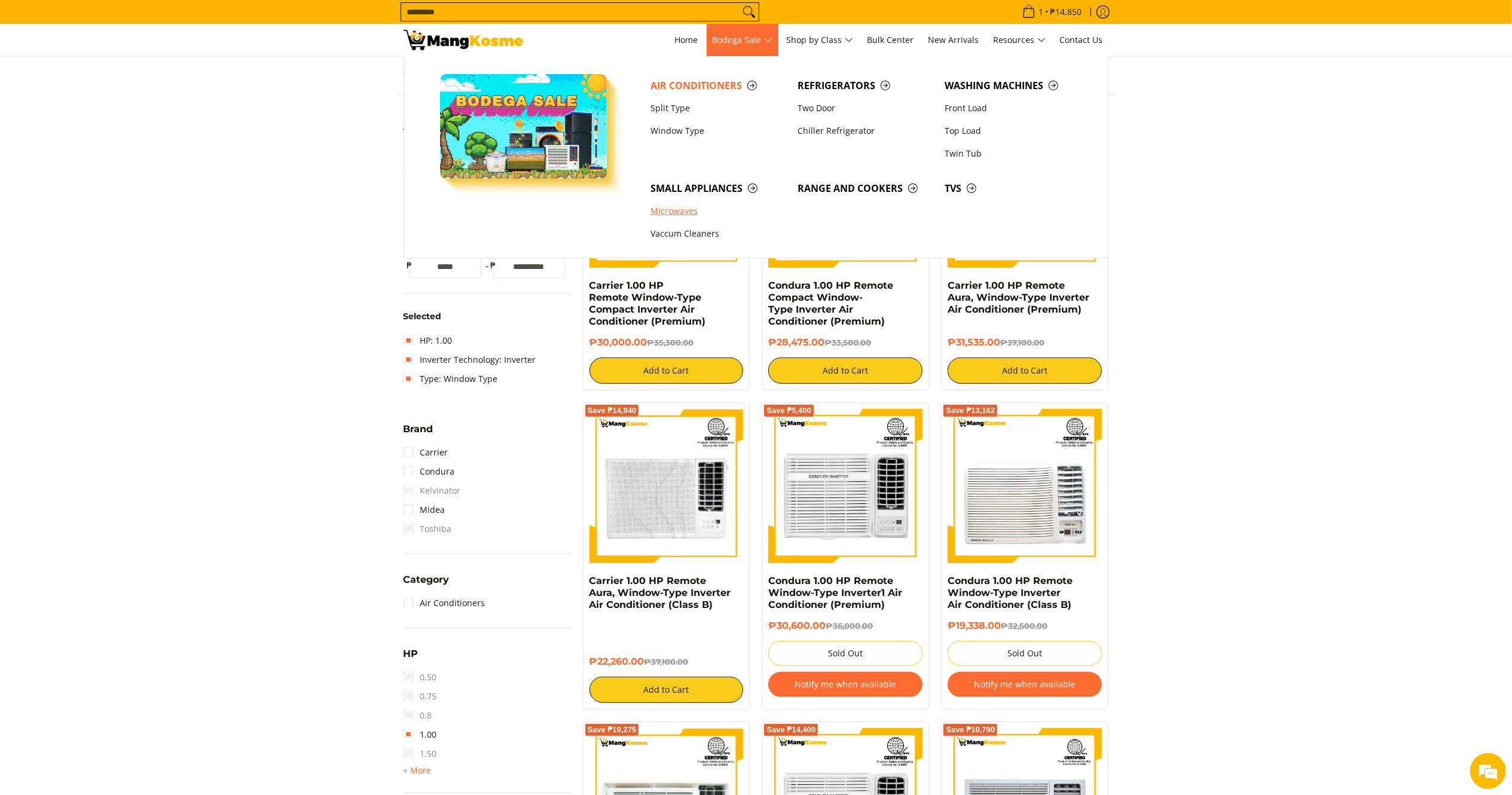
click at [668, 209] on link "Microwaves" at bounding box center [718, 211] width 147 height 23
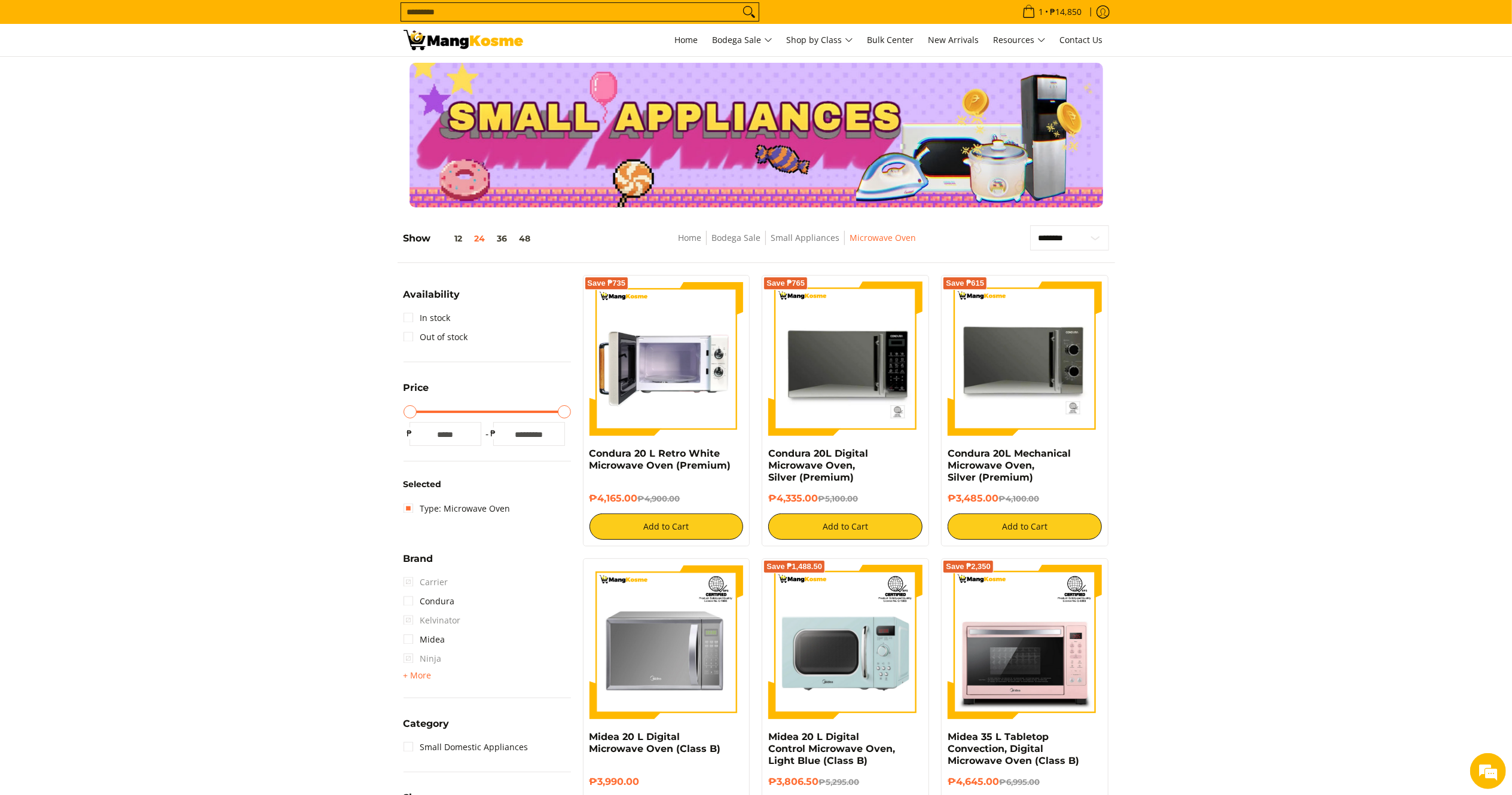
click at [697, 349] on img at bounding box center [666, 358] width 154 height 154
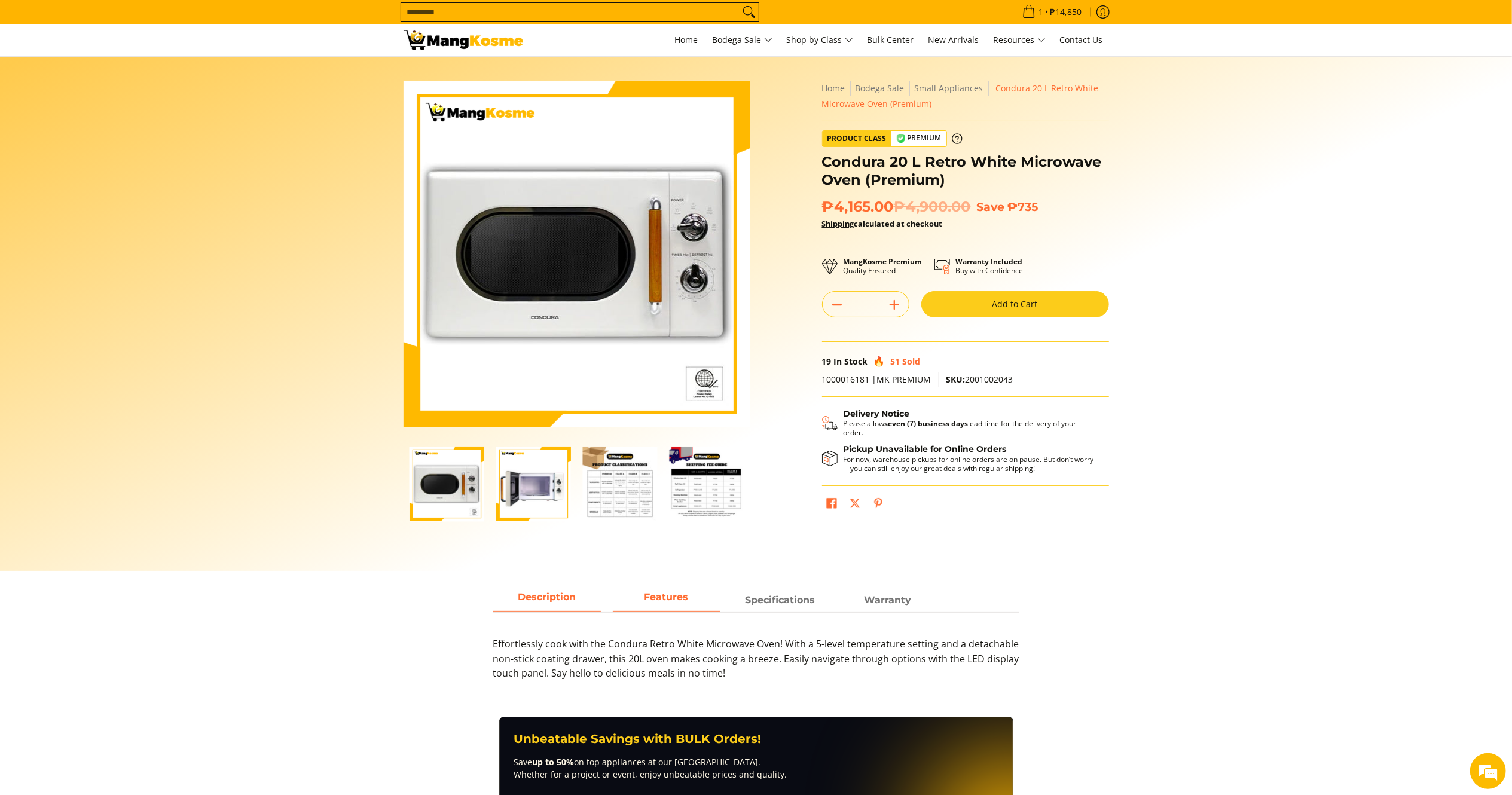
click at [677, 611] on span "Features" at bounding box center [666, 600] width 108 height 21
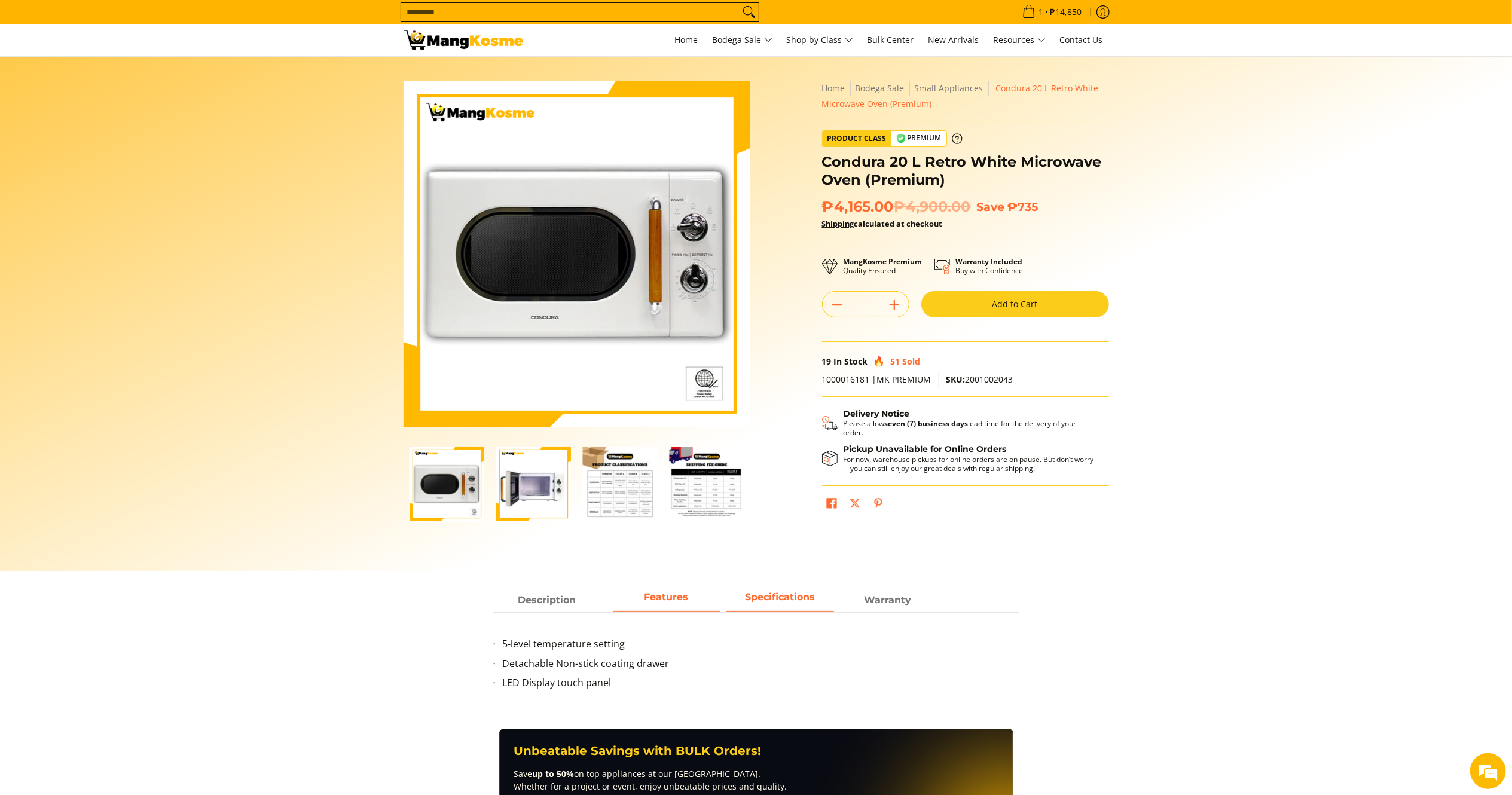
click at [799, 593] on span "Specifications" at bounding box center [780, 600] width 108 height 21
click at [895, 600] on span "Warranty" at bounding box center [888, 600] width 108 height 21
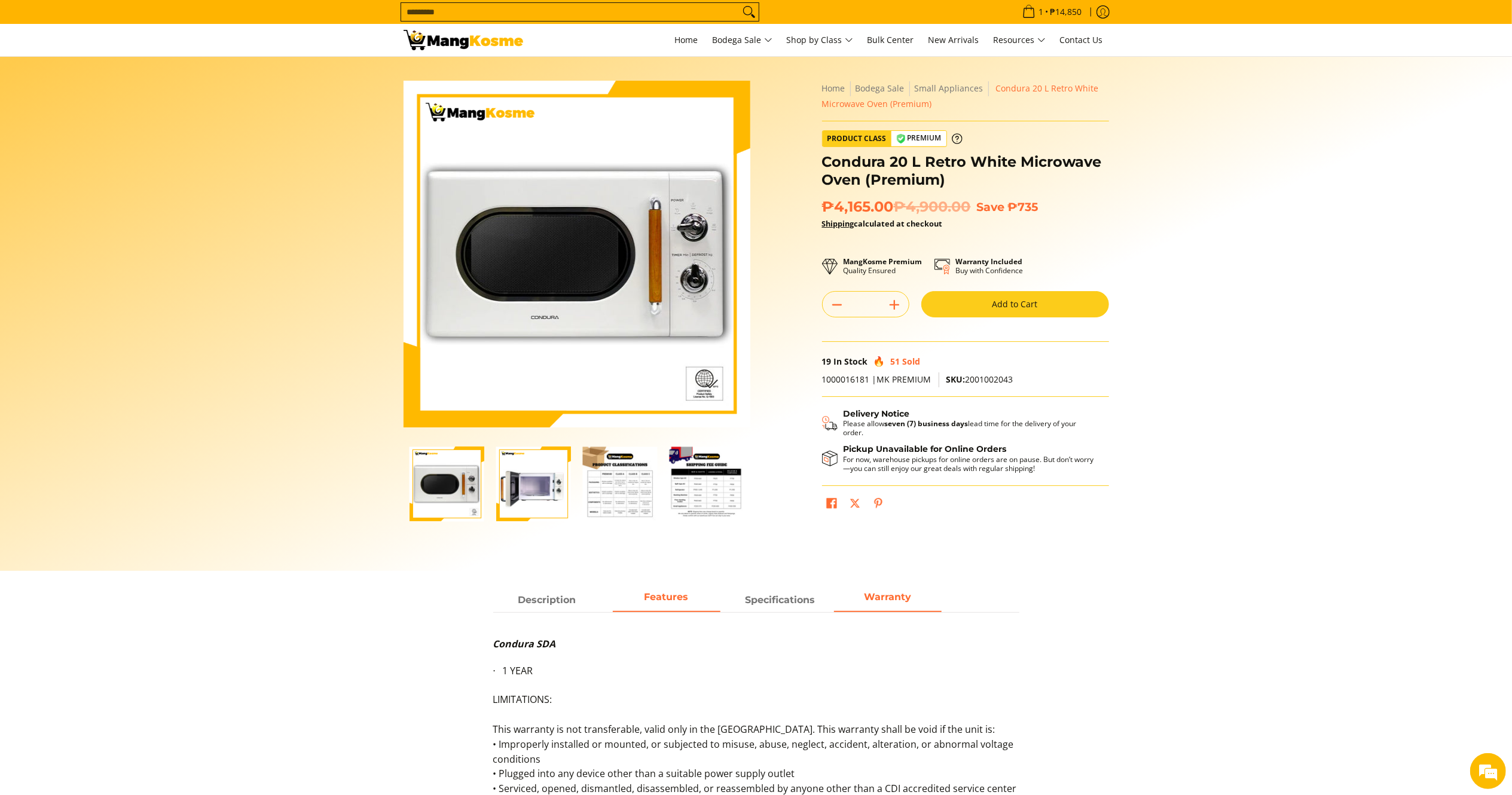
click at [675, 595] on span "Features" at bounding box center [666, 600] width 108 height 21
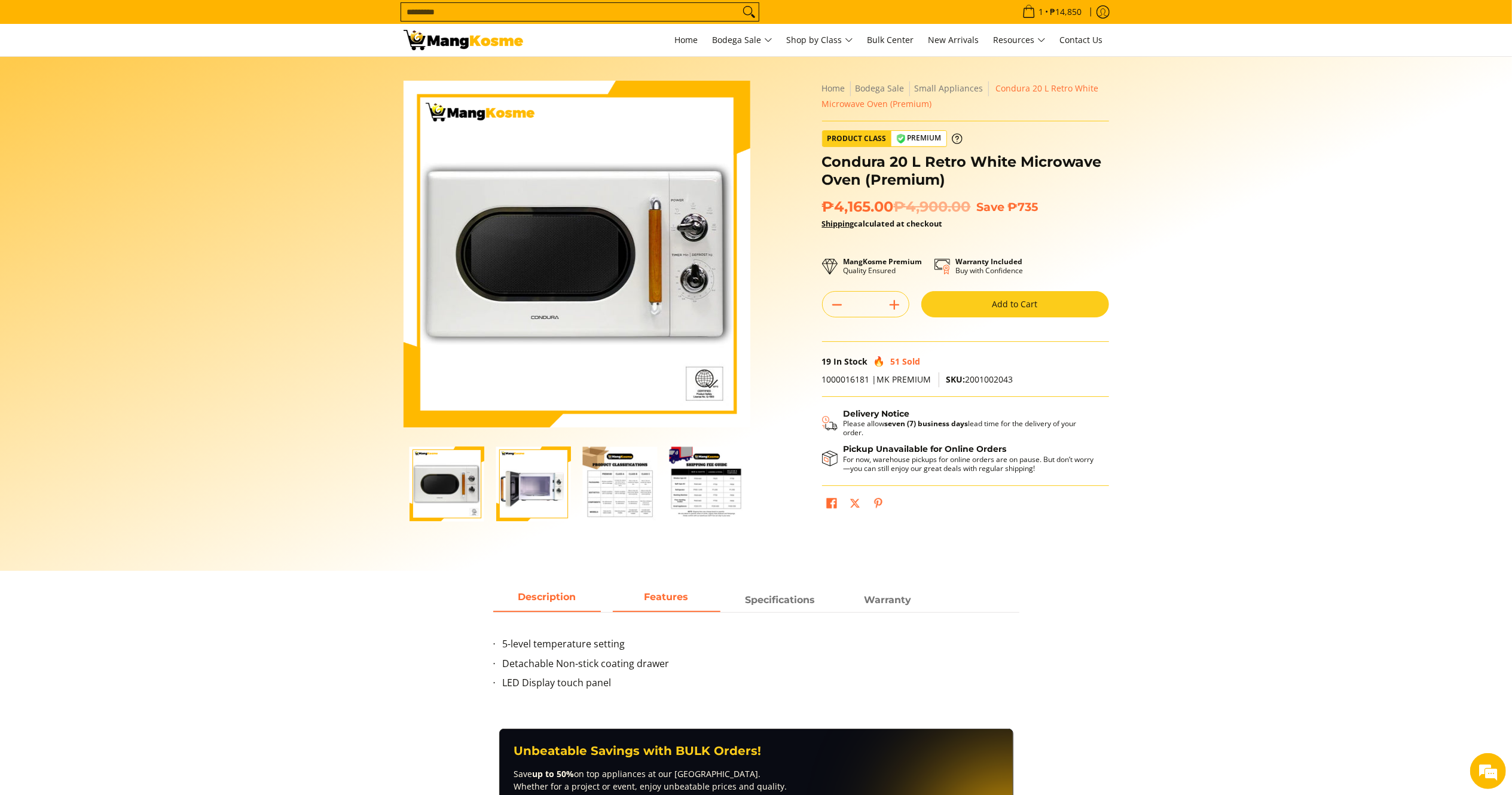
click at [528, 604] on span "Description" at bounding box center [547, 600] width 108 height 21
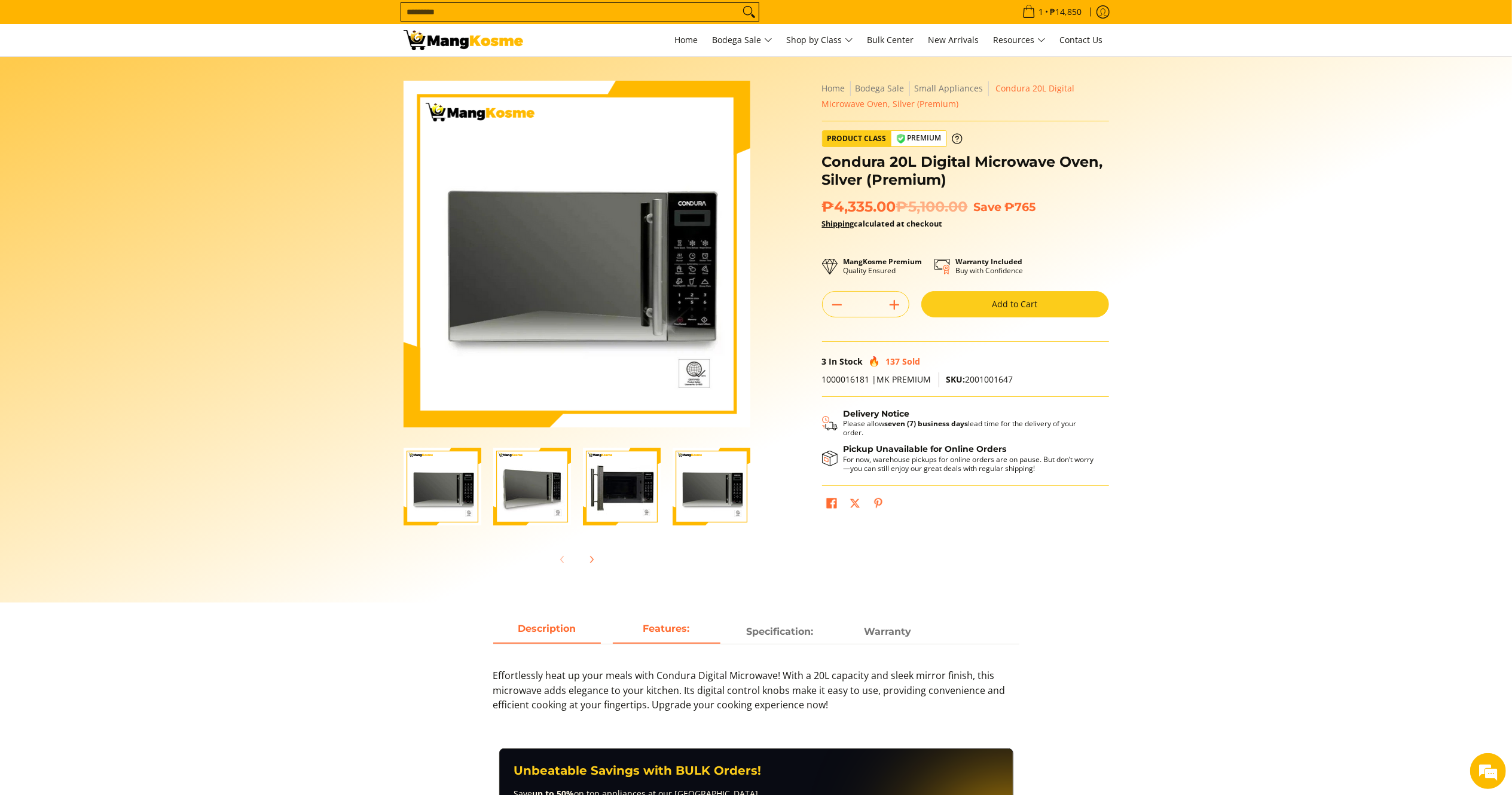
click at [686, 627] on strong "Features:" at bounding box center [666, 629] width 46 height 12
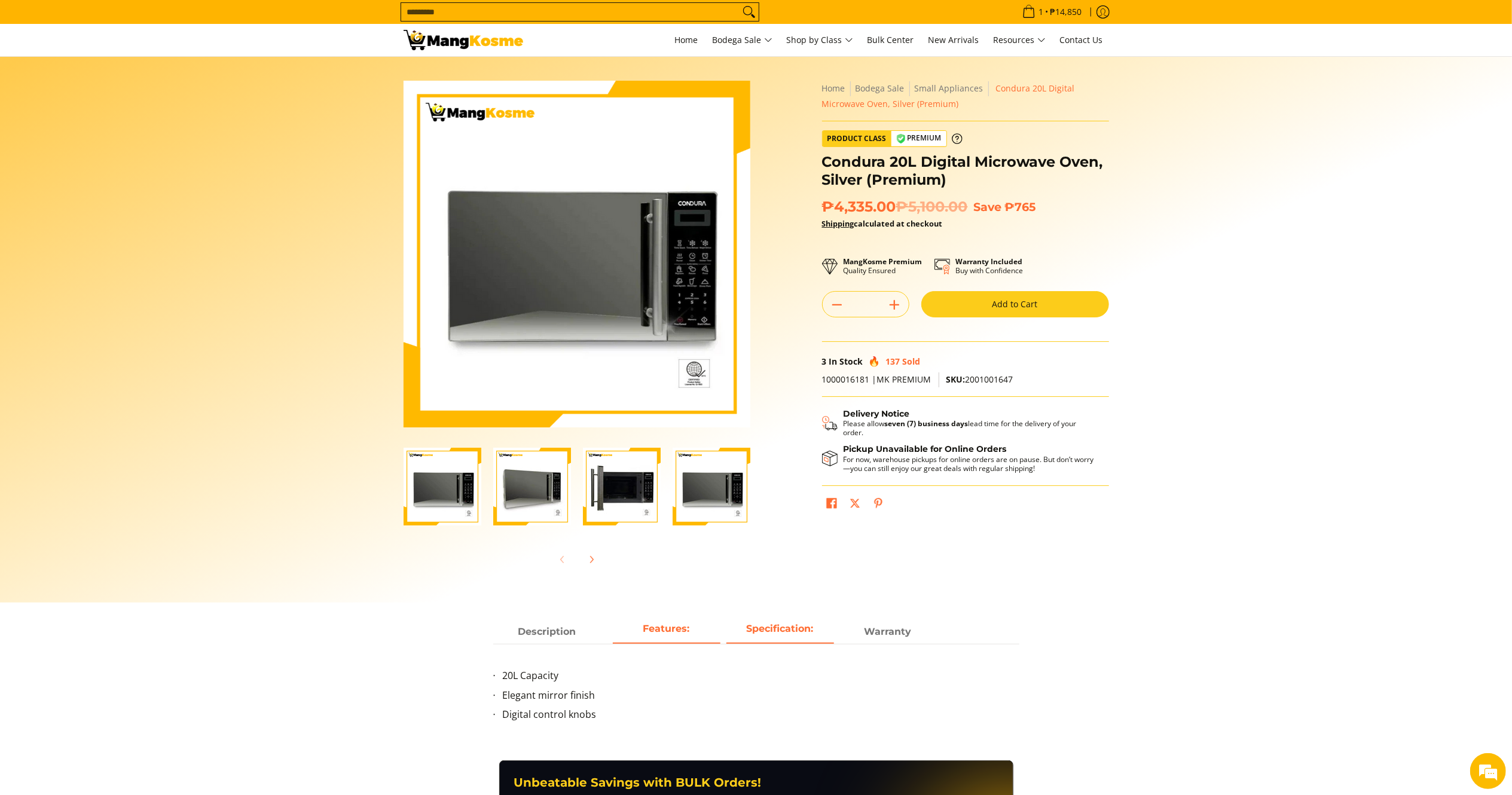
click at [790, 624] on strong "Specification:" at bounding box center [781, 629] width 67 height 12
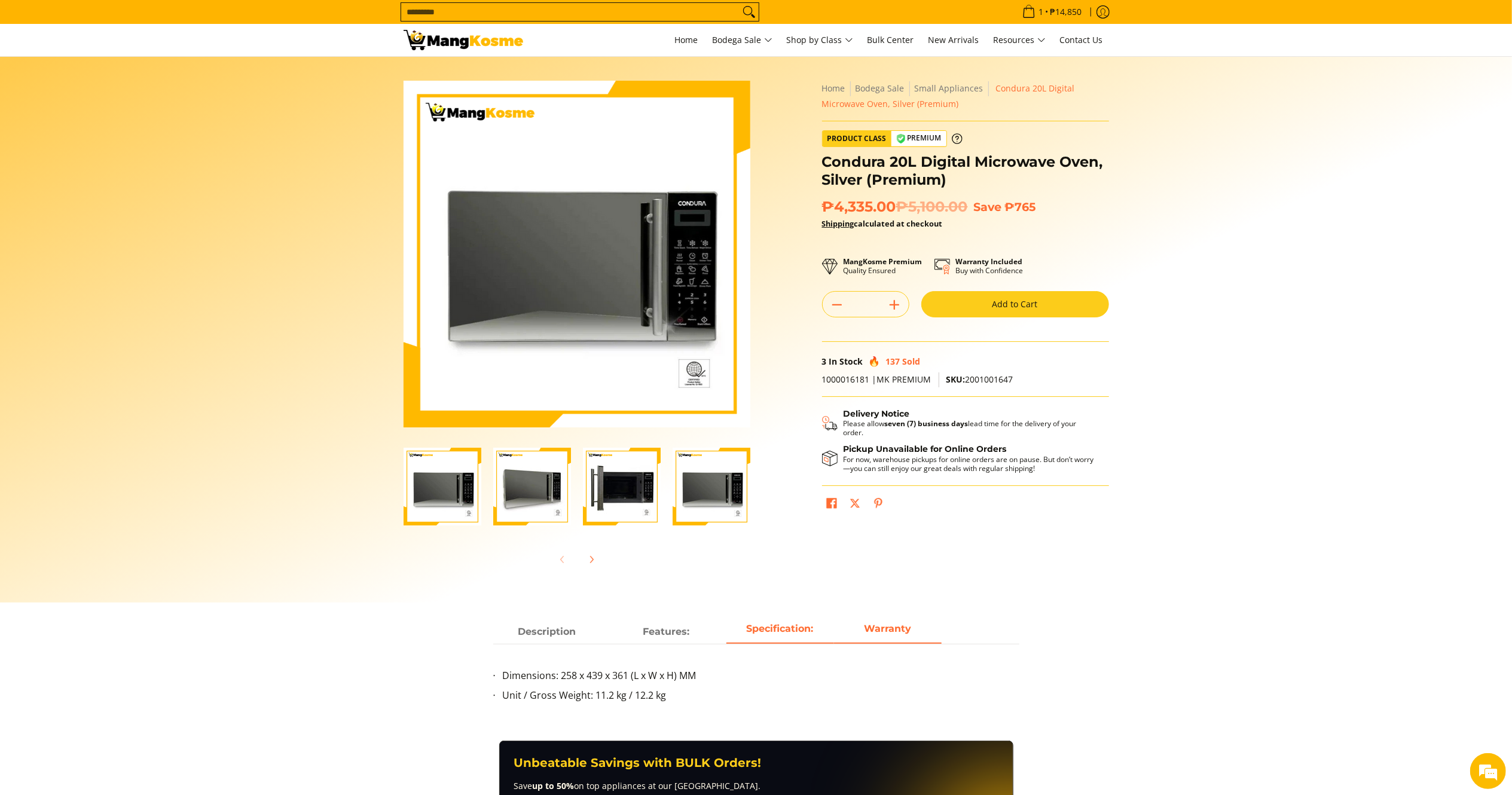
click at [888, 633] on strong "Warranty" at bounding box center [887, 629] width 47 height 12
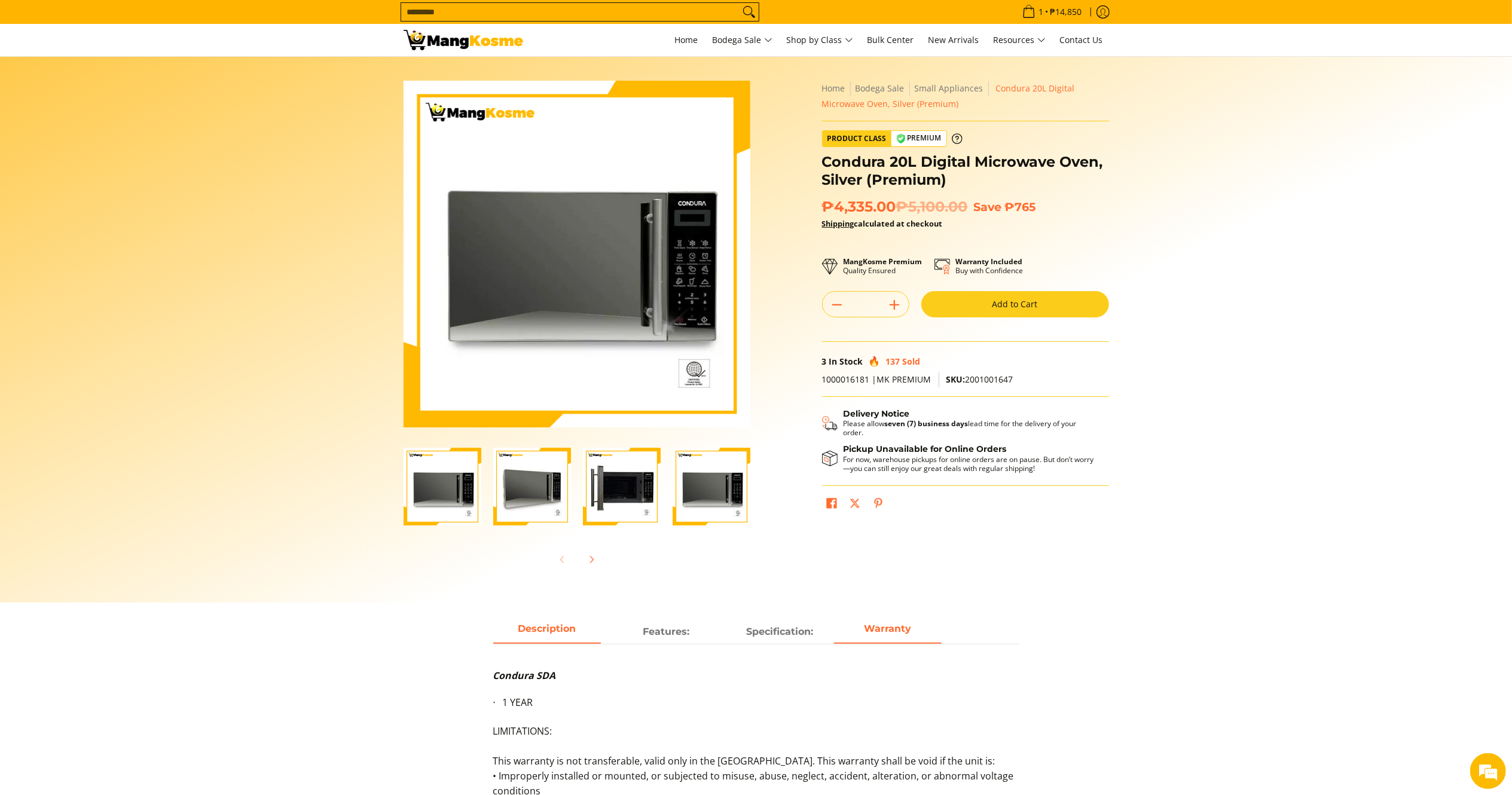
click at [550, 631] on span "Description" at bounding box center [547, 631] width 108 height 21
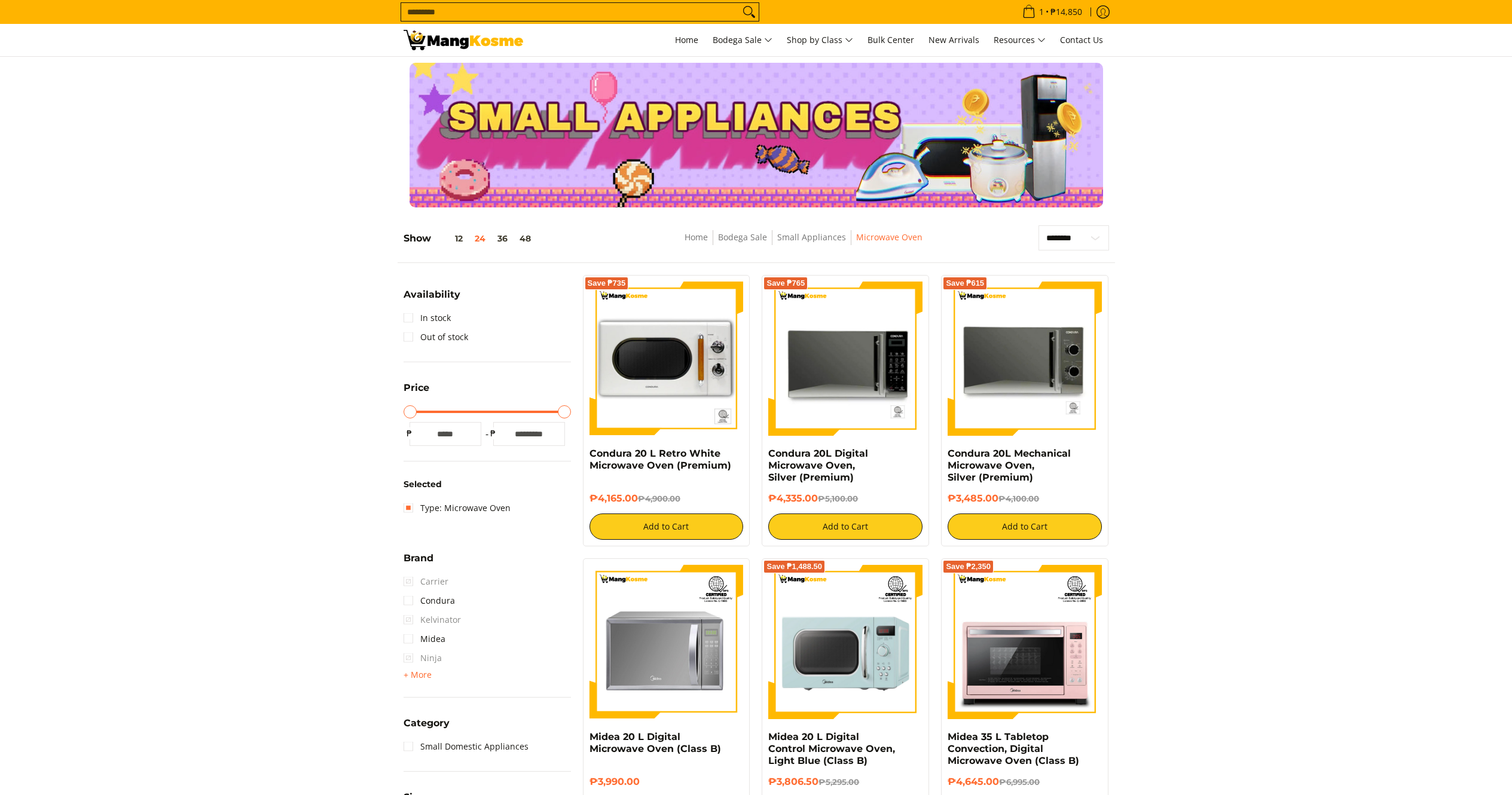
click at [975, 358] on img at bounding box center [1024, 358] width 154 height 154
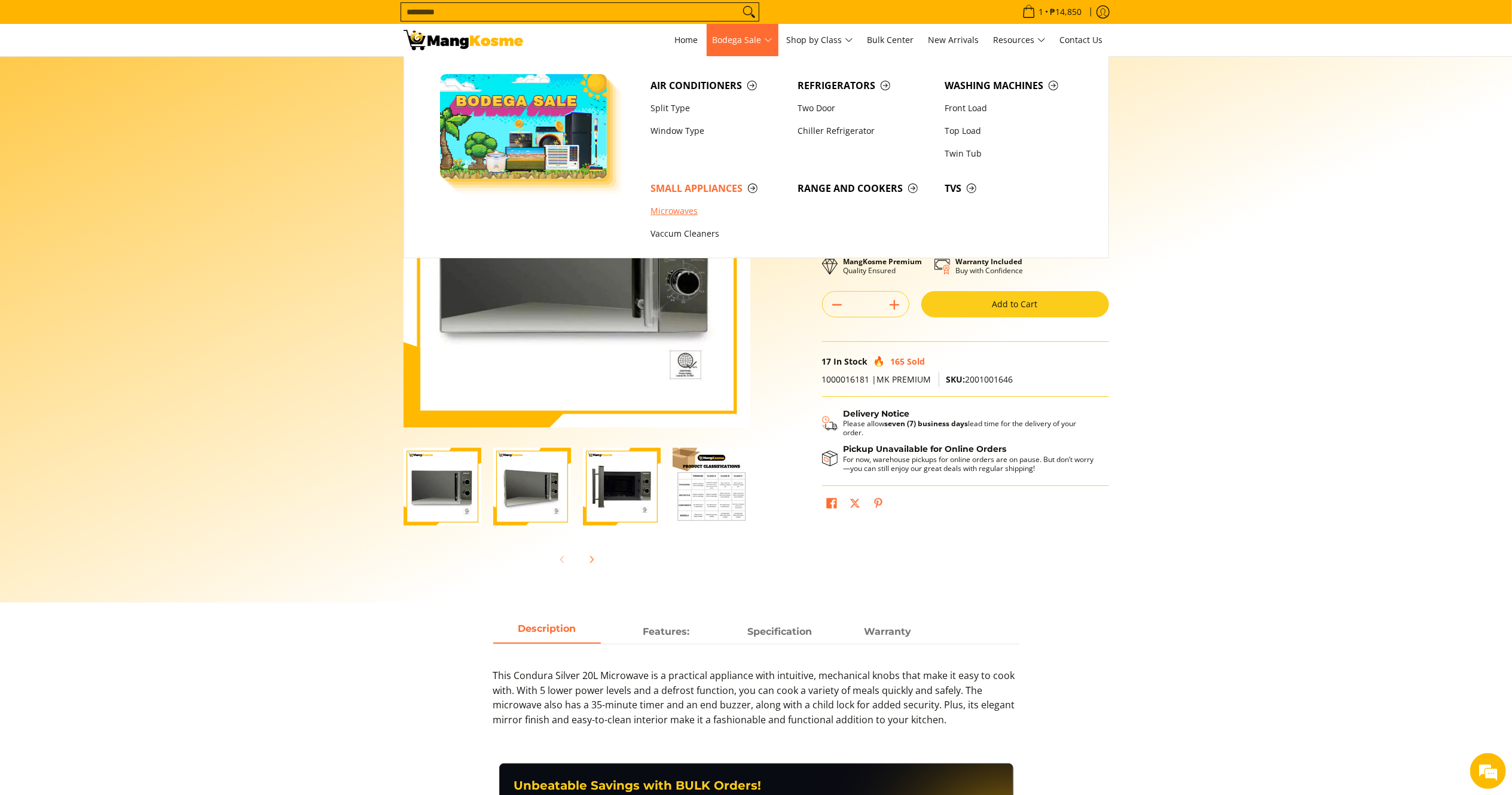
click at [681, 214] on link "Microwaves" at bounding box center [718, 211] width 147 height 23
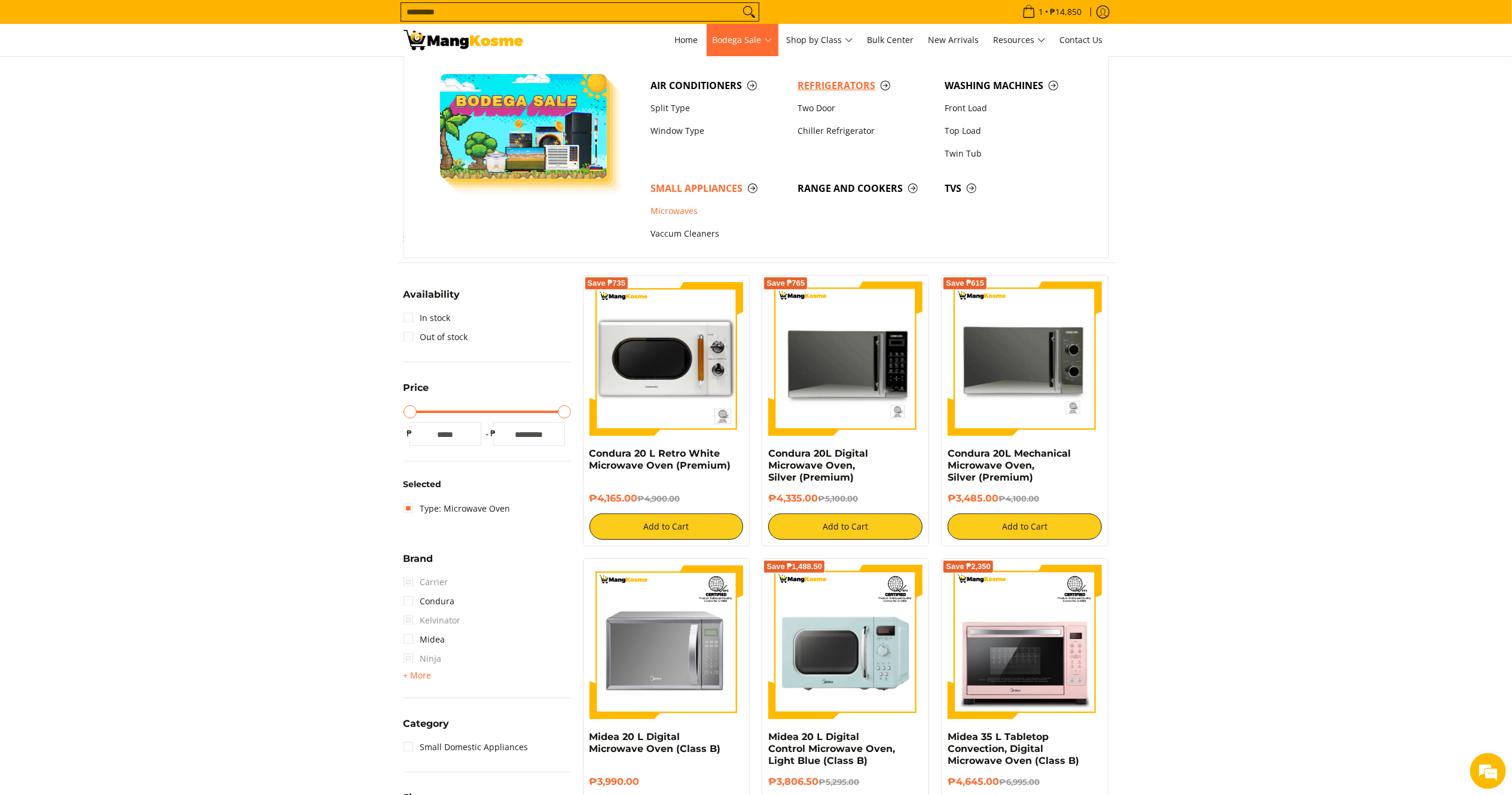
click at [815, 81] on span "Refrigerators" at bounding box center [864, 85] width 135 height 15
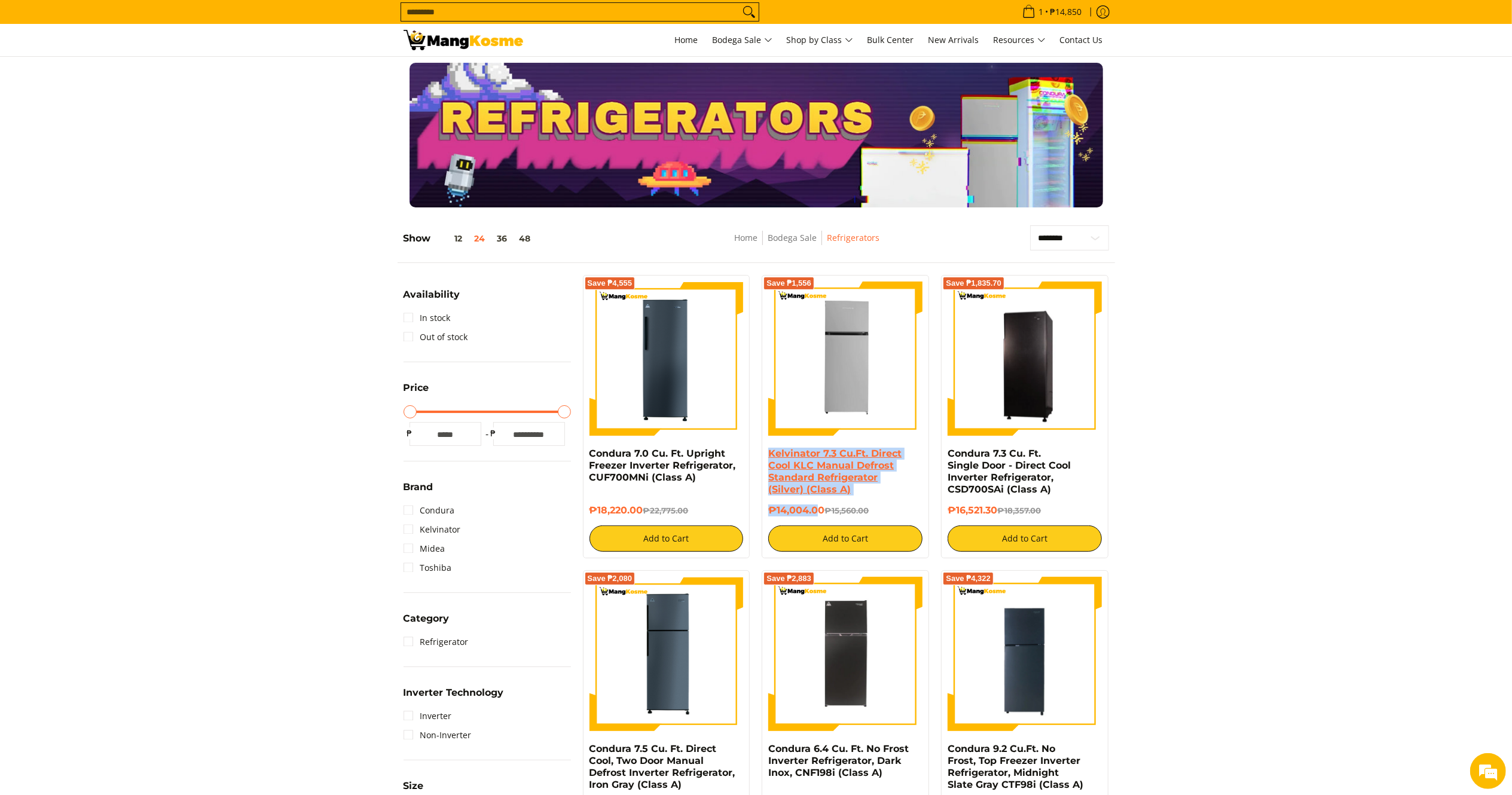
drag, startPoint x: 822, startPoint y: 513, endPoint x: 769, endPoint y: 458, distance: 76.4
click at [769, 458] on div "Kelvinator 7.3 Cu.Ft. Direct Cool KLC Manual Defrost Standard Refrigerator (Sil…" at bounding box center [845, 499] width 154 height 104
drag, startPoint x: 828, startPoint y: 511, endPoint x: 765, endPoint y: 455, distance: 84.3
click at [765, 455] on div "Save ₱1,556 Kelvinator 7.3 Cu.Ft. Direct Cool KLC Manual Defrost Standard Refri…" at bounding box center [846, 416] width 168 height 283
copy div "Kelvinator 7.3 Cu.Ft. Direct Cool KLC Manual Defrost Standard Refrigerator (Sil…"
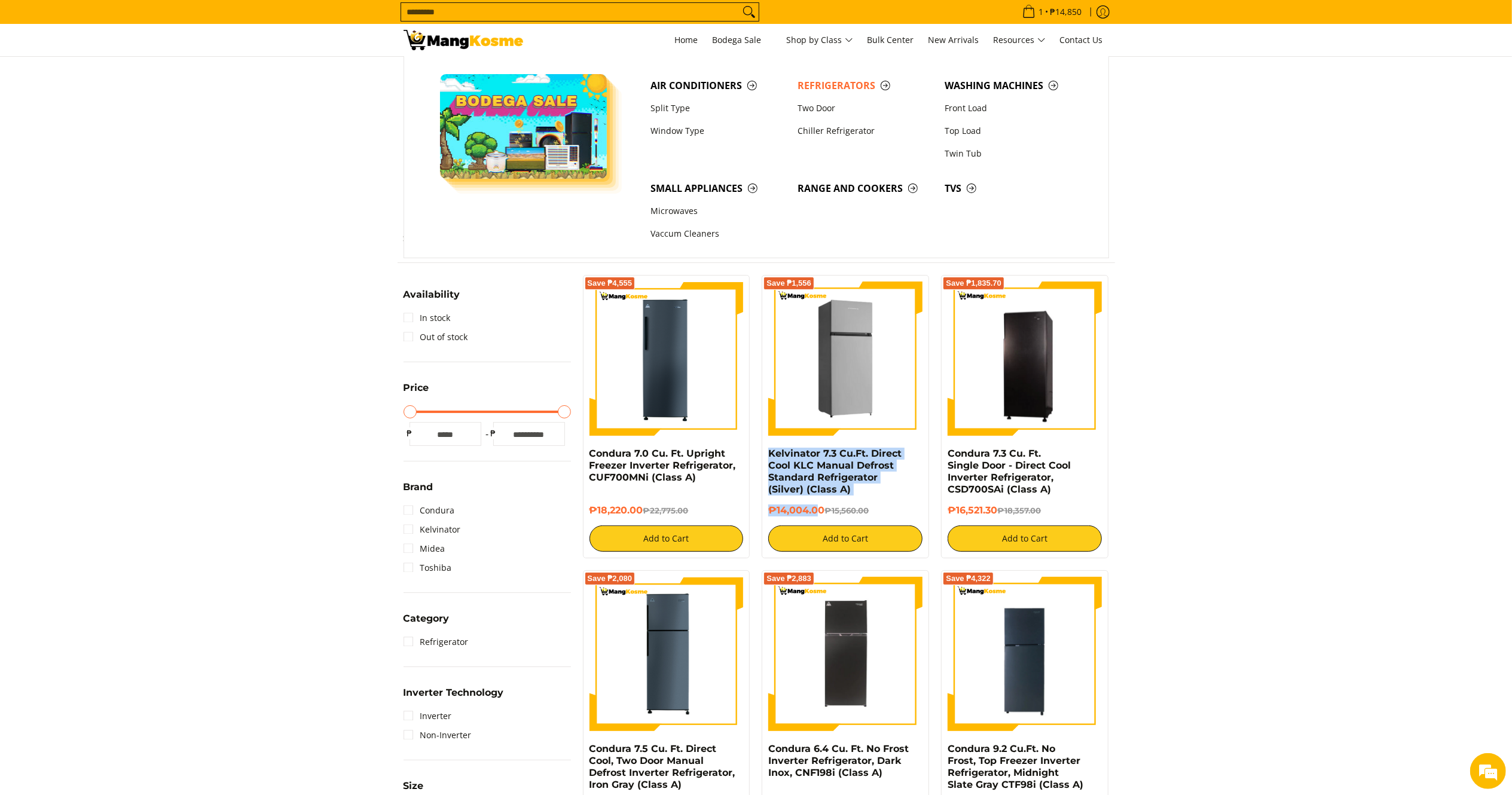
click at [851, 358] on img at bounding box center [845, 358] width 154 height 154
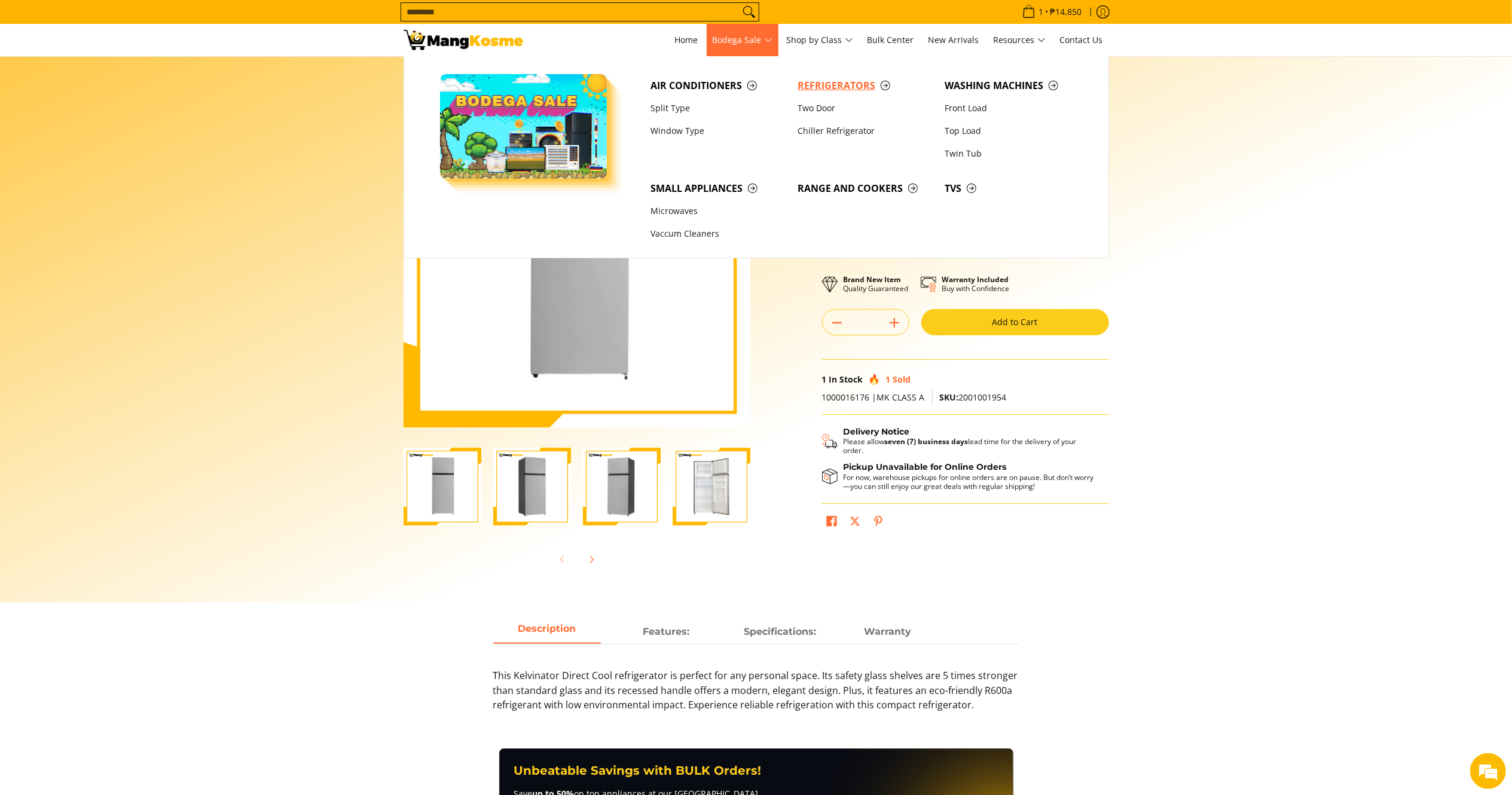
click at [859, 84] on span "Refrigerators" at bounding box center [864, 85] width 135 height 15
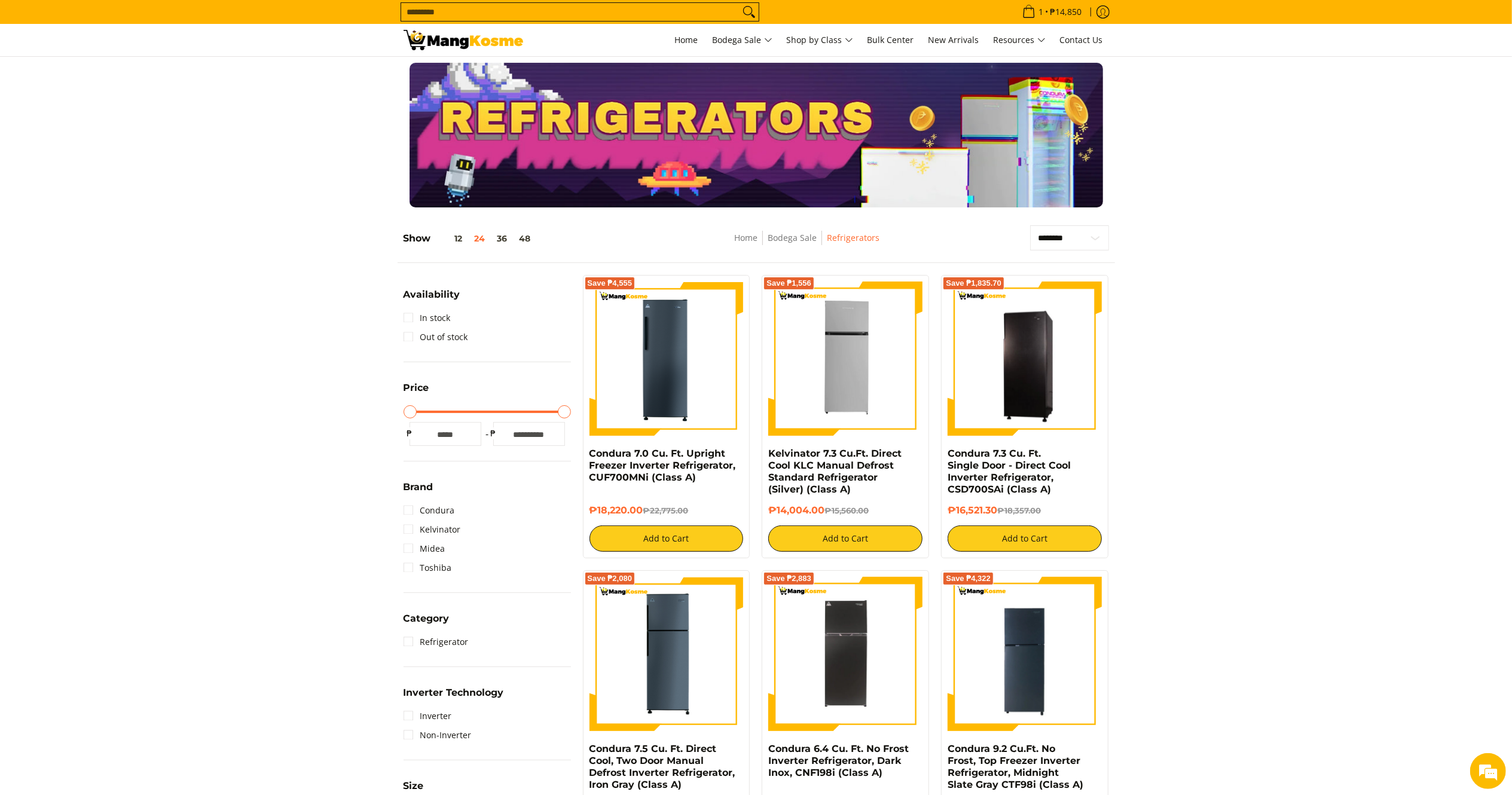
click at [481, 50] on link at bounding box center [463, 40] width 119 height 32
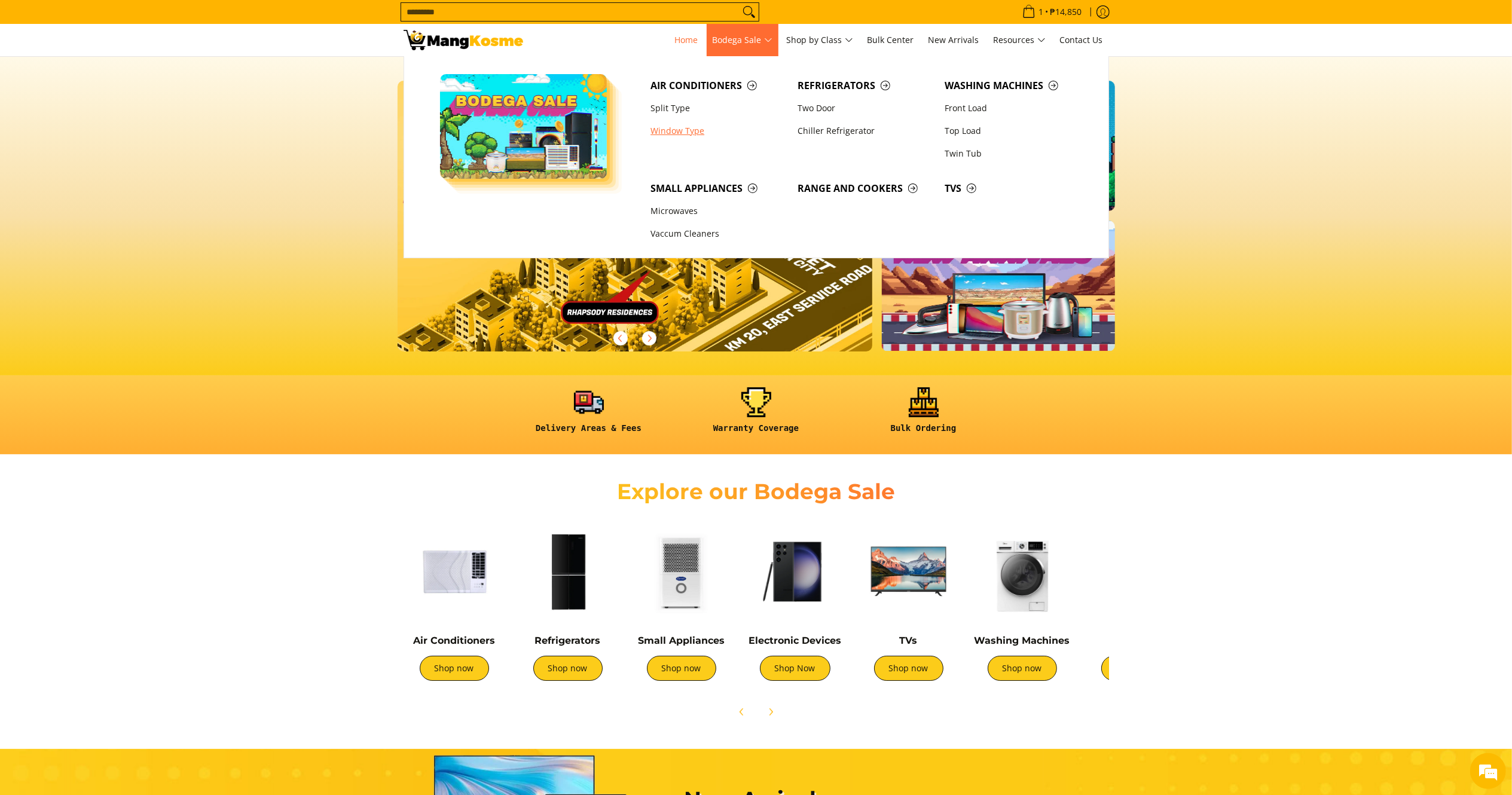
click at [677, 128] on link "Window Type" at bounding box center [718, 130] width 147 height 23
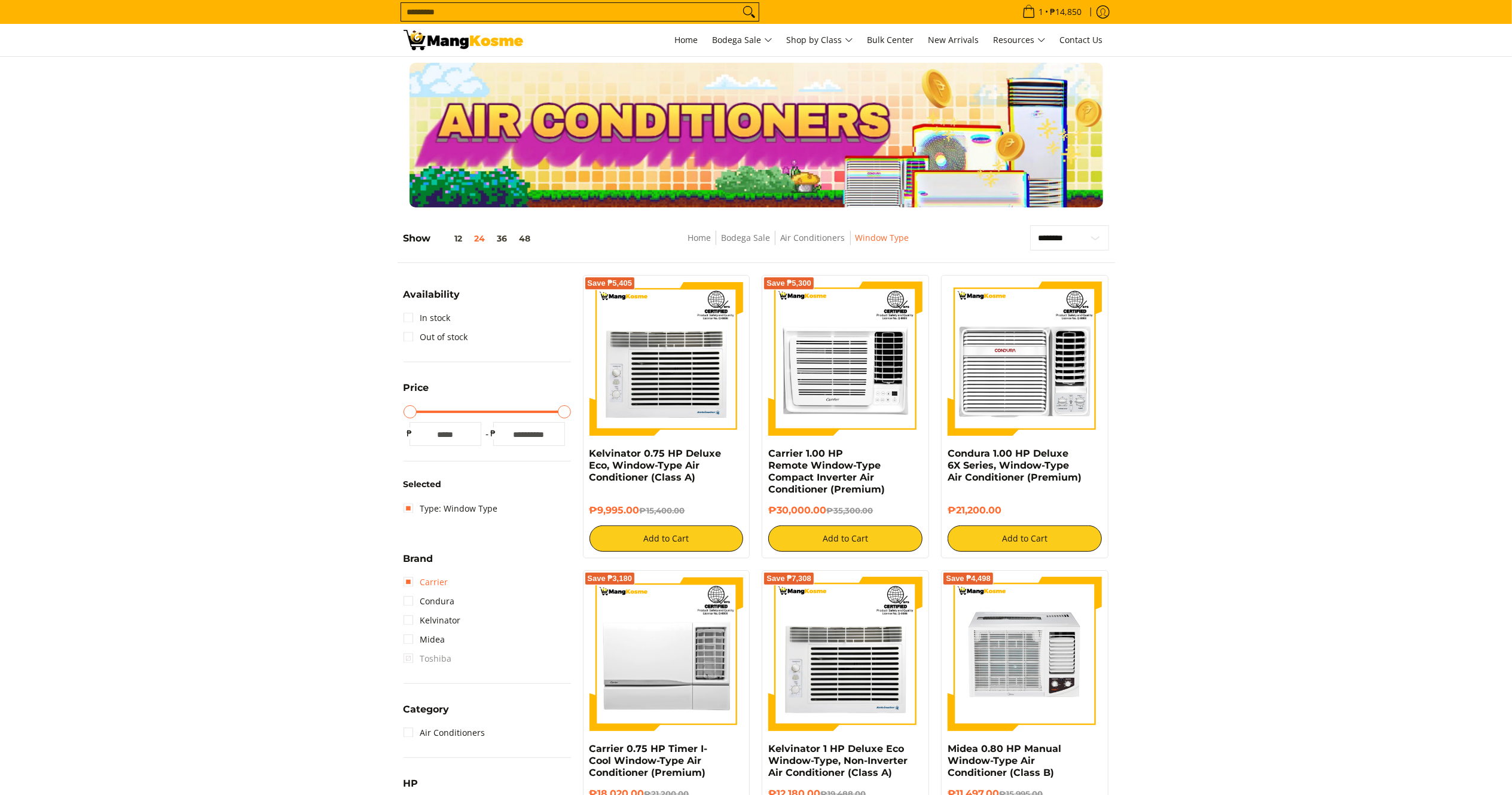
click at [429, 585] on link "Carrier" at bounding box center [426, 582] width 45 height 19
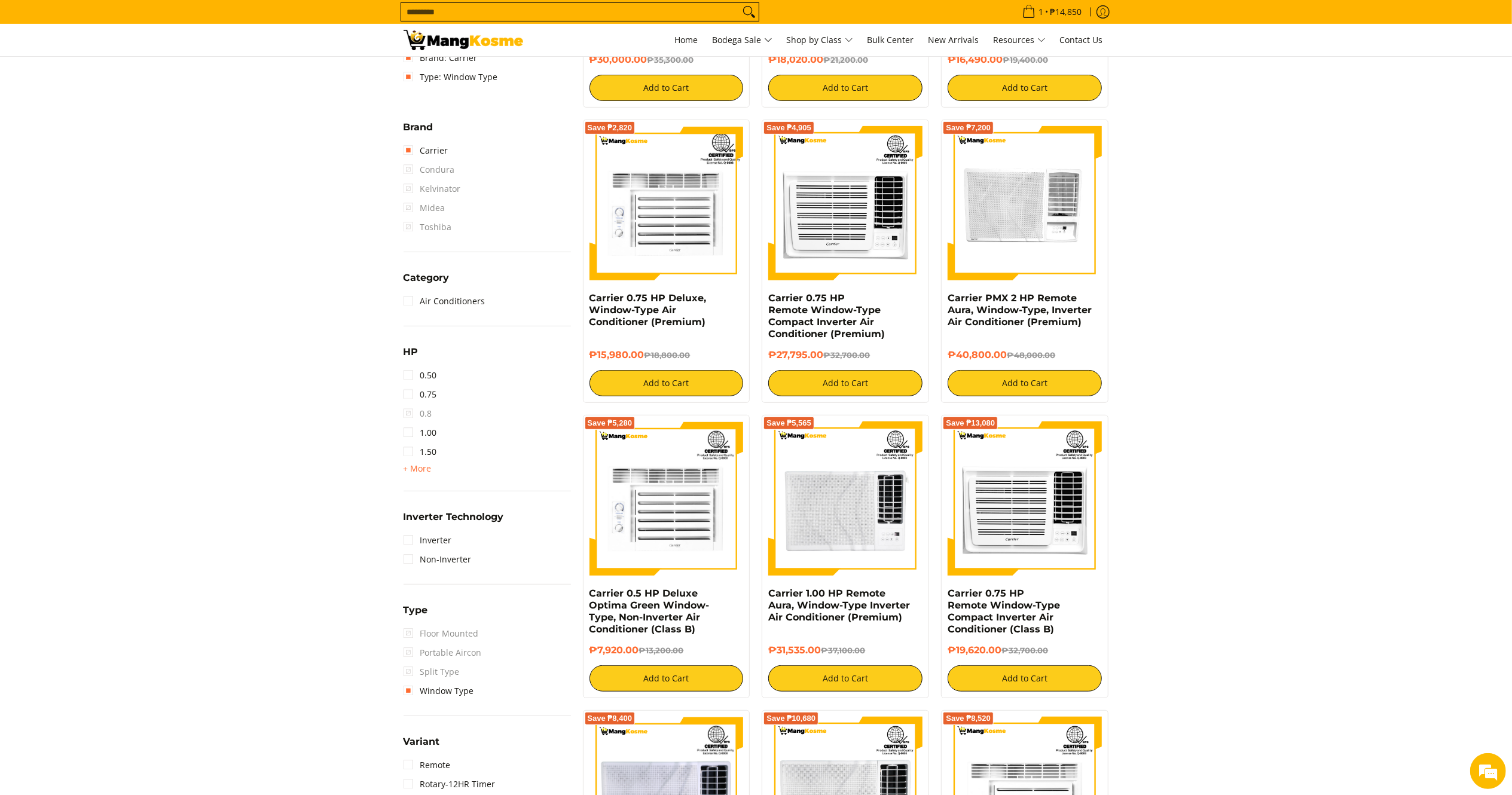
scroll to position [484, 0]
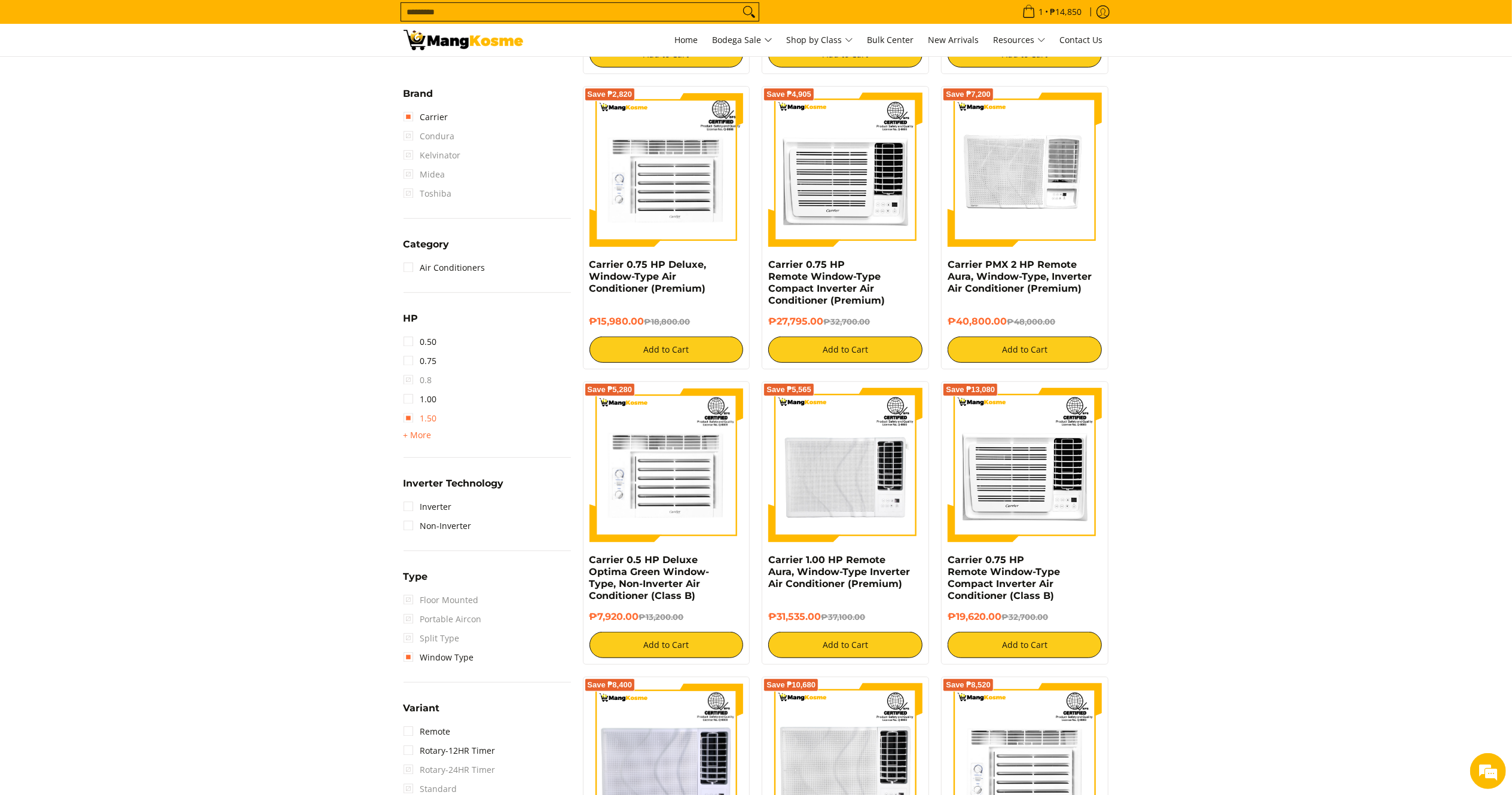
click at [419, 418] on link "1.50" at bounding box center [421, 418] width 34 height 19
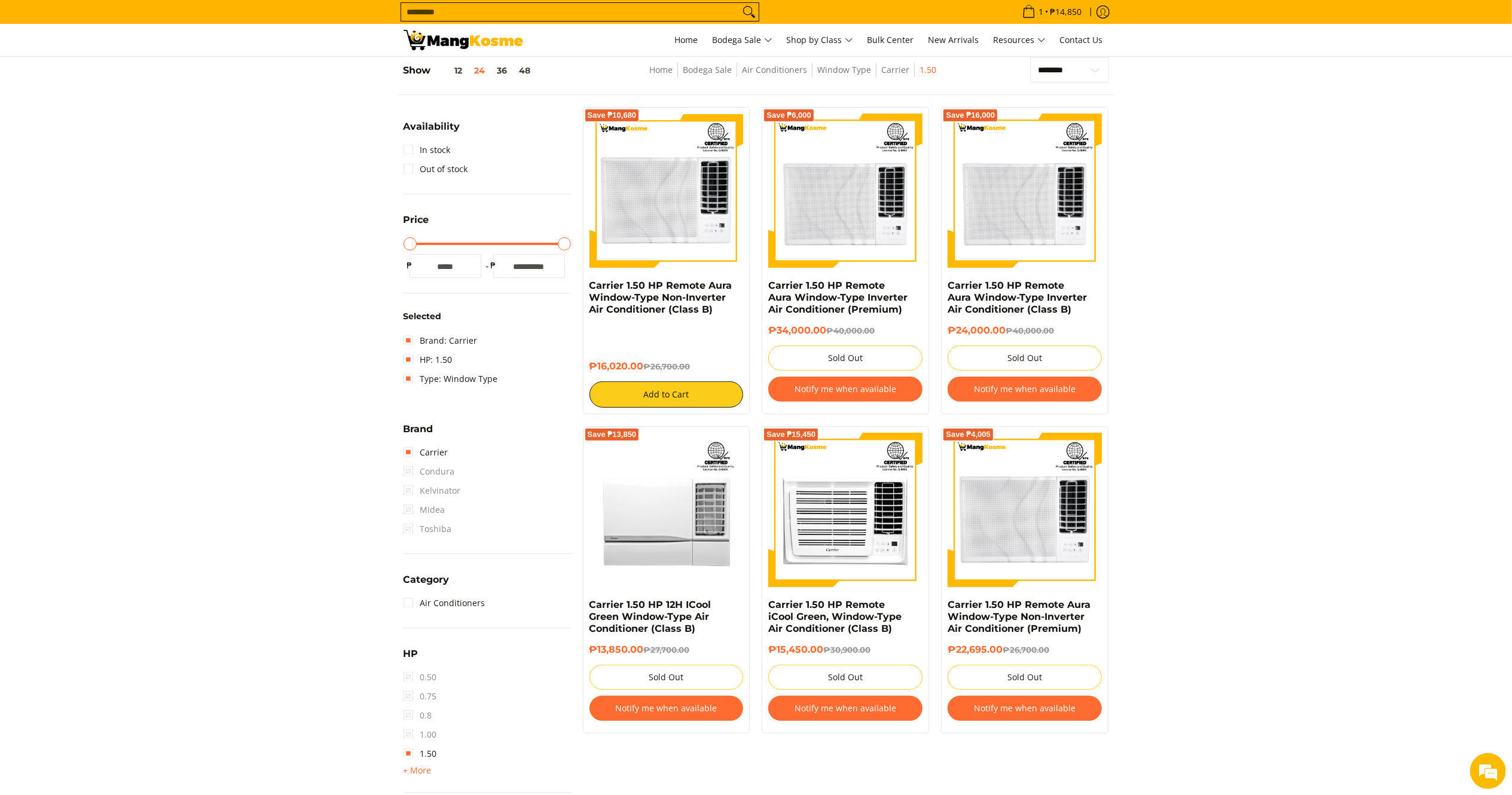
drag, startPoint x: 646, startPoint y: 366, endPoint x: 586, endPoint y: 286, distance: 100.0
click at [586, 286] on div "Save ₱10,680 Carrier 1.50 HP Remote Aura Window-Type Non-Inverter Air Condition…" at bounding box center [667, 260] width 168 height 307
copy div "Carrier 1.50 HP Remote Aura Window-Type Non-Inverter Air Conditioner (Class B) …"
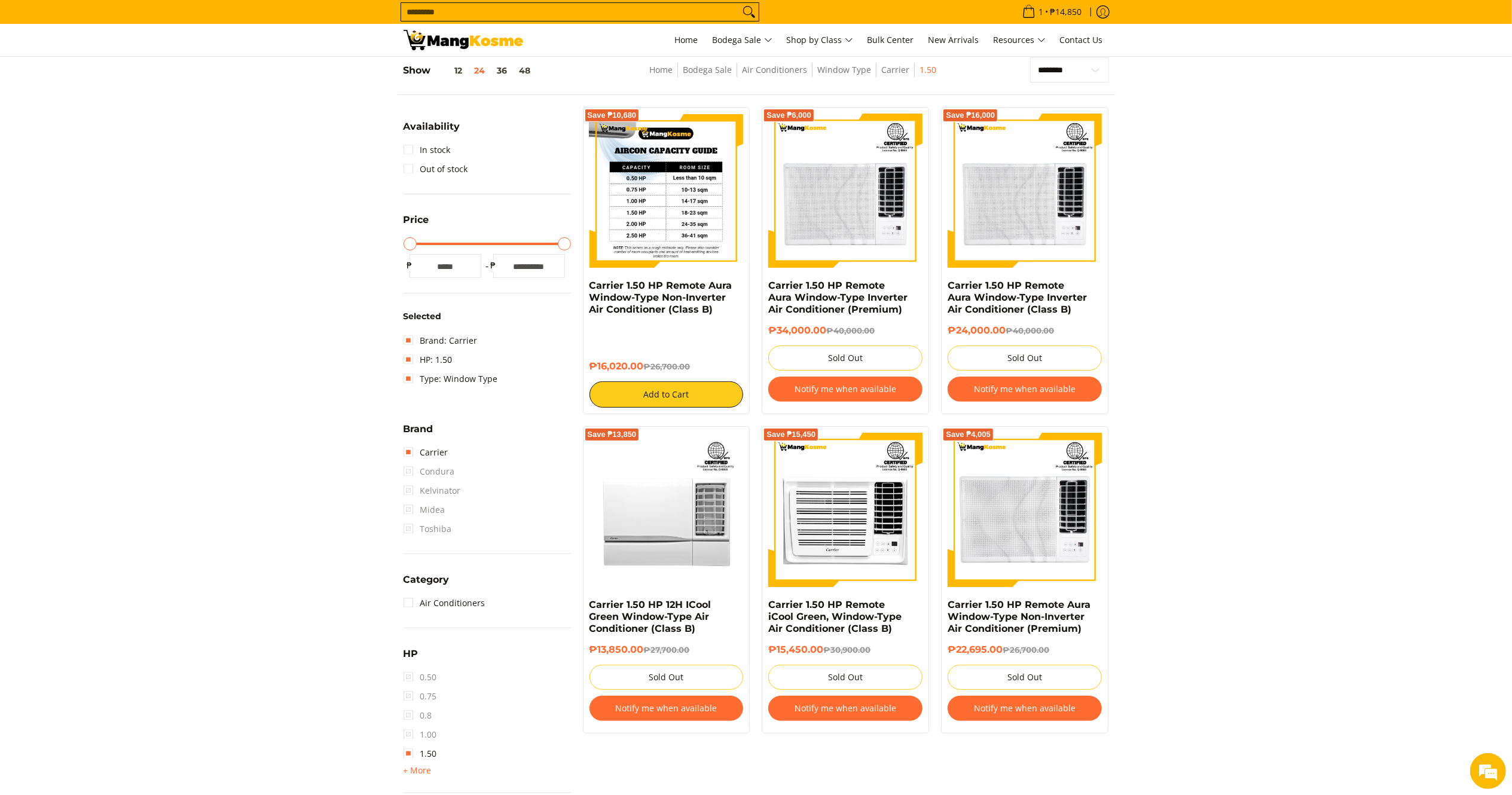
click at [697, 242] on img at bounding box center [666, 190] width 154 height 154
